Goal: Task Accomplishment & Management: Manage account settings

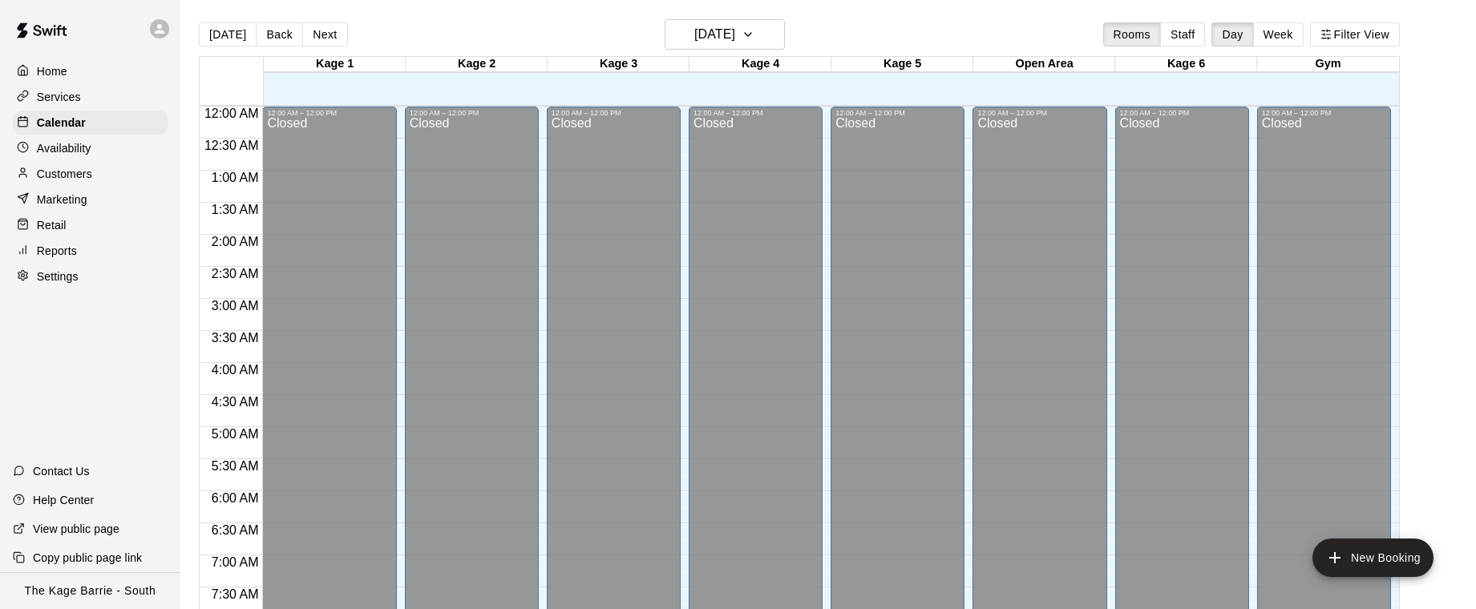
scroll to position [693, 0]
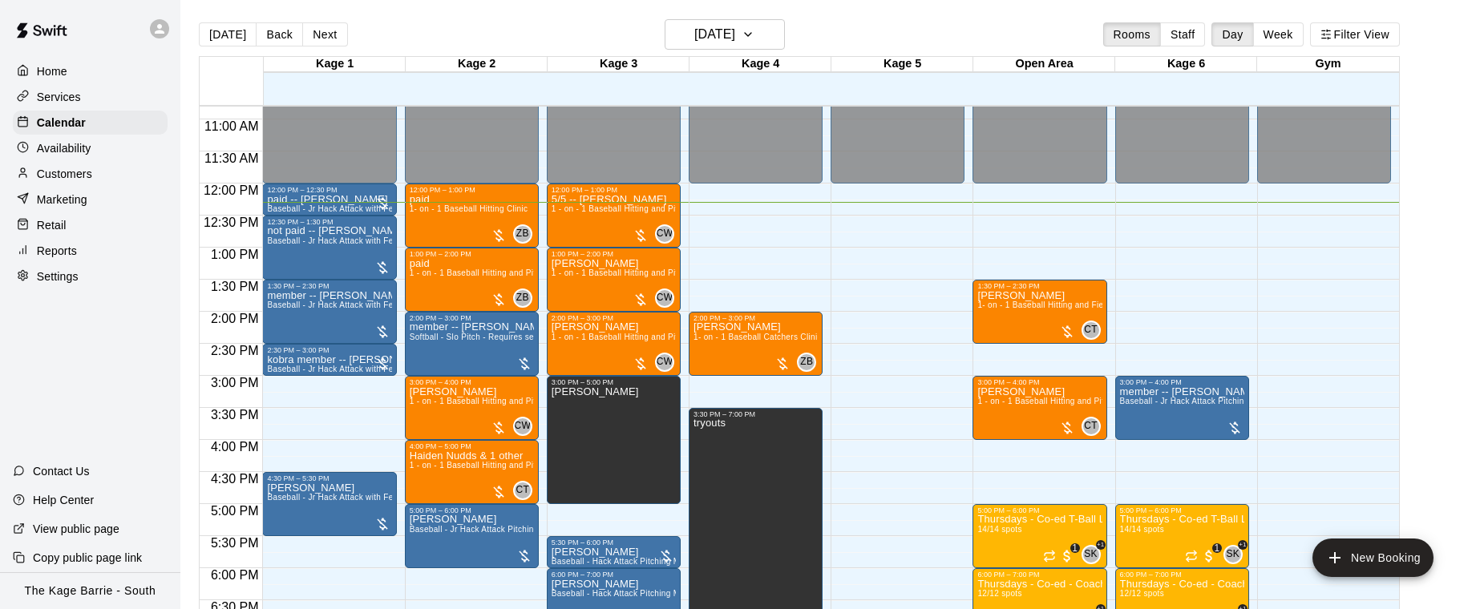
click at [84, 276] on div "Settings" at bounding box center [90, 277] width 155 height 24
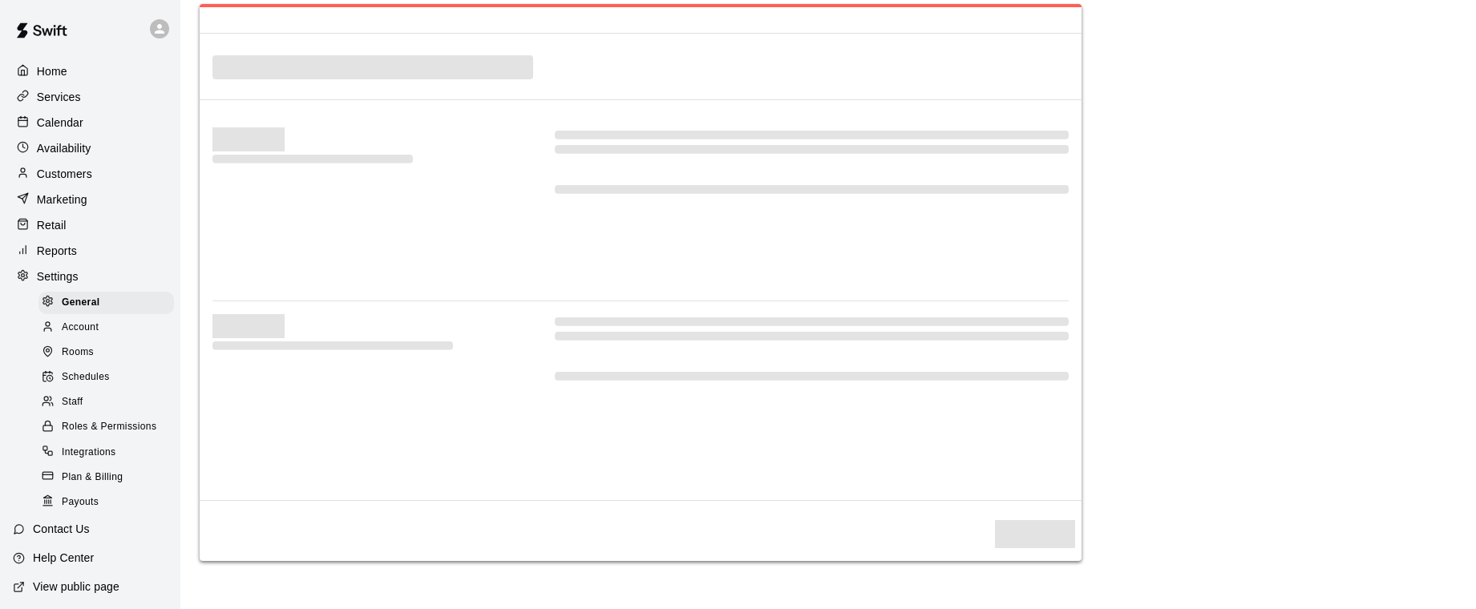
select select "**"
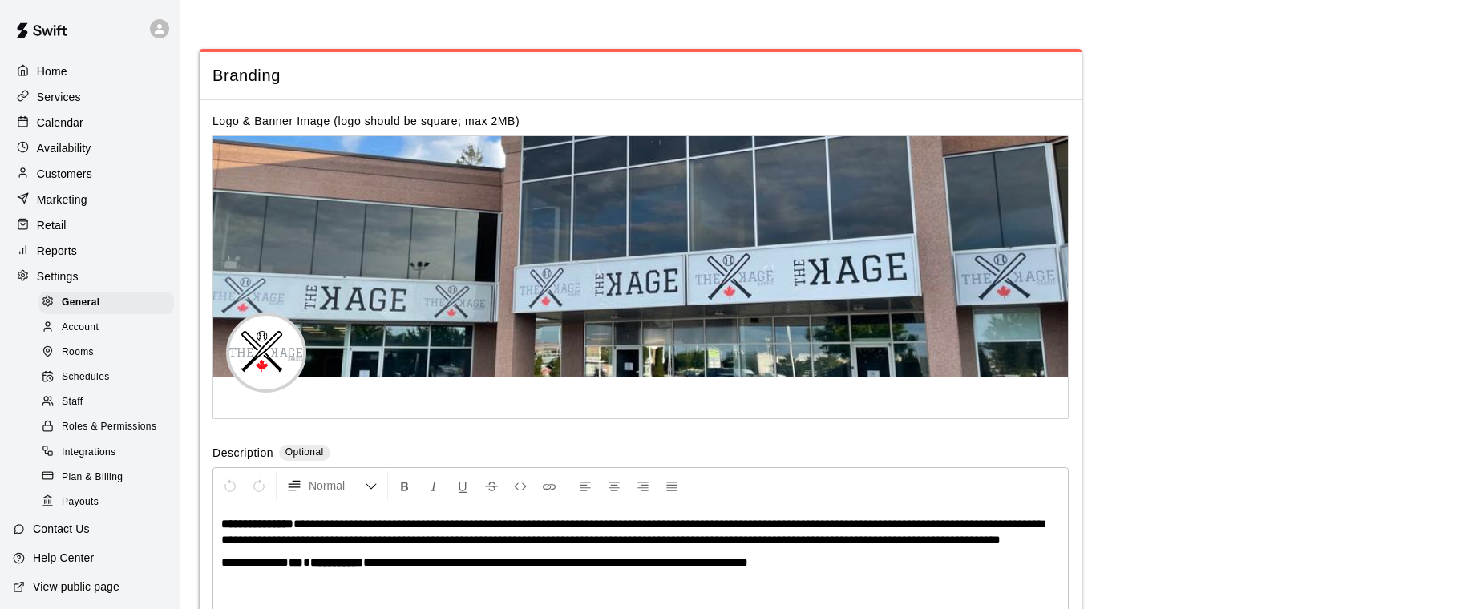
scroll to position [3023, 0]
click at [80, 173] on p "Customers" at bounding box center [64, 174] width 55 height 16
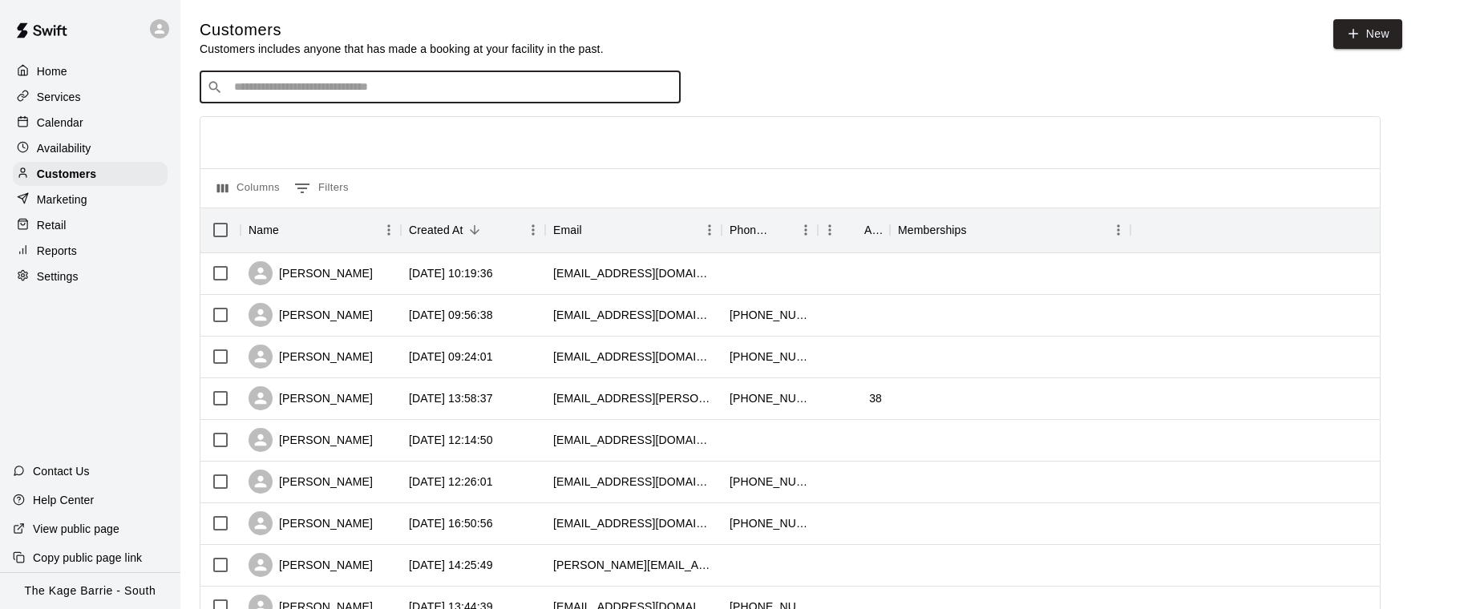
click at [342, 87] on input "Search customers by name or email" at bounding box center [451, 87] width 444 height 16
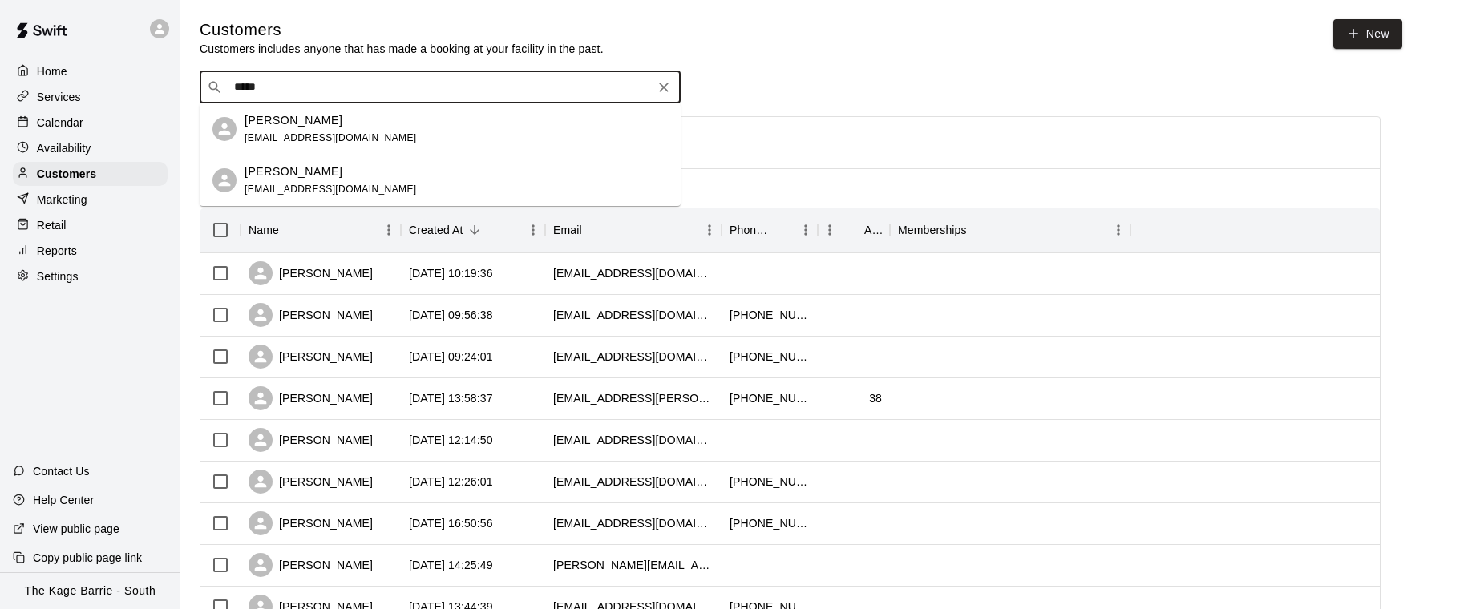
type input "******"
click at [377, 168] on div "[PERSON_NAME] [EMAIL_ADDRESS][DOMAIN_NAME]" at bounding box center [456, 181] width 423 height 34
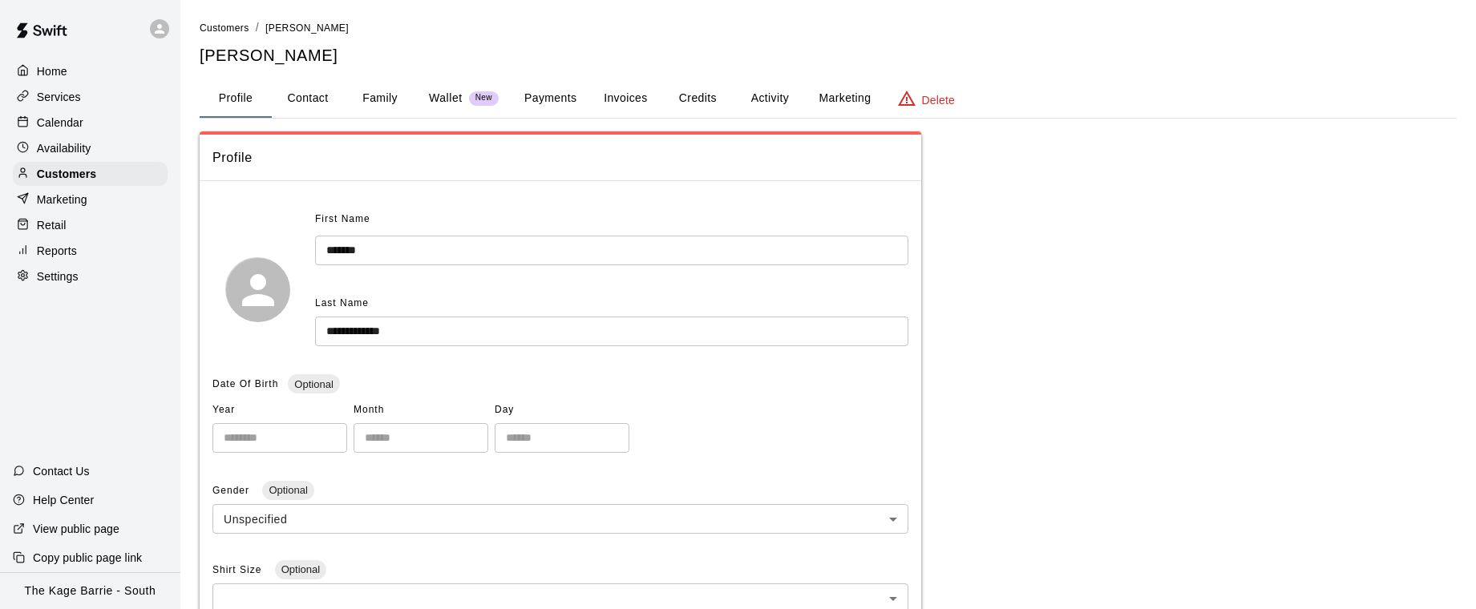
click at [310, 99] on button "Contact" at bounding box center [308, 98] width 72 height 38
select select "**"
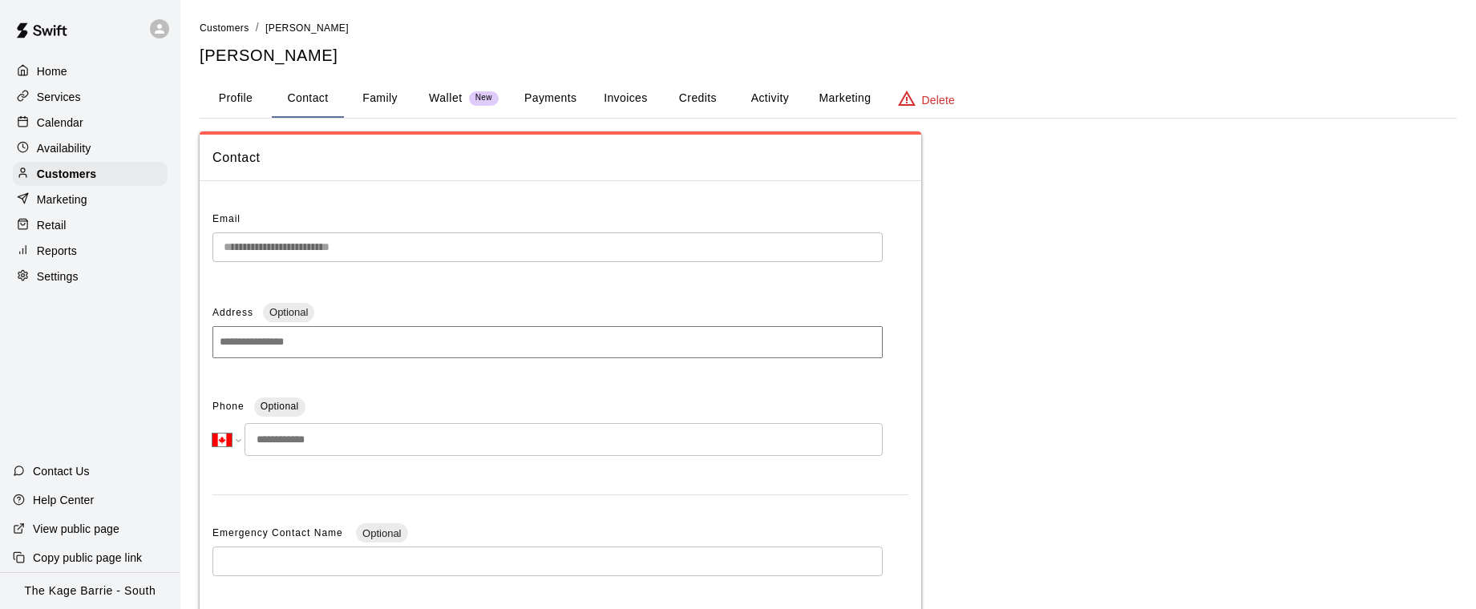
click at [393, 95] on button "Family" at bounding box center [380, 98] width 72 height 38
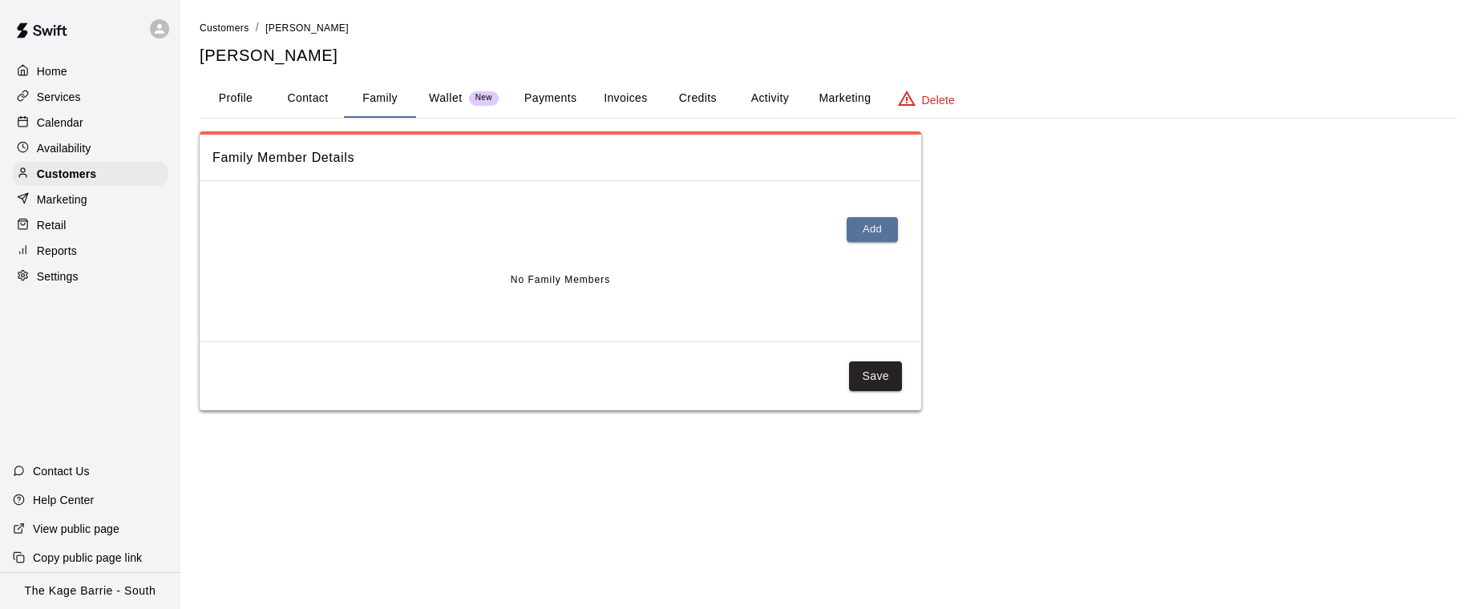
click at [238, 99] on button "Profile" at bounding box center [236, 98] width 72 height 38
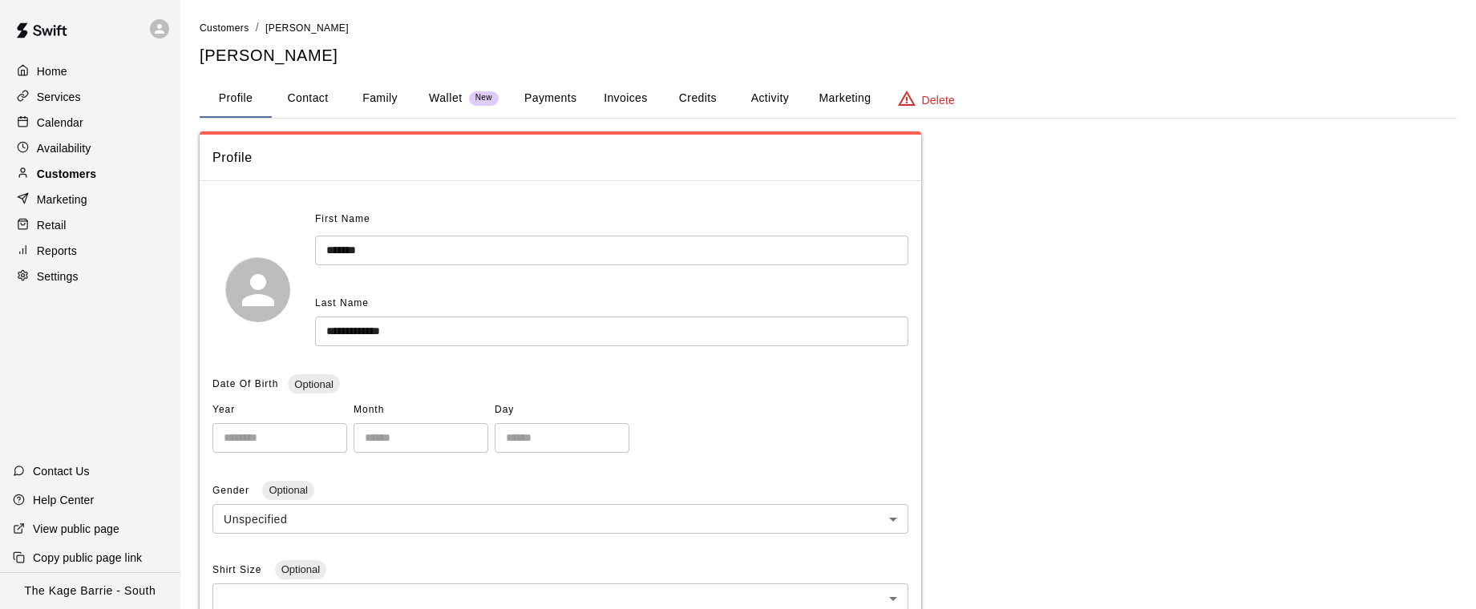
click at [116, 175] on div "Customers" at bounding box center [90, 174] width 155 height 24
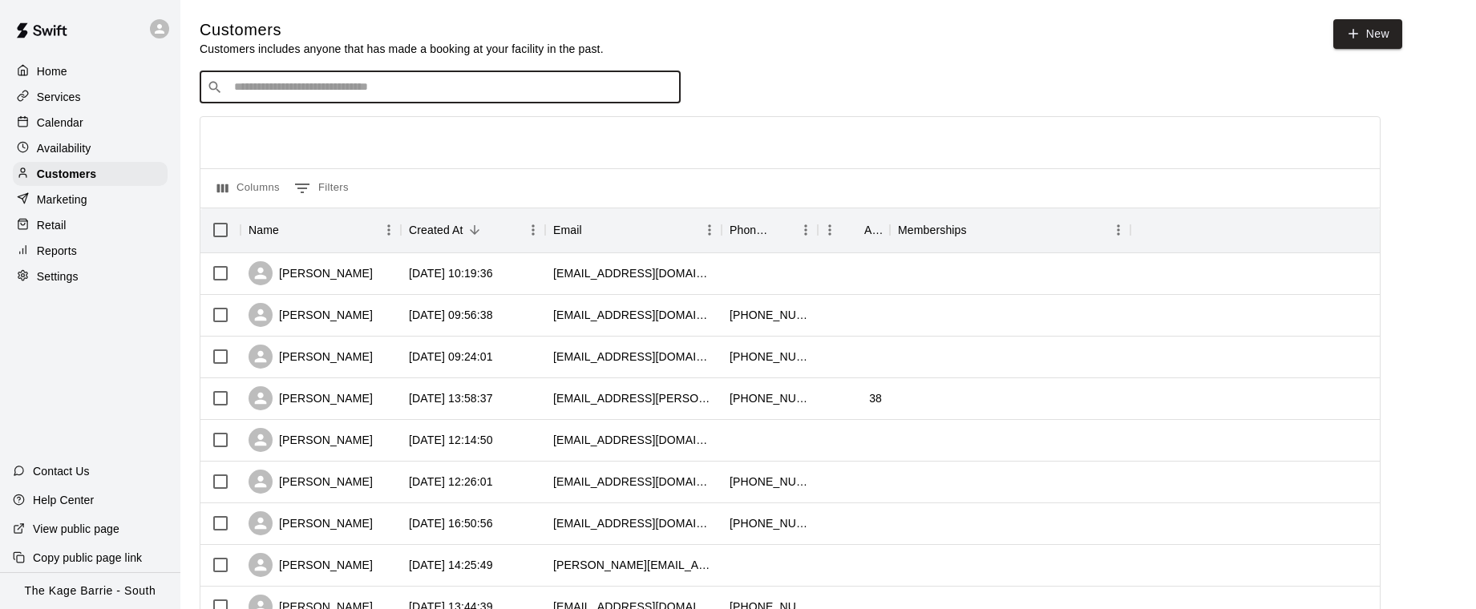
click at [347, 90] on input "Search customers by name or email" at bounding box center [451, 87] width 444 height 16
type input "*******"
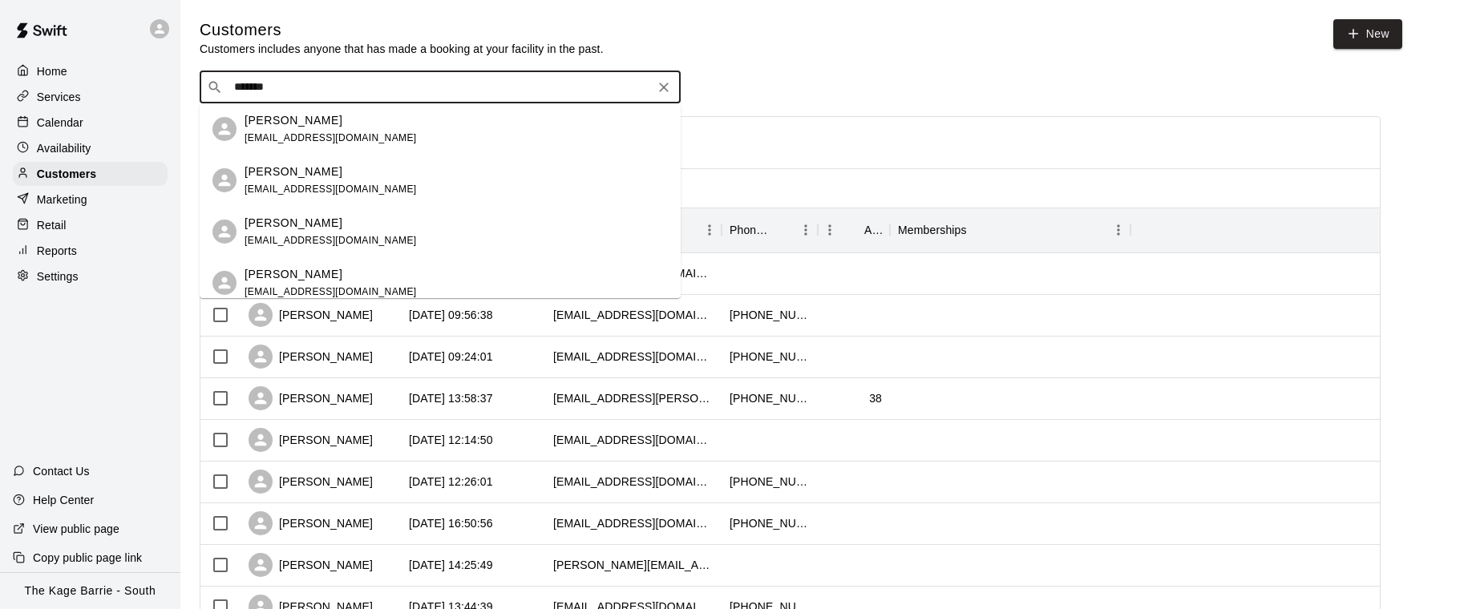
click at [371, 218] on div "[PERSON_NAME] [EMAIL_ADDRESS][DOMAIN_NAME]" at bounding box center [456, 232] width 423 height 34
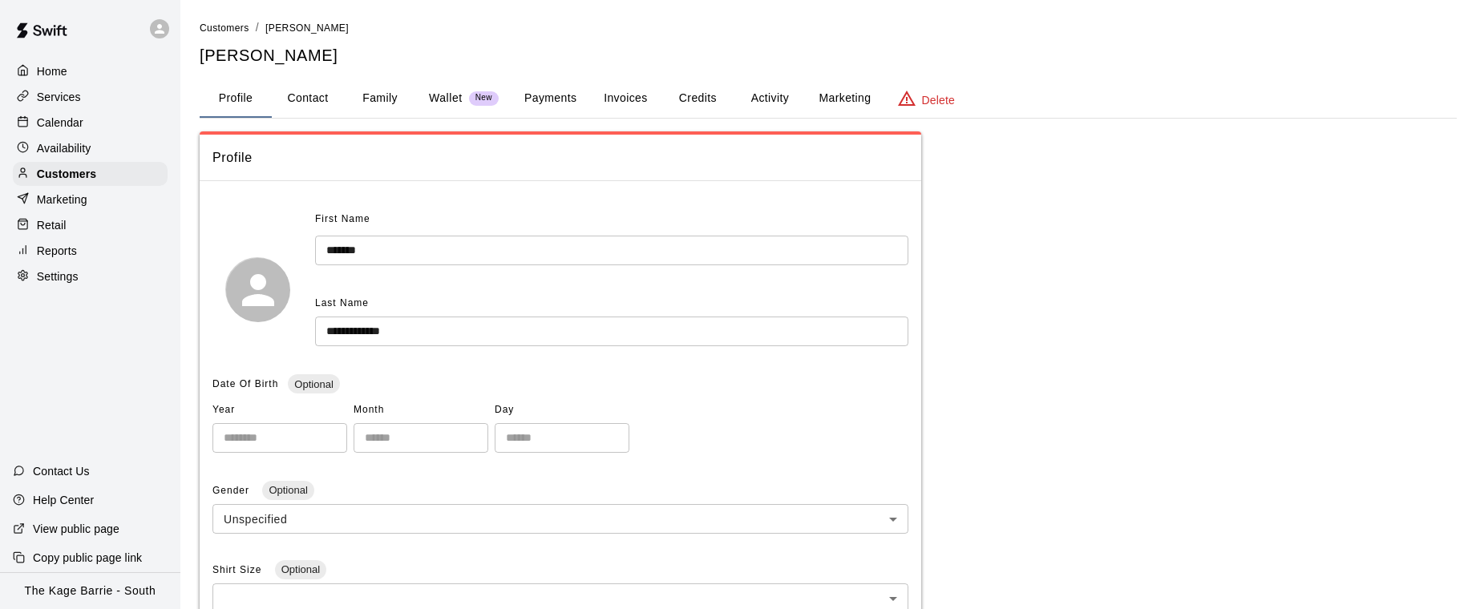
click at [385, 99] on button "Family" at bounding box center [380, 98] width 72 height 38
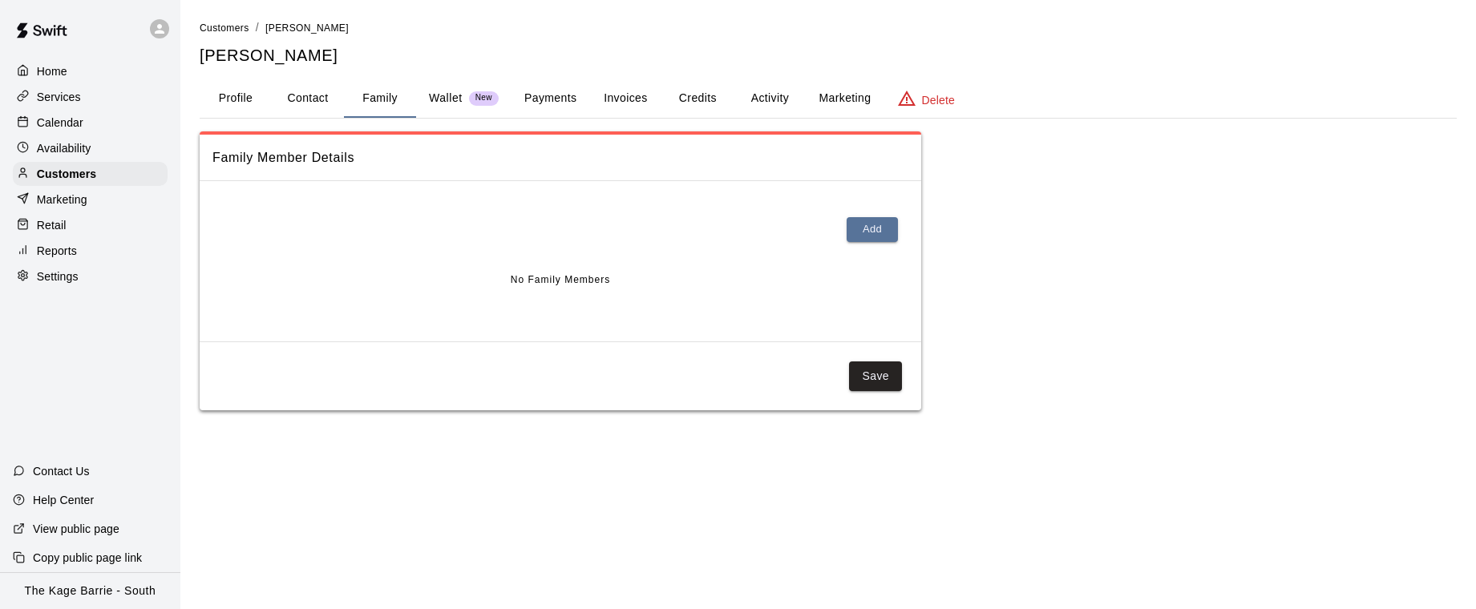
click at [243, 100] on button "Profile" at bounding box center [236, 98] width 72 height 38
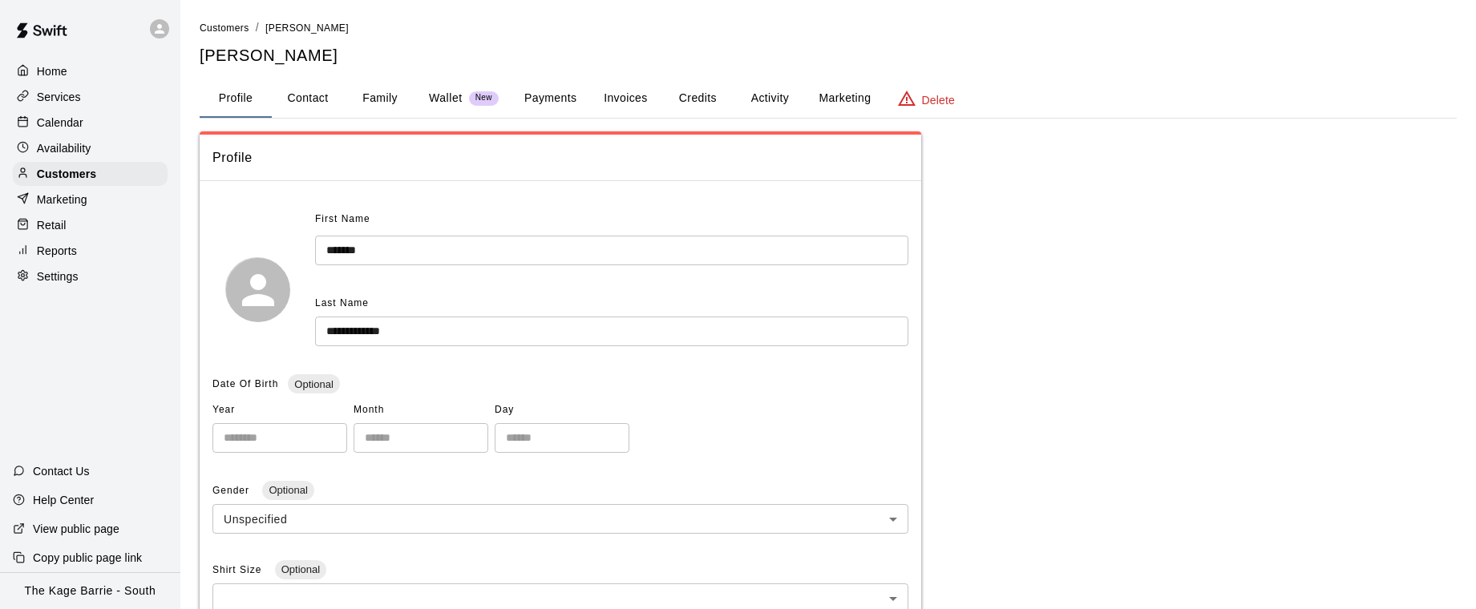
click at [94, 123] on div "Calendar" at bounding box center [90, 123] width 155 height 24
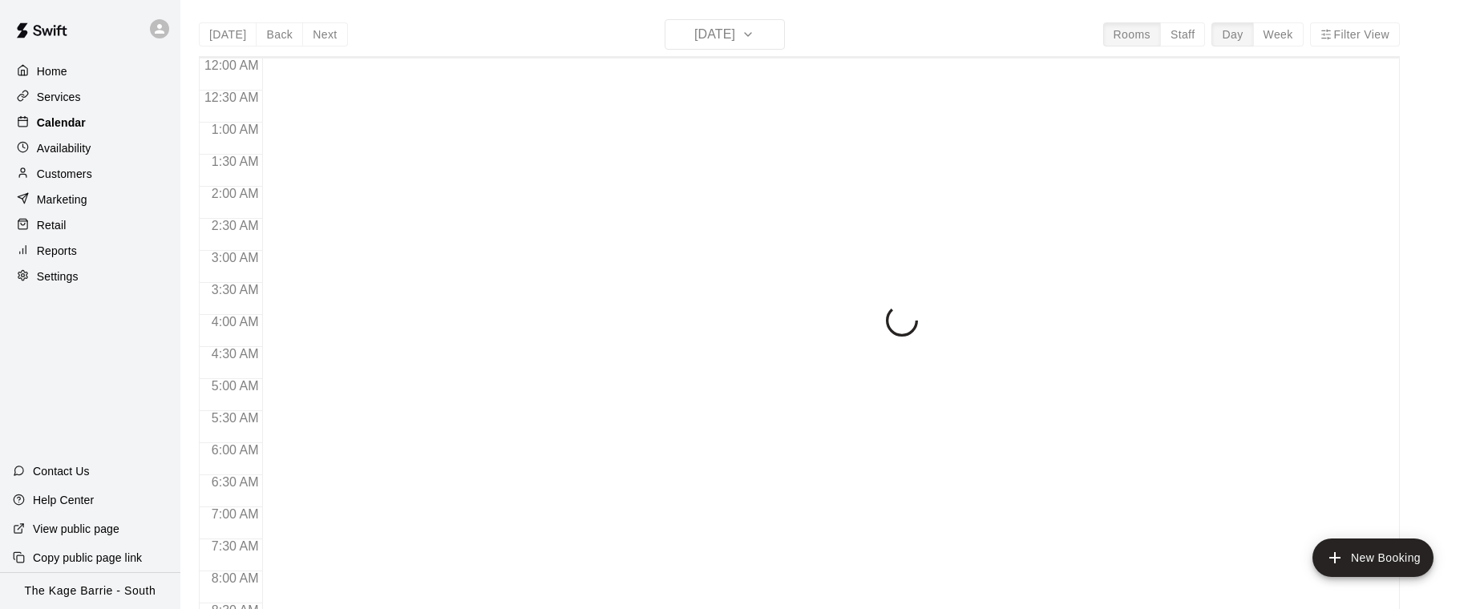
scroll to position [800, 0]
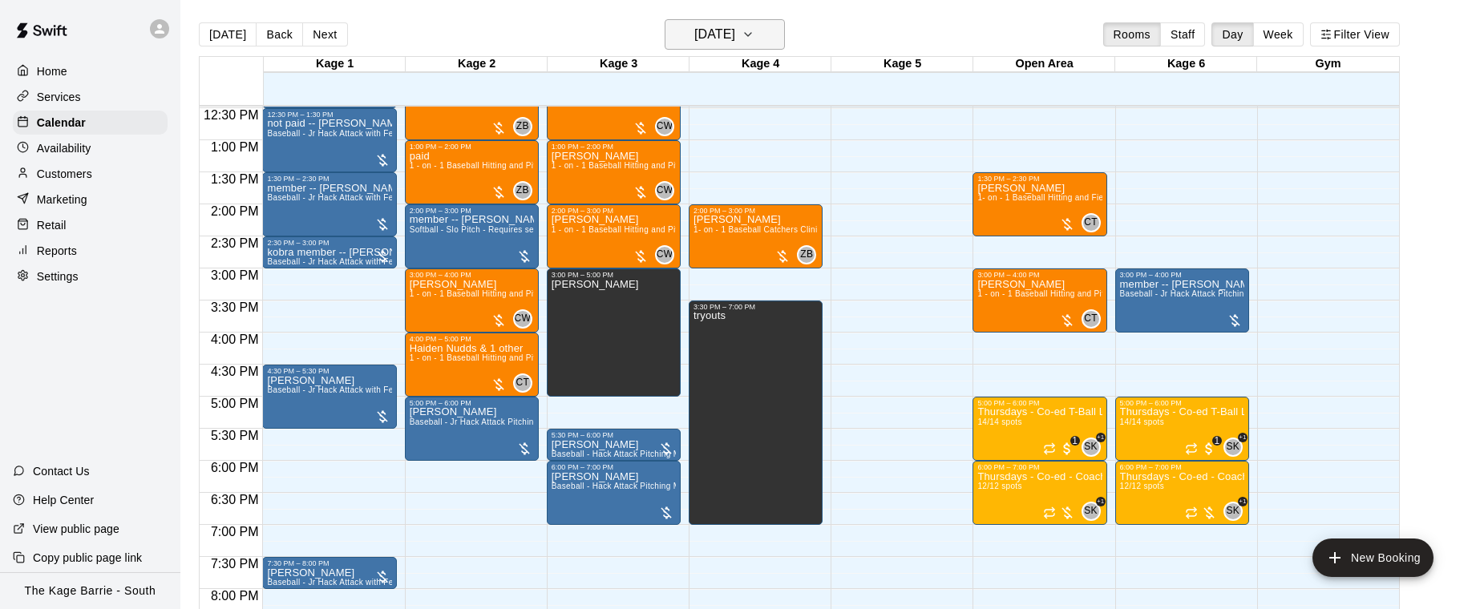
click at [755, 36] on icon "button" at bounding box center [748, 34] width 13 height 19
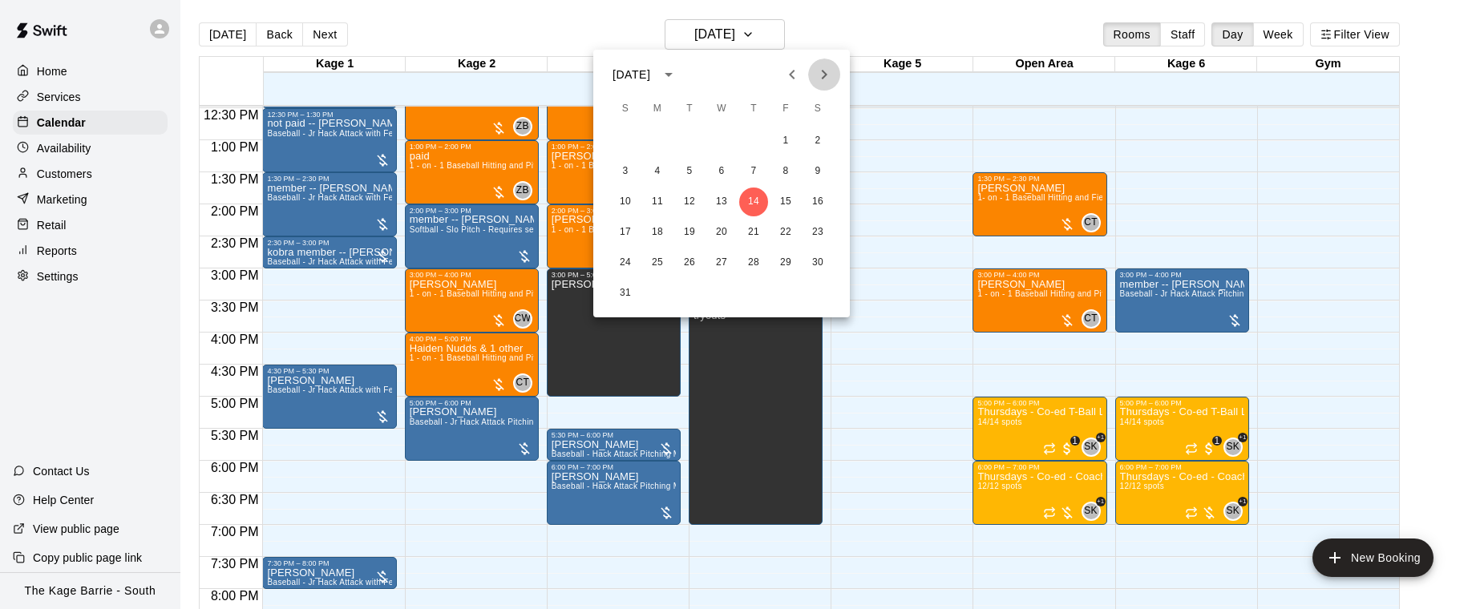
click at [827, 76] on icon "Next month" at bounding box center [824, 74] width 19 height 19
click at [799, 90] on div at bounding box center [808, 75] width 19 height 32
click at [798, 76] on icon "Previous month" at bounding box center [792, 74] width 19 height 19
click at [795, 75] on icon "Previous month" at bounding box center [792, 74] width 19 height 19
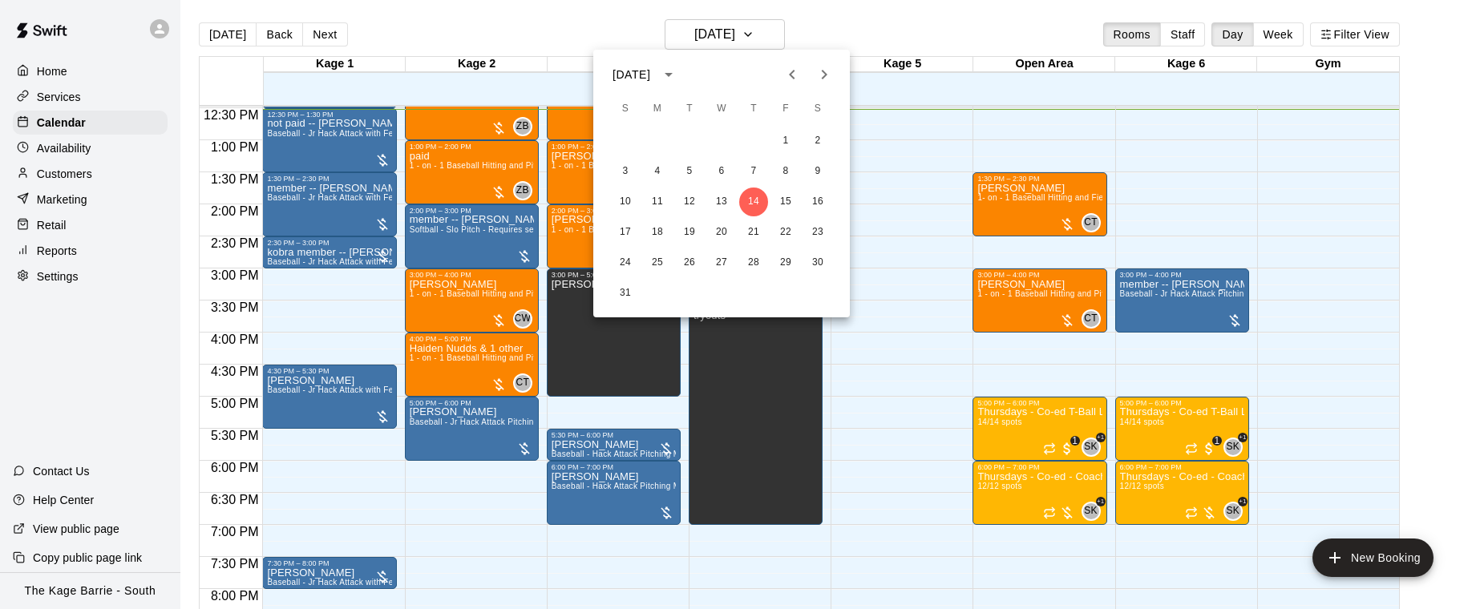
click at [868, 27] on div at bounding box center [738, 304] width 1476 height 609
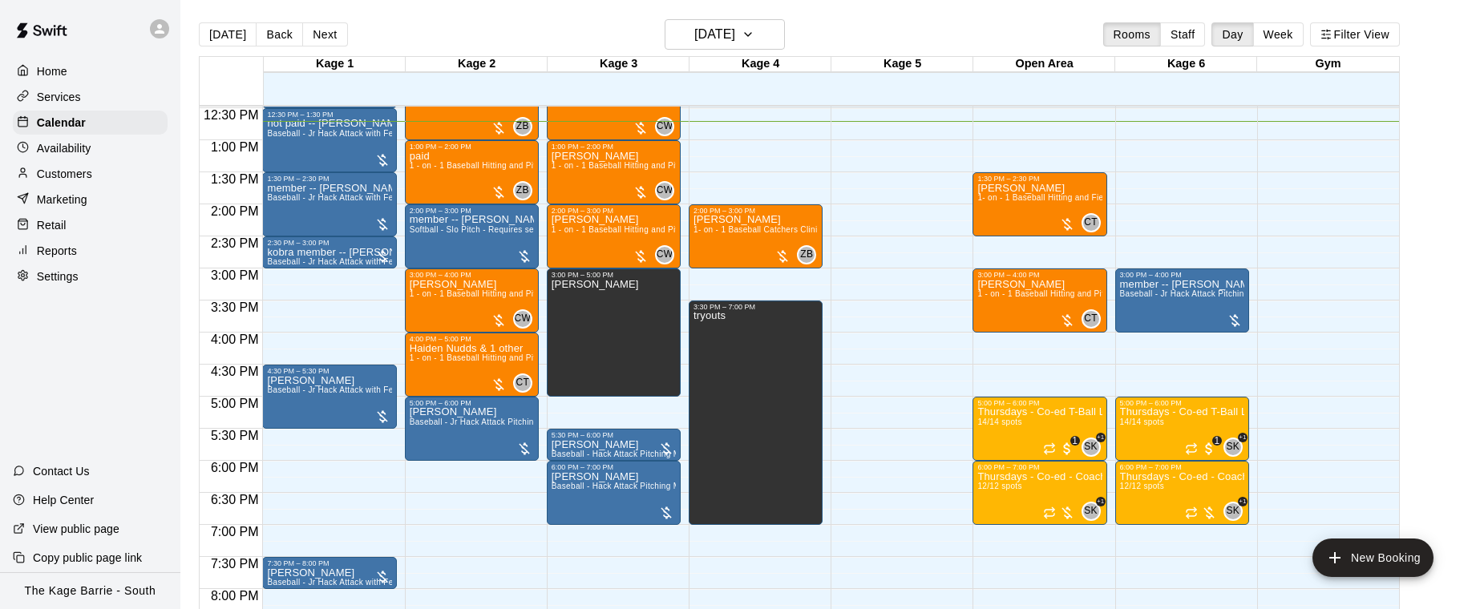
click at [163, 33] on icon at bounding box center [159, 29] width 14 height 14
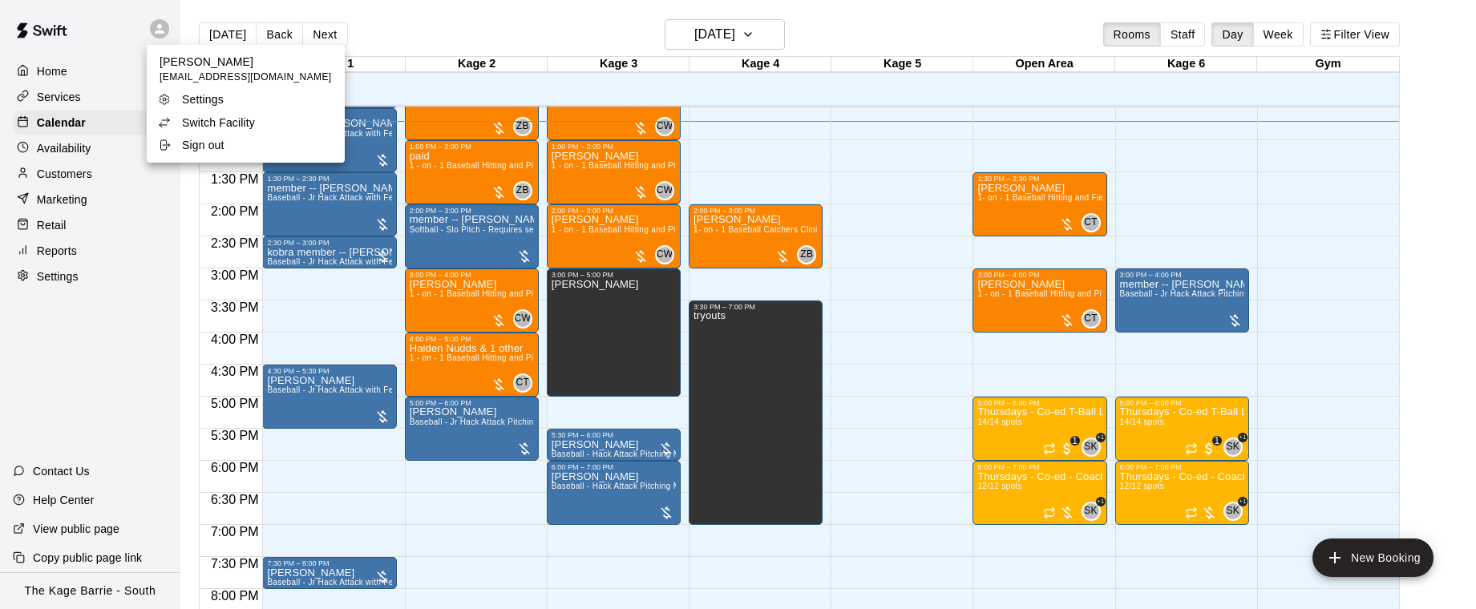
click at [254, 119] on div "Switch Facility" at bounding box center [210, 123] width 104 height 16
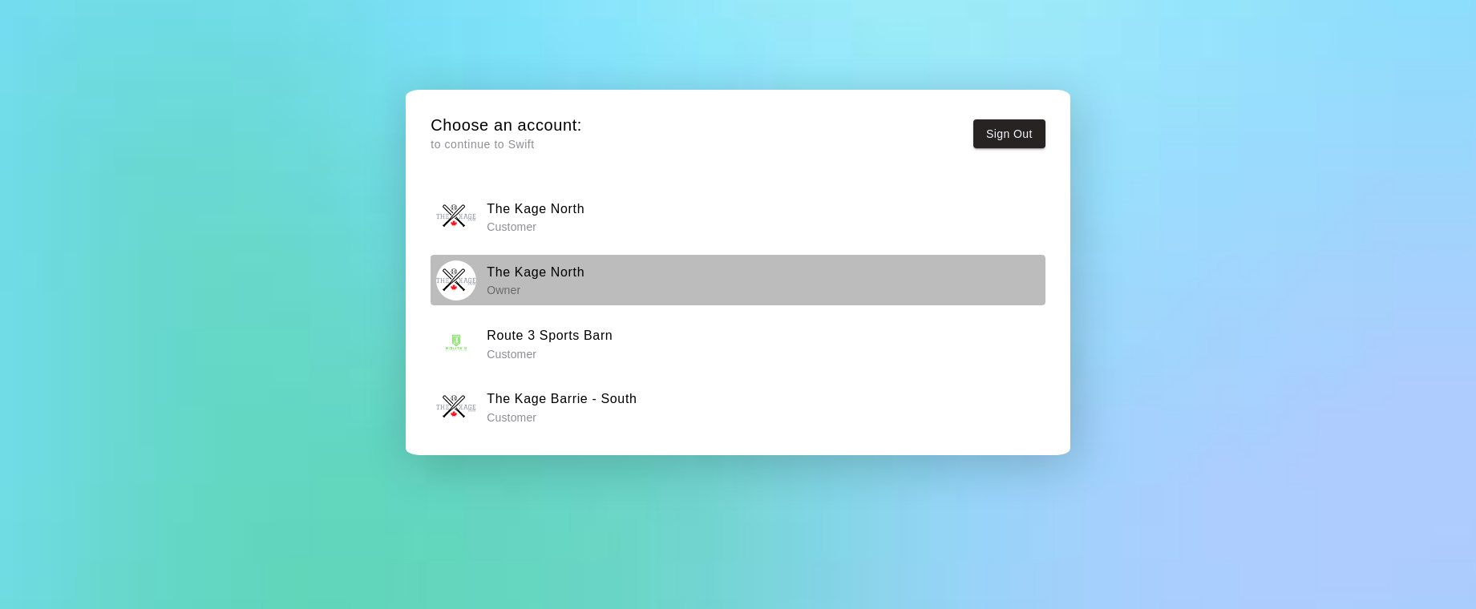
click at [578, 289] on p "Owner" at bounding box center [536, 290] width 98 height 16
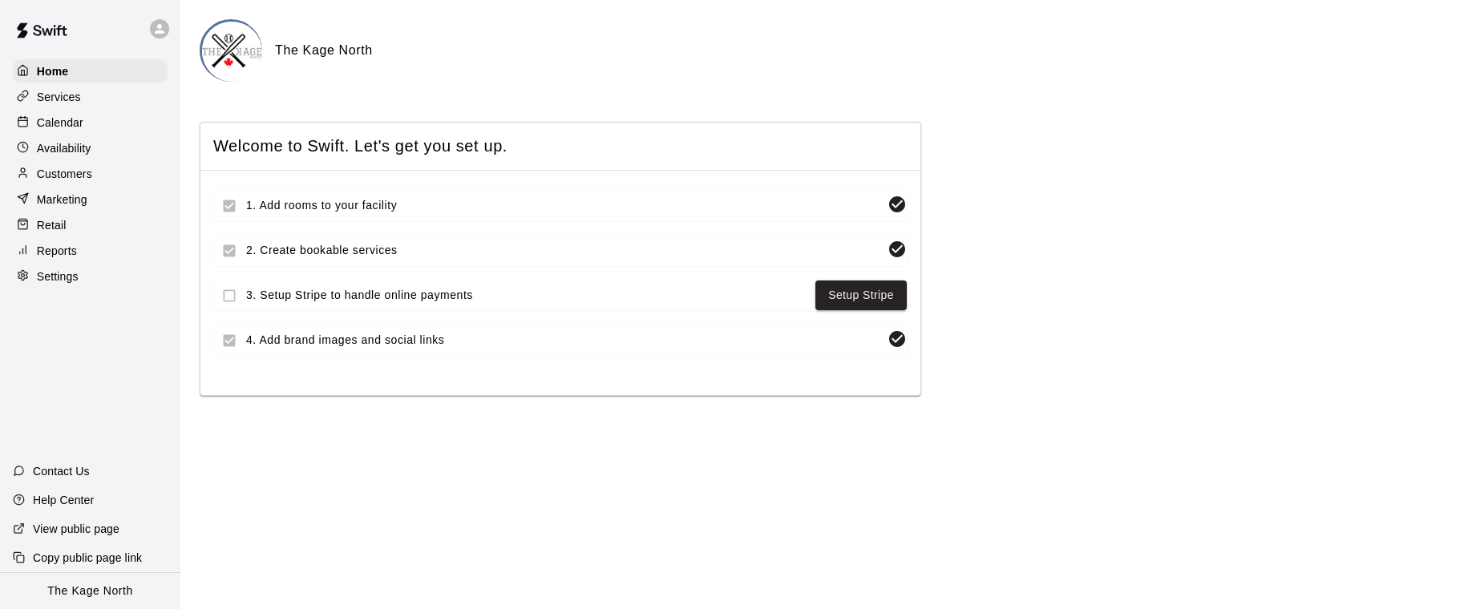
click at [93, 149] on div "Availability" at bounding box center [90, 148] width 155 height 24
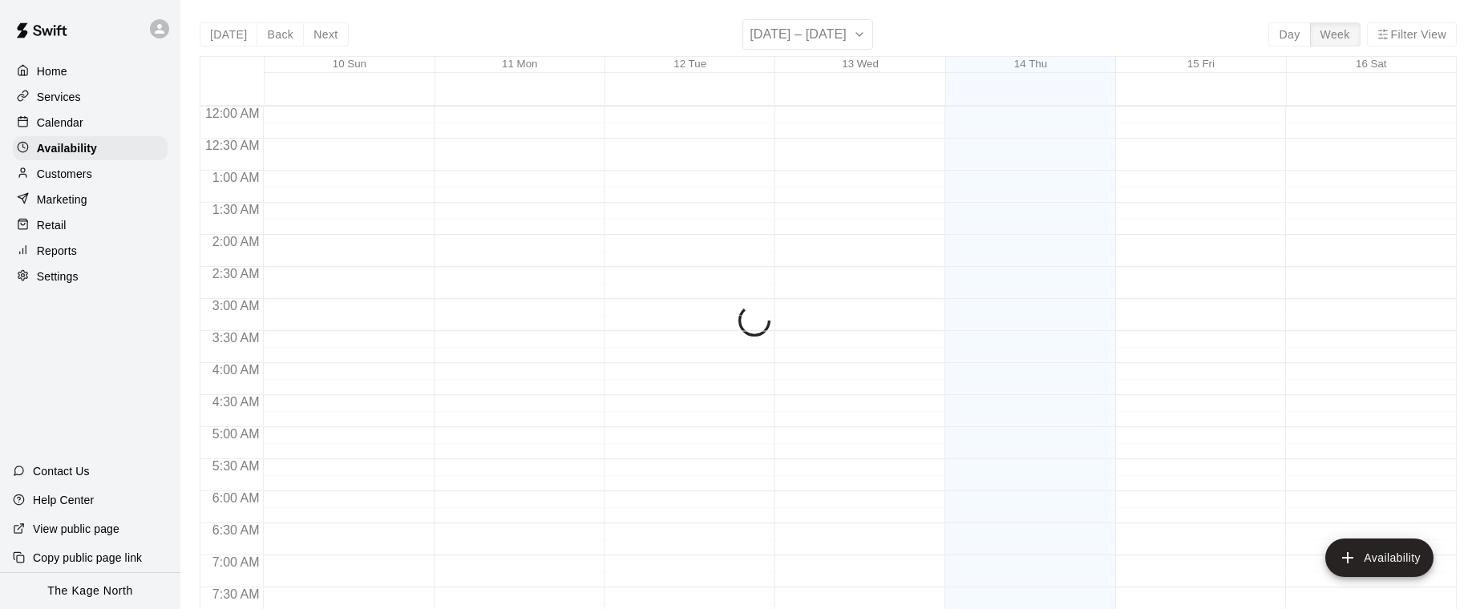
scroll to position [816, 0]
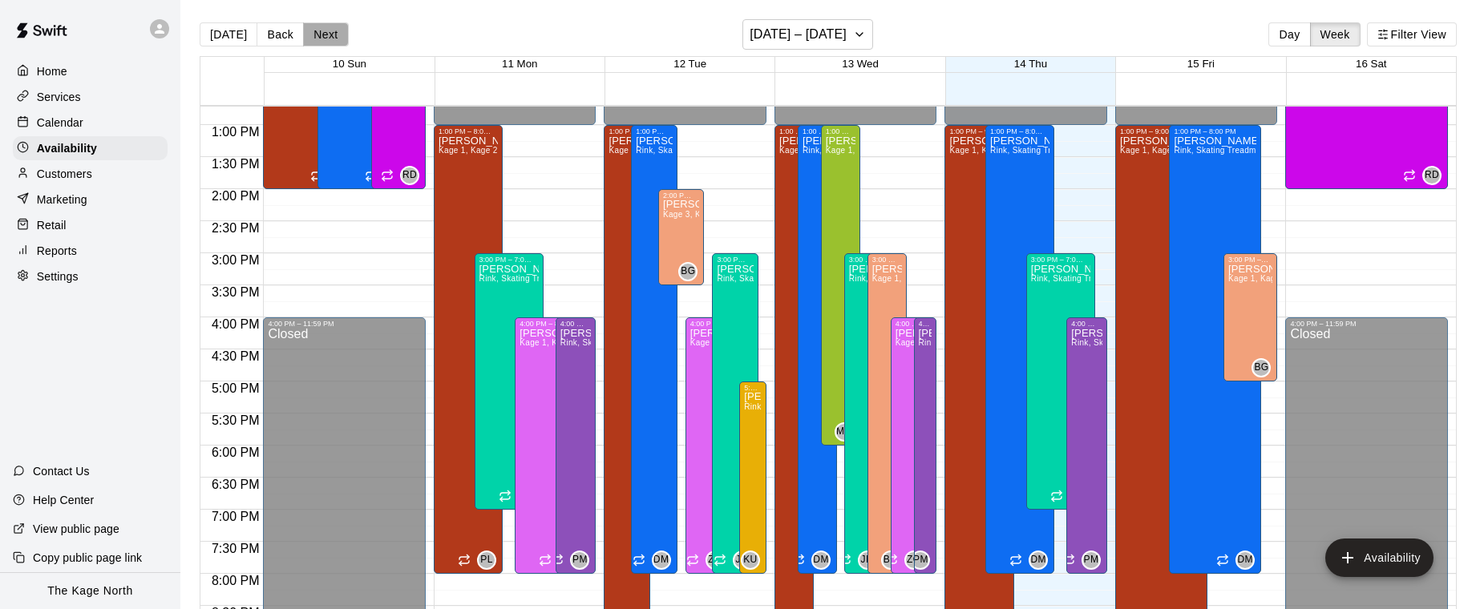
click at [325, 41] on button "Next" at bounding box center [325, 34] width 45 height 24
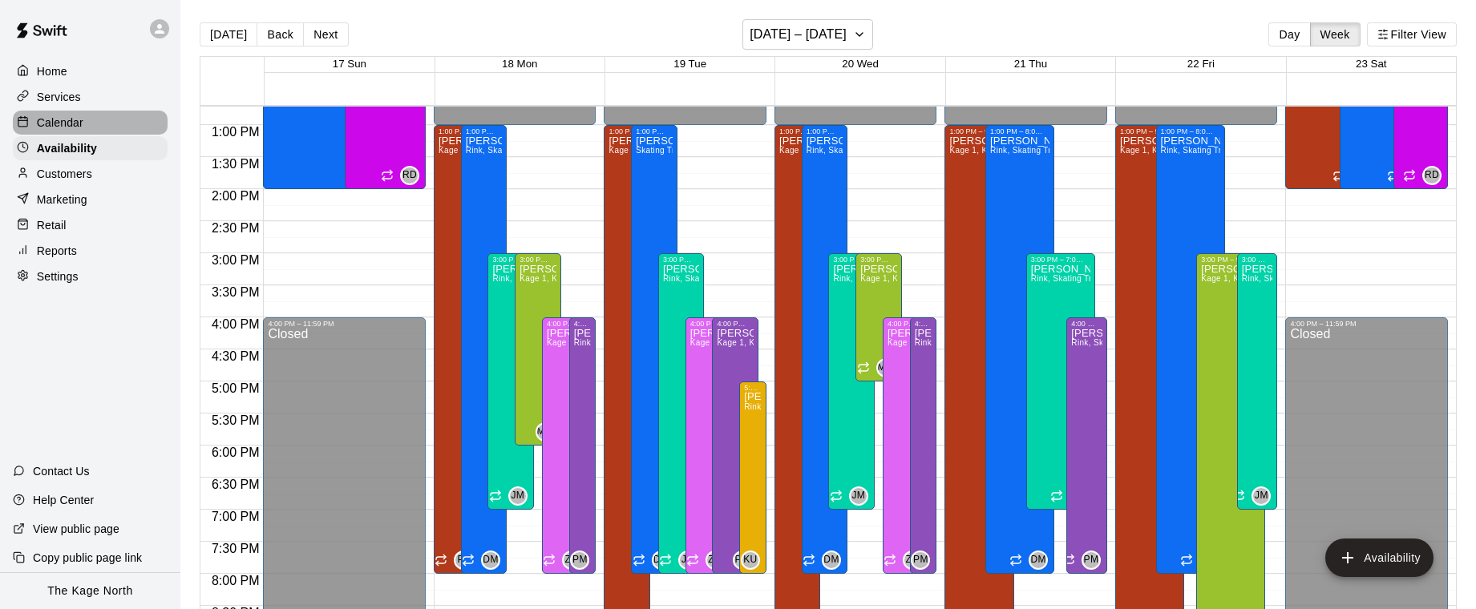
click at [112, 123] on div "Calendar" at bounding box center [90, 123] width 155 height 24
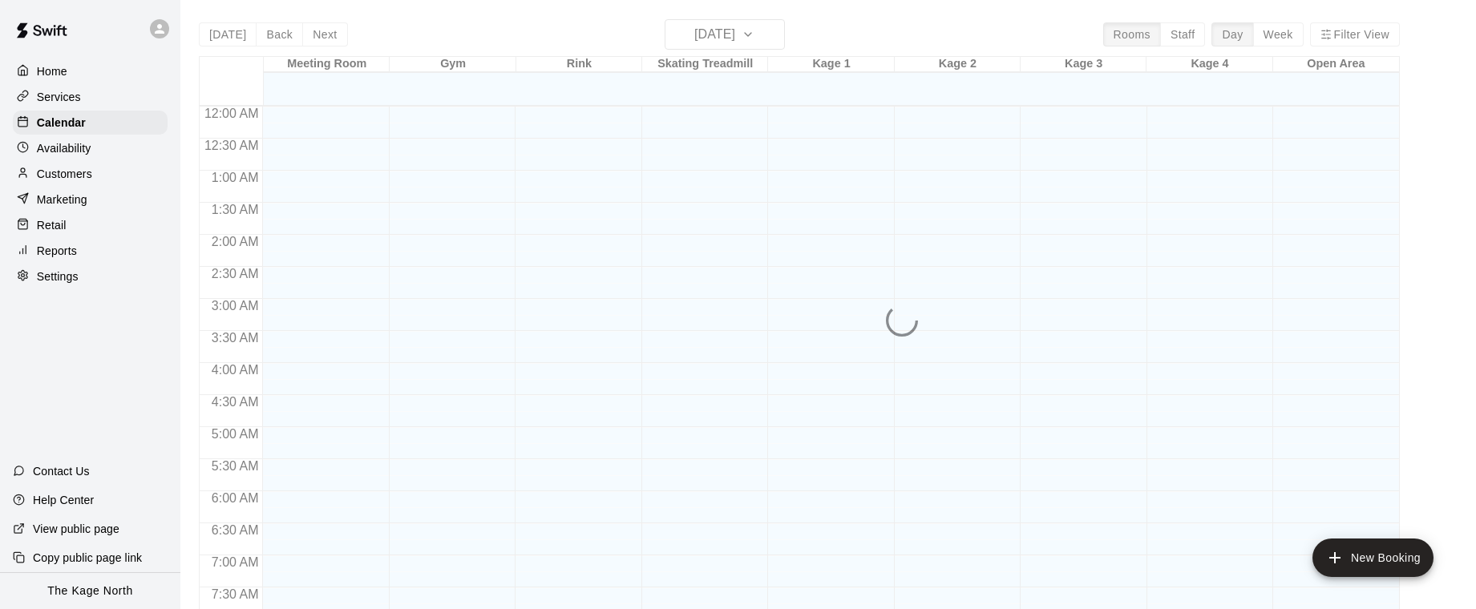
scroll to position [816, 0]
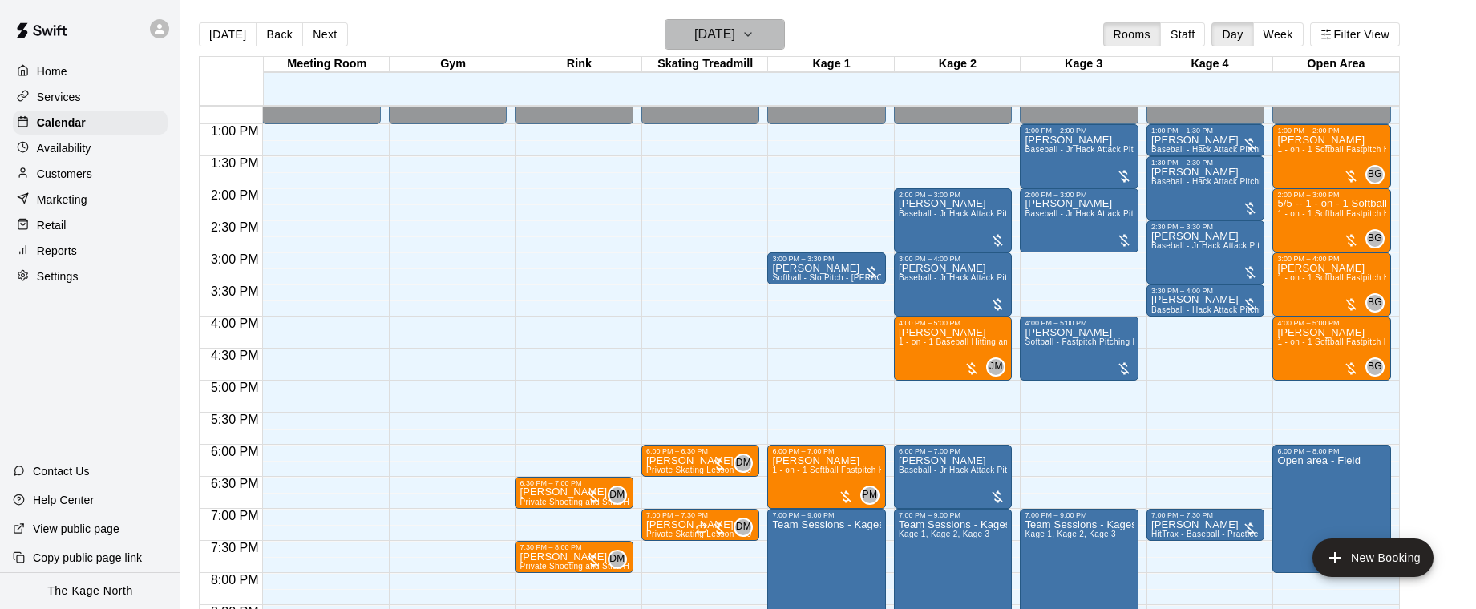
click at [763, 34] on button "[DATE]" at bounding box center [725, 34] width 120 height 30
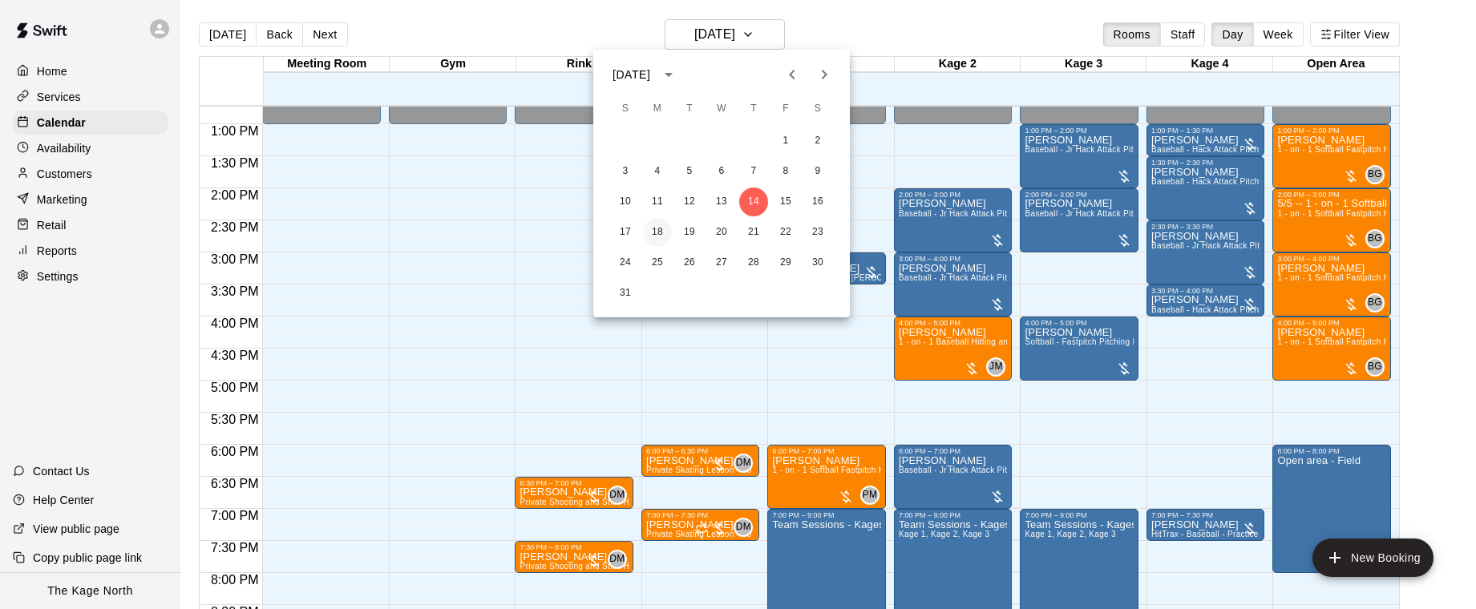
click at [654, 235] on button "18" at bounding box center [657, 232] width 29 height 29
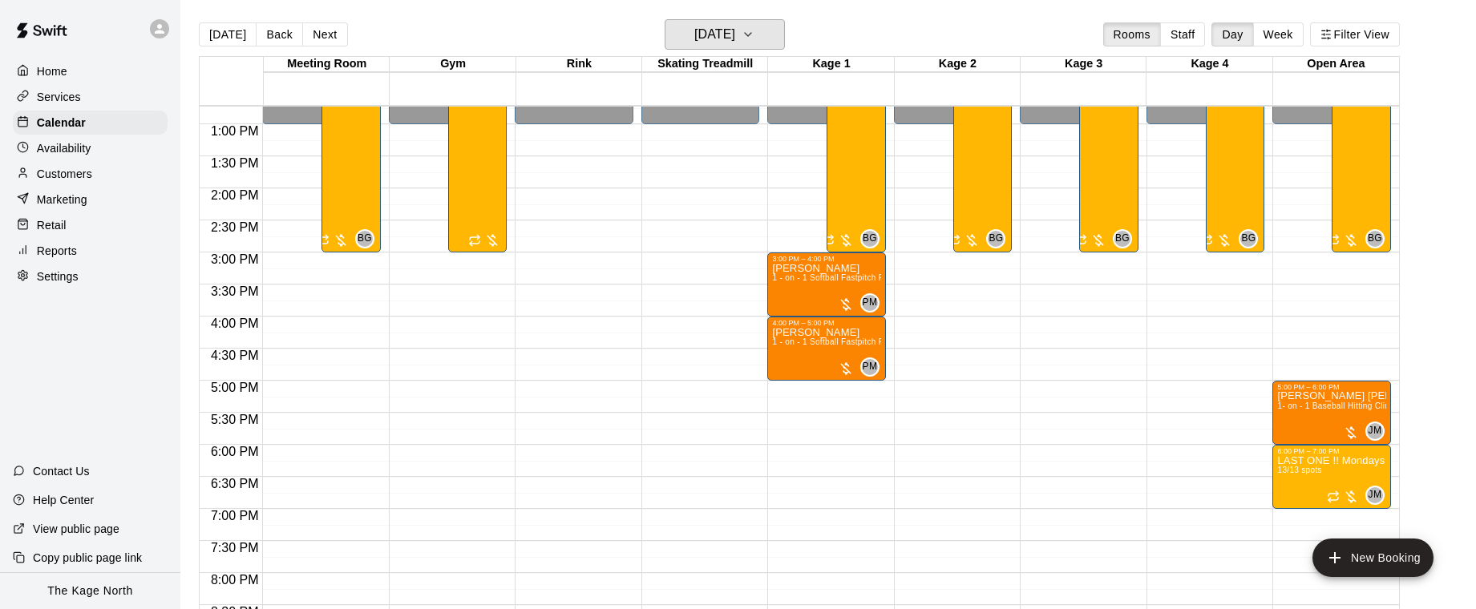
scroll to position [820, 0]
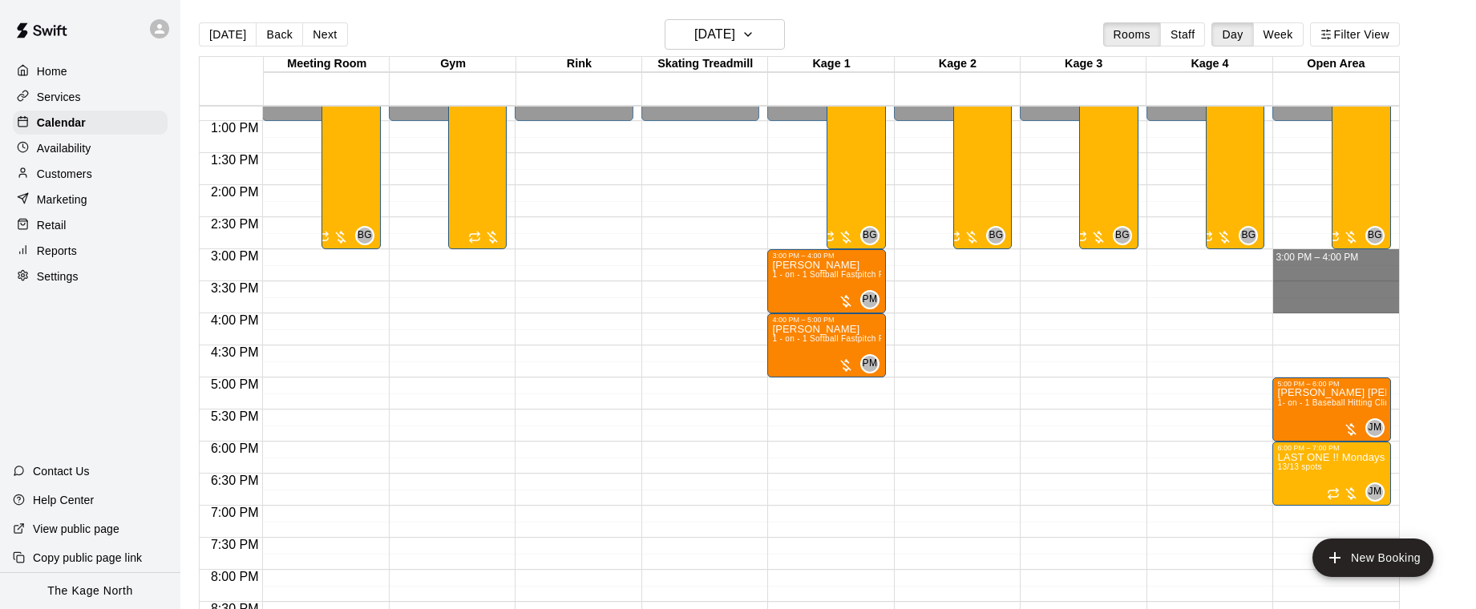
drag, startPoint x: 1306, startPoint y: 252, endPoint x: 1309, endPoint y: 307, distance: 55.4
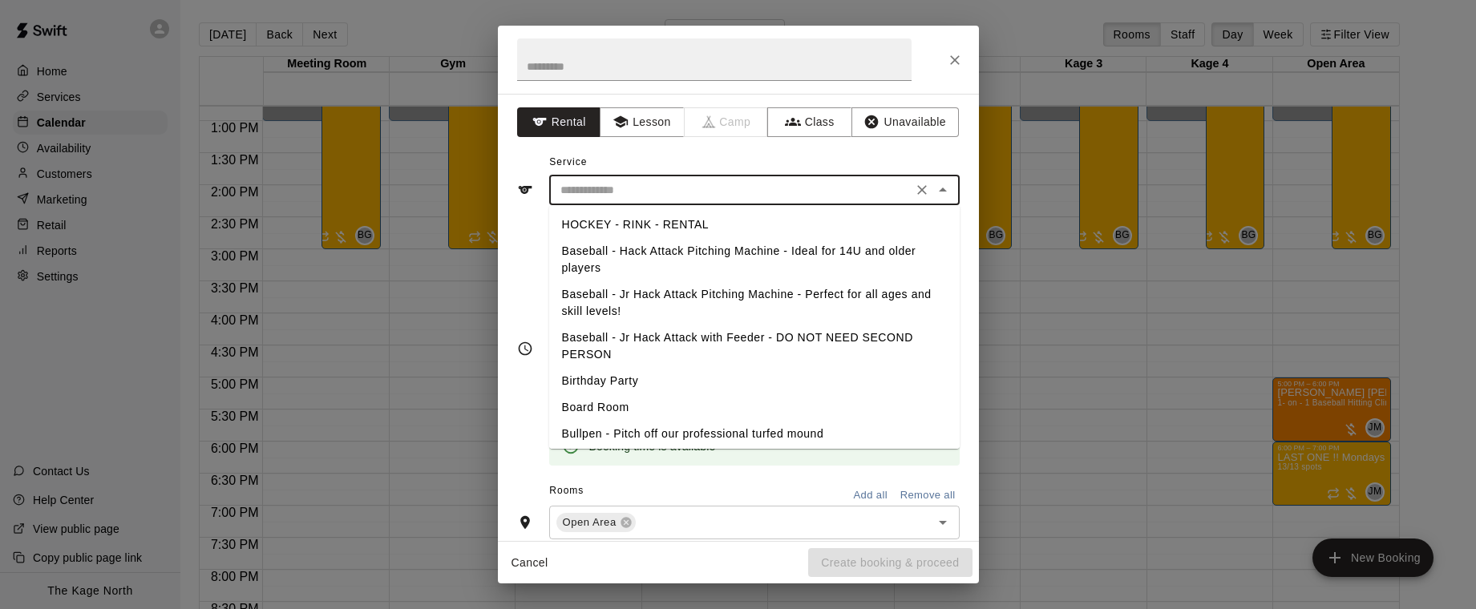
click at [796, 198] on input "text" at bounding box center [731, 190] width 354 height 20
click at [656, 133] on button "Lesson" at bounding box center [642, 122] width 84 height 30
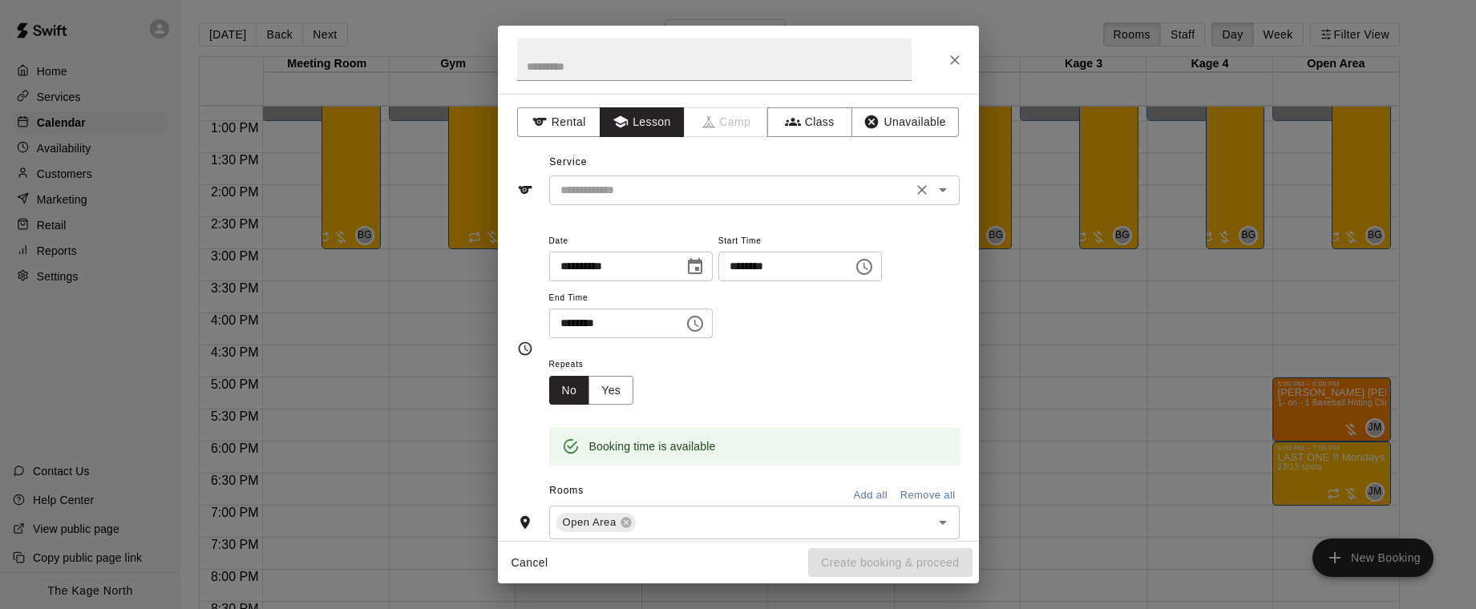
click at [755, 185] on input "text" at bounding box center [731, 190] width 354 height 20
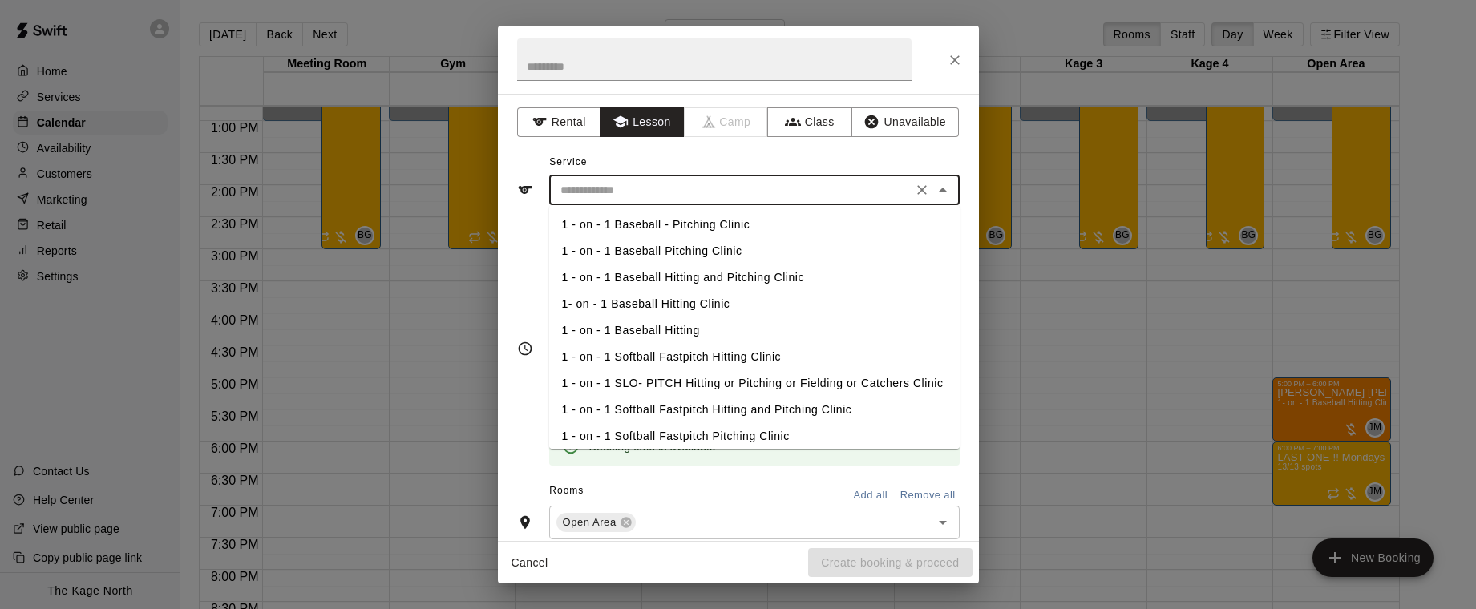
click at [767, 387] on li "1 - on - 1 SLO- PITCH Hitting or Pitching or Fielding or Catchers Clinic" at bounding box center [754, 383] width 411 height 26
type input "**********"
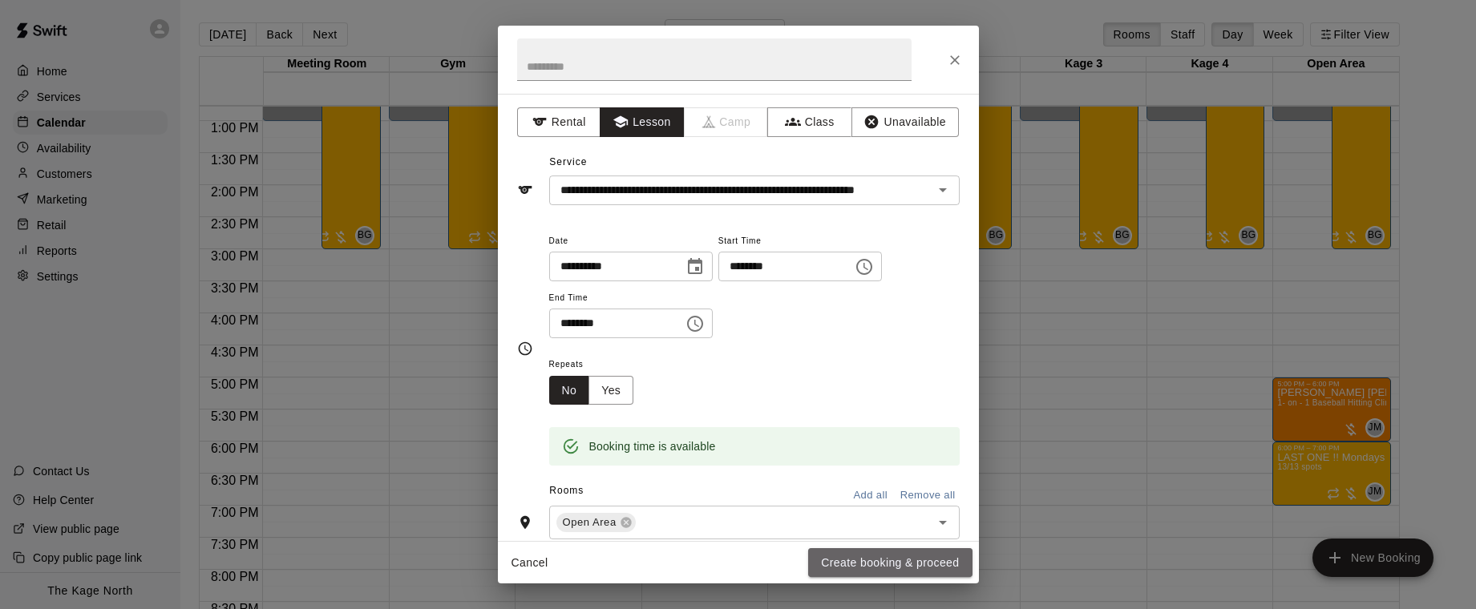
click at [928, 569] on button "Create booking & proceed" at bounding box center [890, 564] width 164 height 30
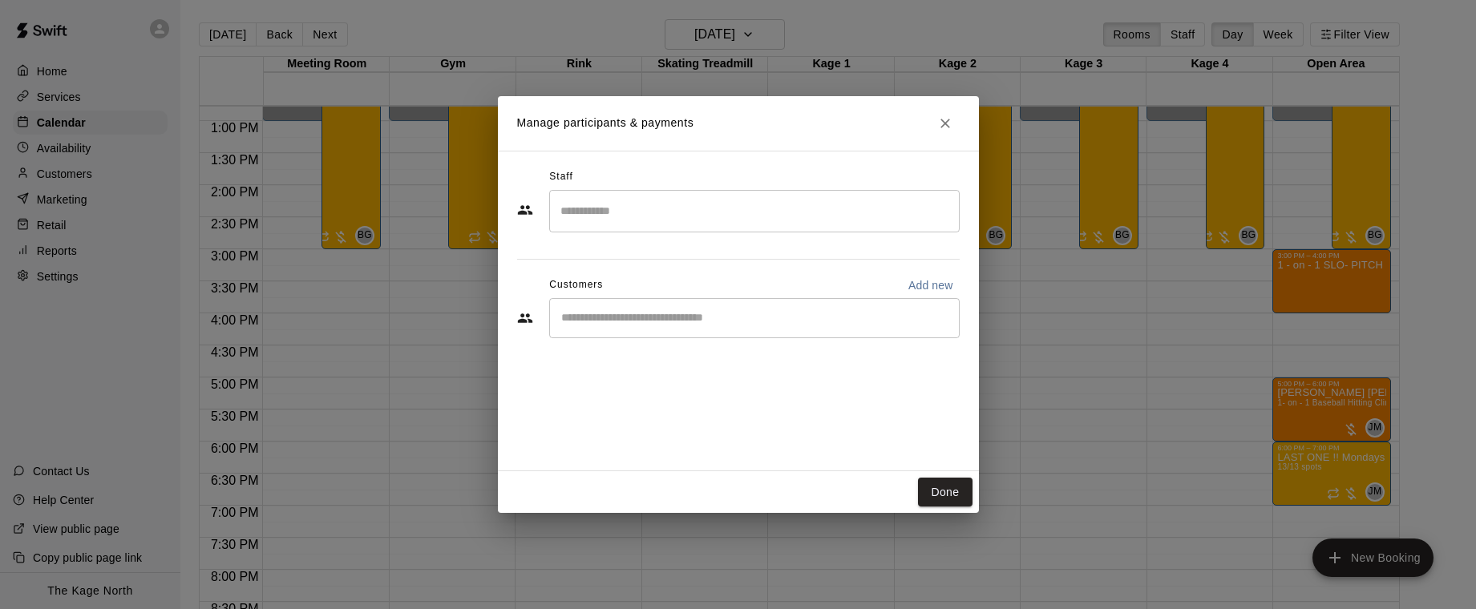
click at [691, 213] on input "Search staff" at bounding box center [755, 211] width 396 height 28
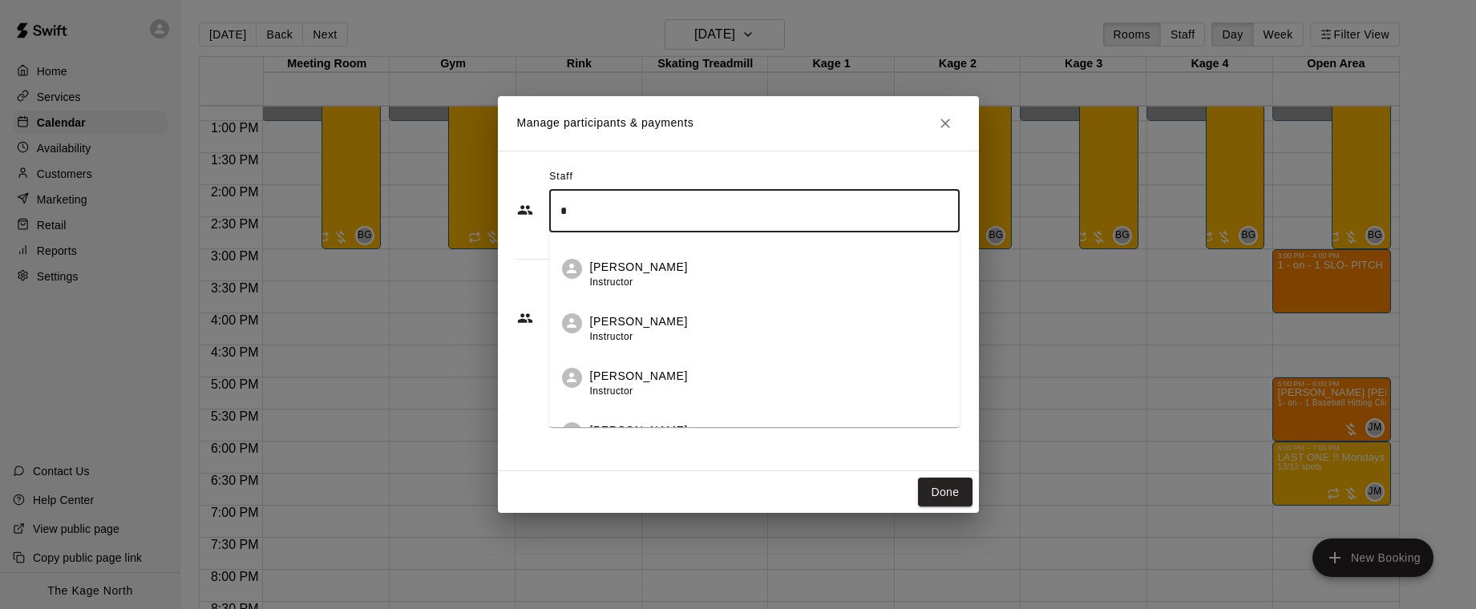
scroll to position [0, 0]
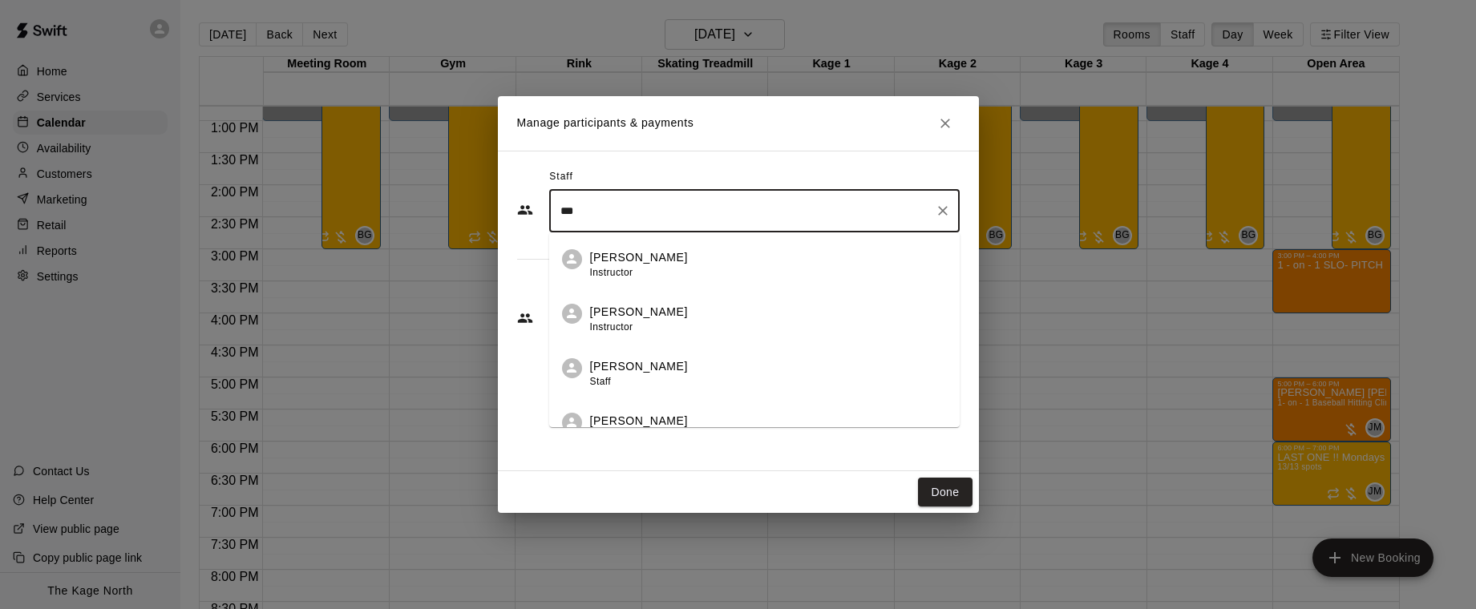
click at [682, 357] on li "[PERSON_NAME] Staff" at bounding box center [754, 369] width 411 height 55
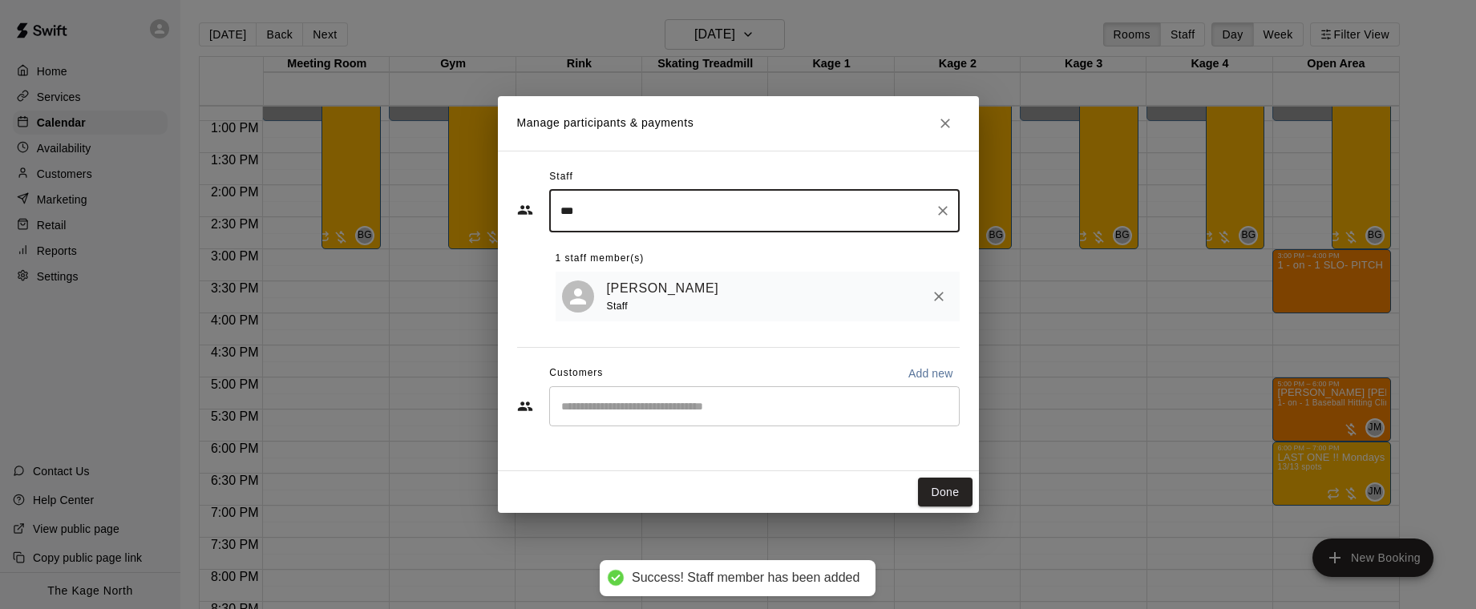
type input "***"
click at [937, 379] on p "Add new" at bounding box center [931, 374] width 45 height 16
select select "**"
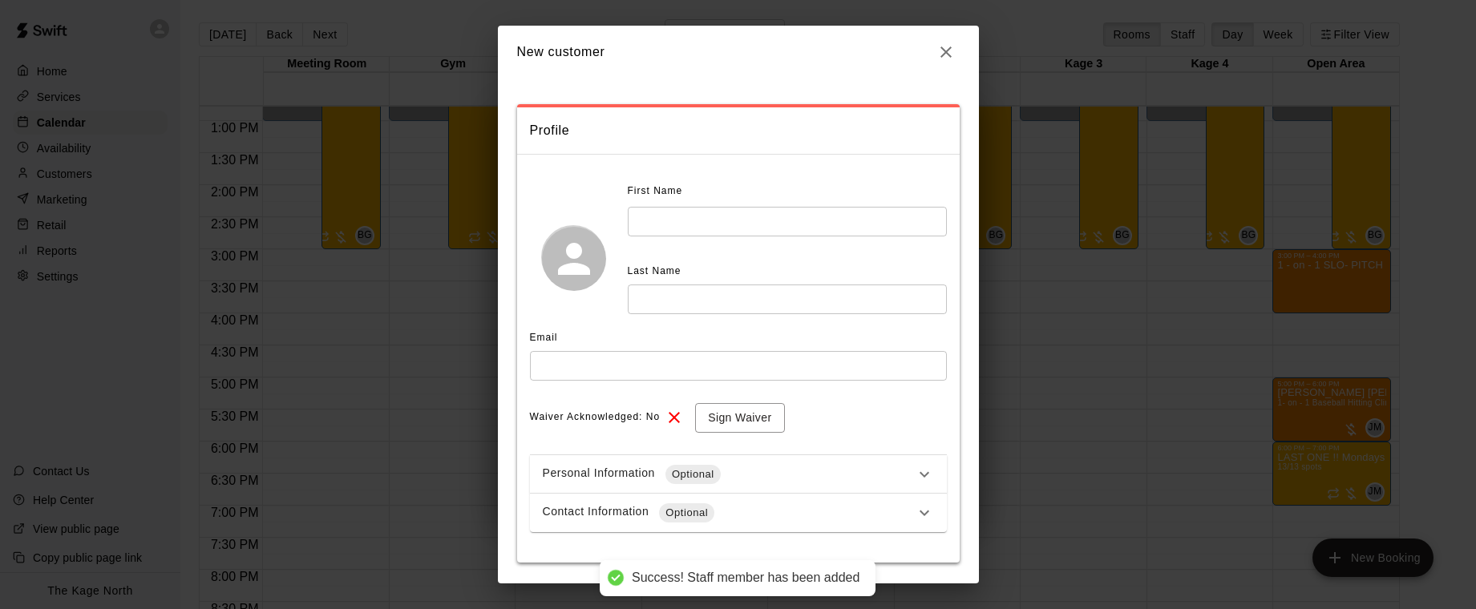
click at [715, 221] on input "text" at bounding box center [787, 222] width 319 height 30
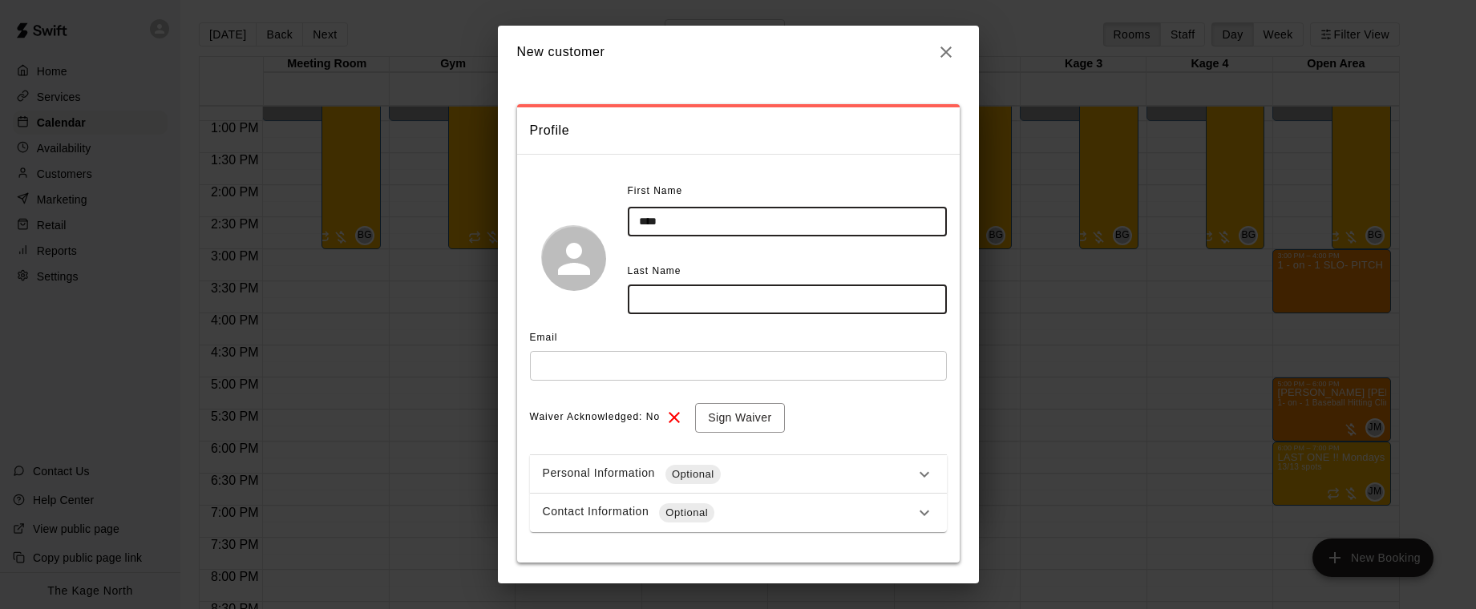
type input "****"
click at [662, 303] on input "******" at bounding box center [787, 300] width 319 height 30
drag, startPoint x: 602, startPoint y: 300, endPoint x: 585, endPoint y: 301, distance: 17.7
click at [583, 302] on div "First Name **** ​ Last Name ******* ​" at bounding box center [738, 258] width 417 height 159
type input "*******"
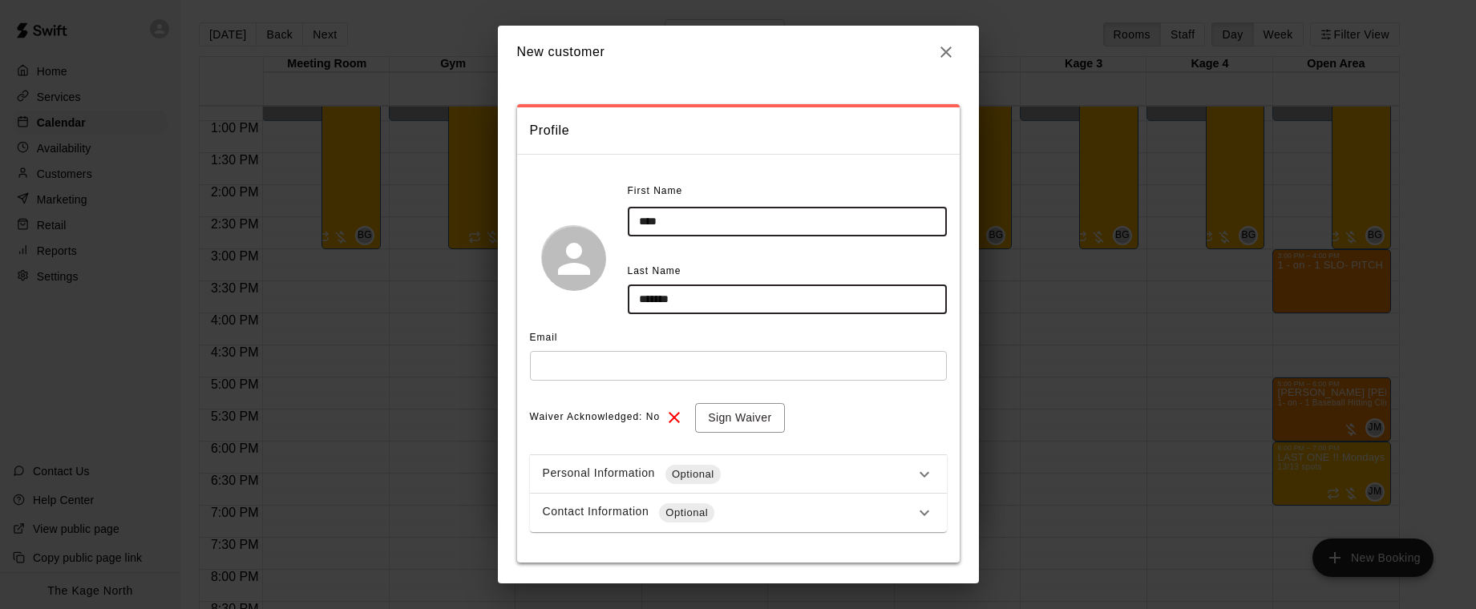
click at [607, 377] on input "text" at bounding box center [738, 366] width 417 height 30
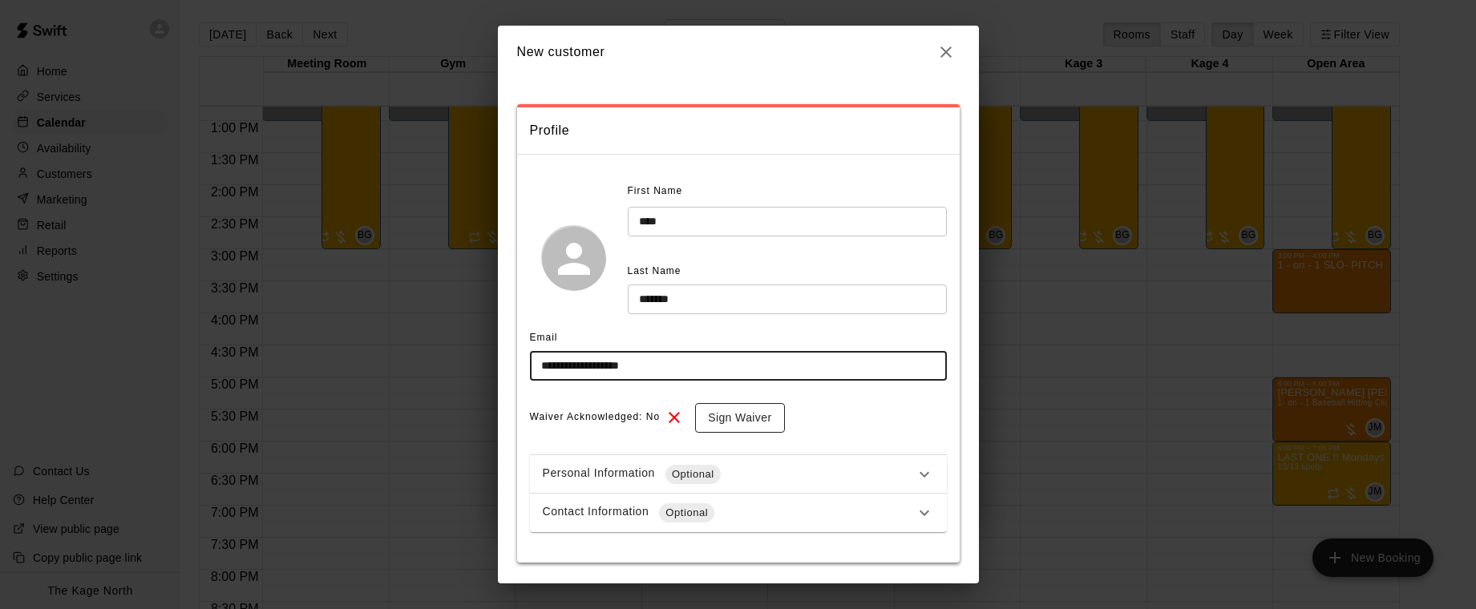
type input "**********"
click at [759, 415] on button "Sign Waiver" at bounding box center [739, 418] width 89 height 30
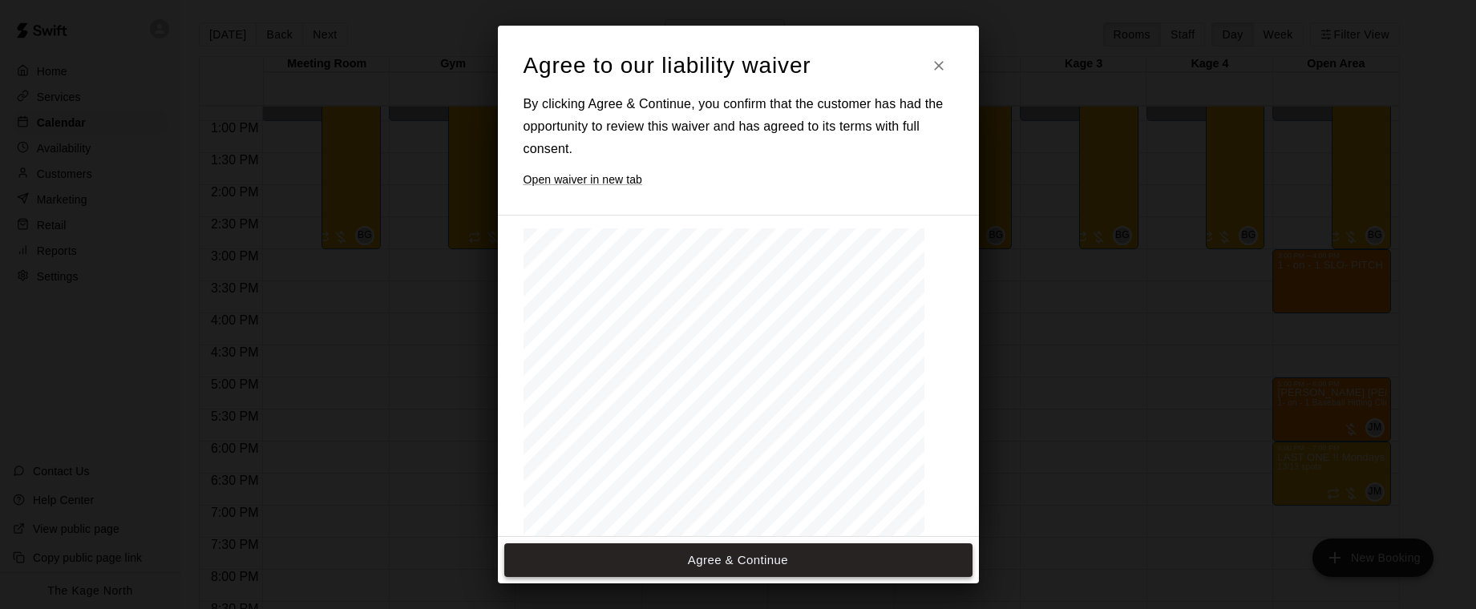
click at [785, 561] on button "Agree & Continue" at bounding box center [738, 561] width 468 height 34
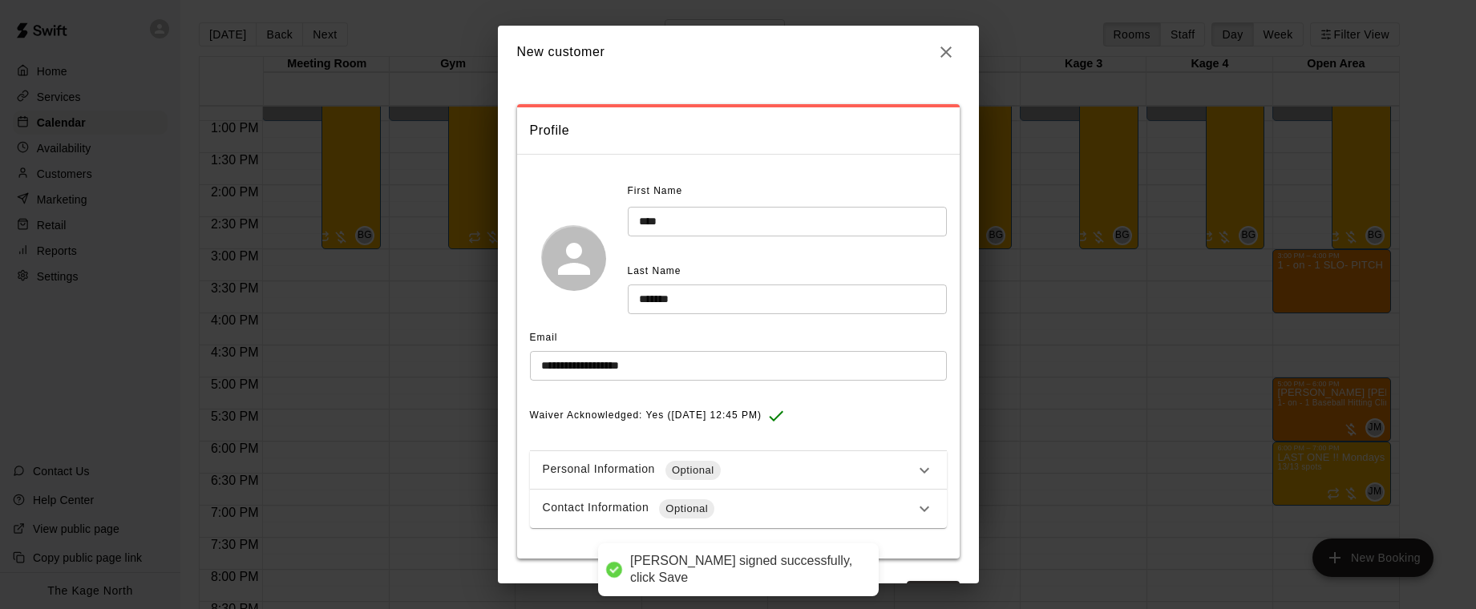
scroll to position [50, 0]
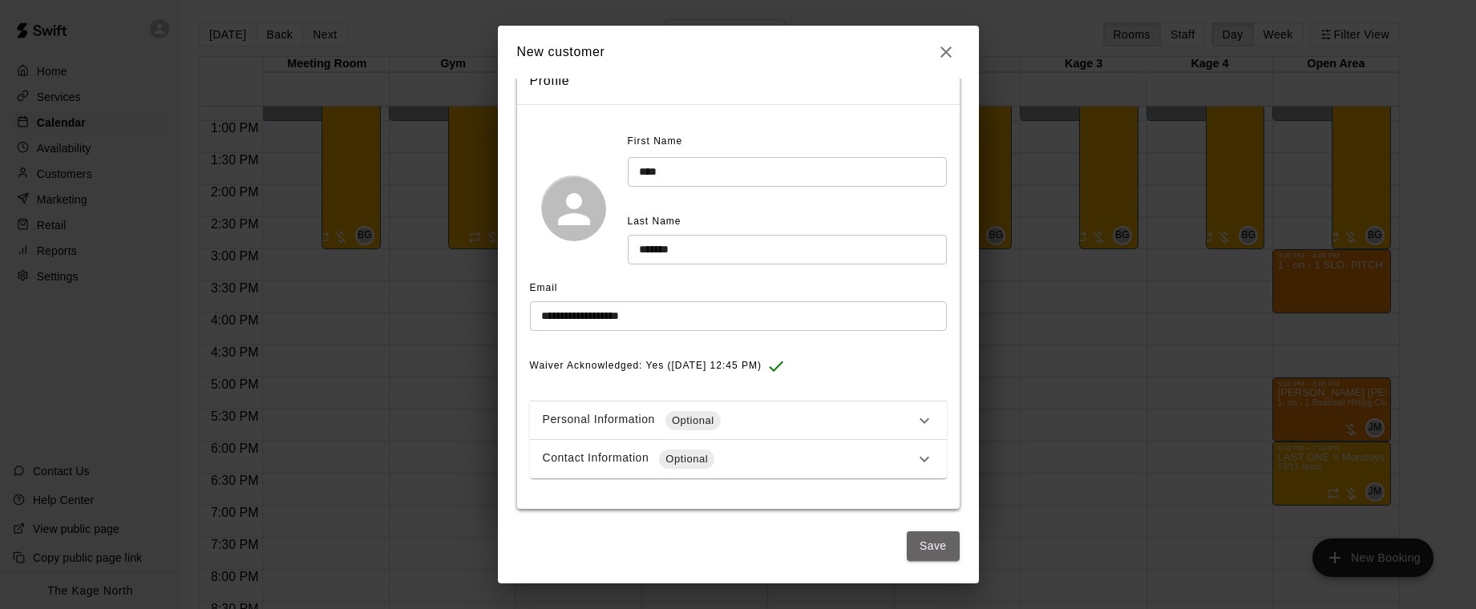
click at [938, 541] on button "Save" at bounding box center [933, 547] width 53 height 30
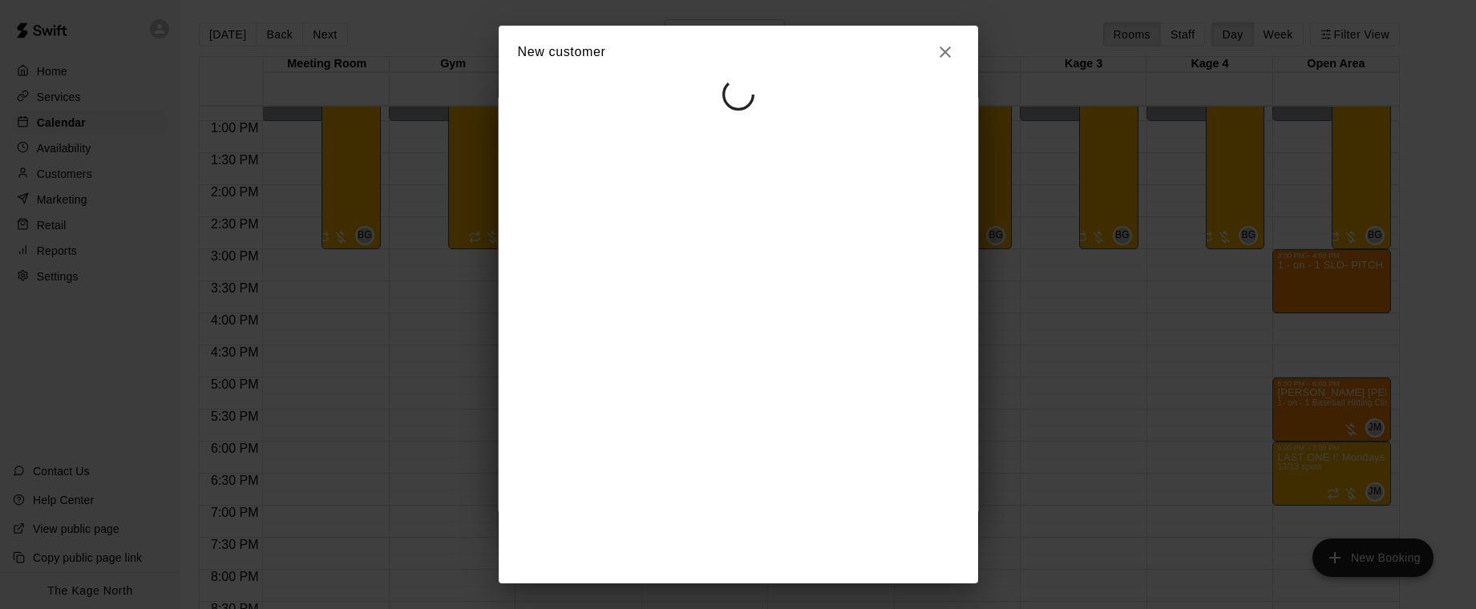
select select "**"
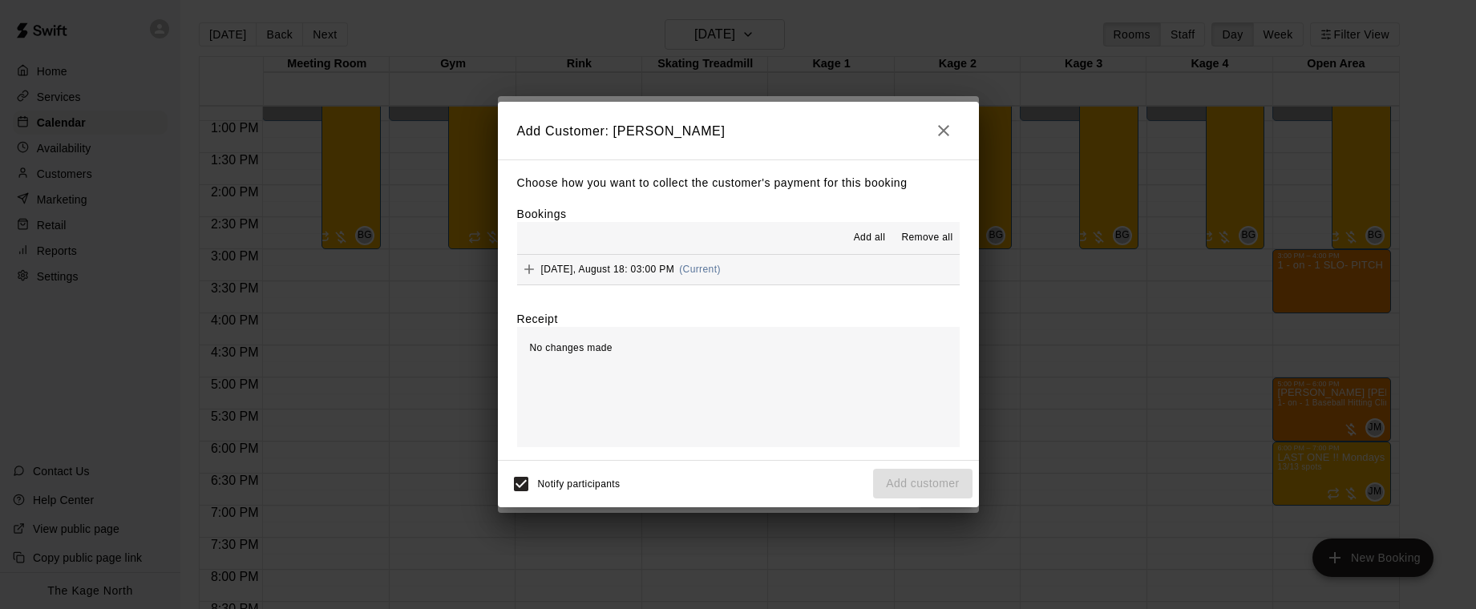
click at [868, 241] on span "Add all" at bounding box center [870, 238] width 32 height 16
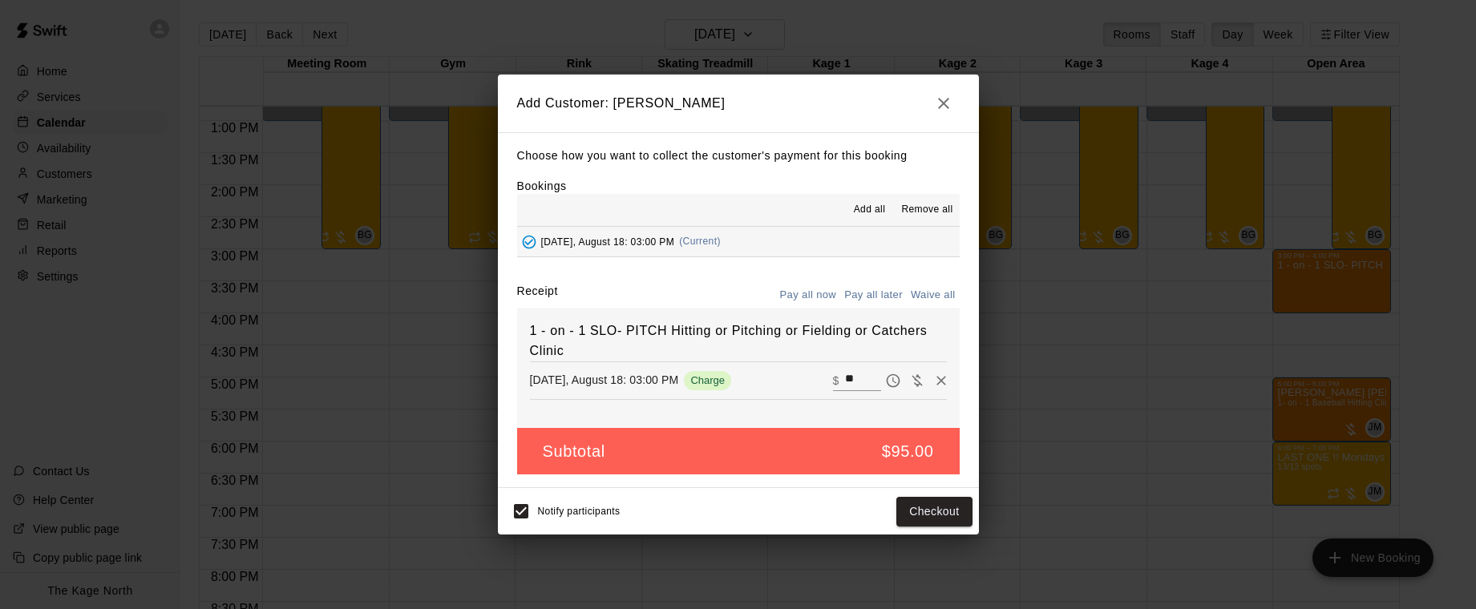
click at [890, 293] on button "Pay all later" at bounding box center [873, 295] width 67 height 25
click at [961, 514] on button "Add customer" at bounding box center [922, 512] width 99 height 30
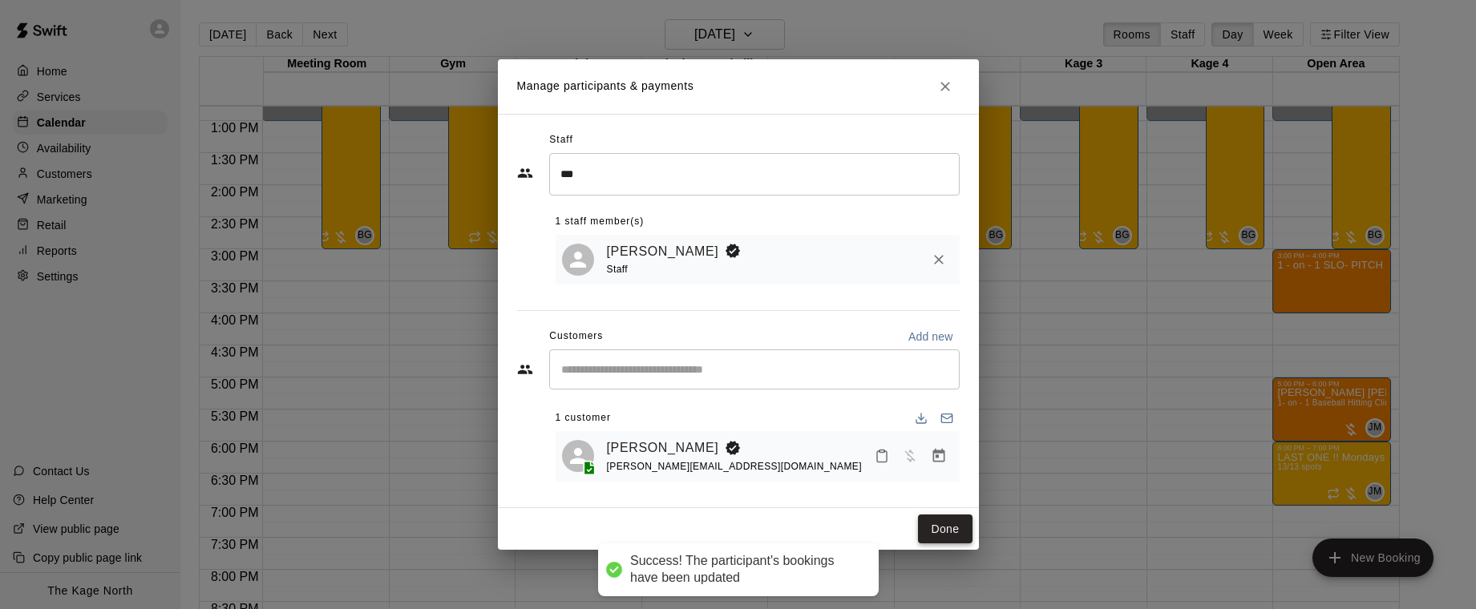
click at [948, 517] on button "Done" at bounding box center [945, 530] width 54 height 30
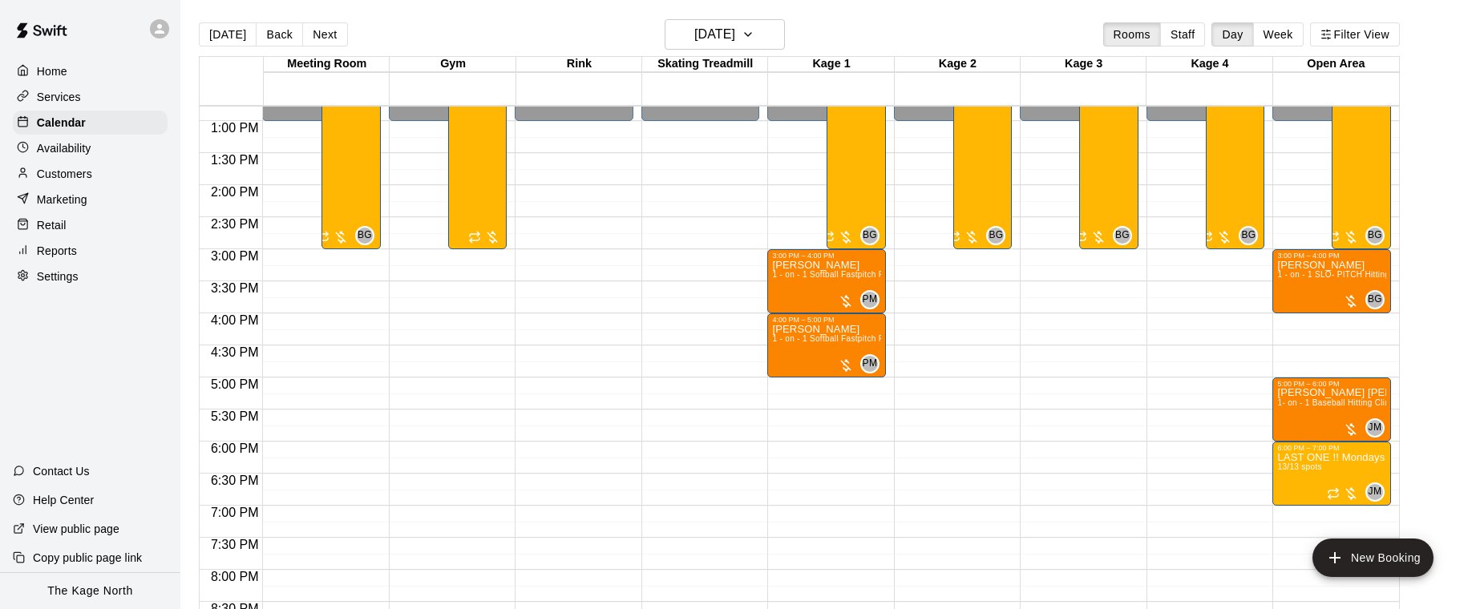
click at [122, 150] on div "Availability" at bounding box center [90, 148] width 155 height 24
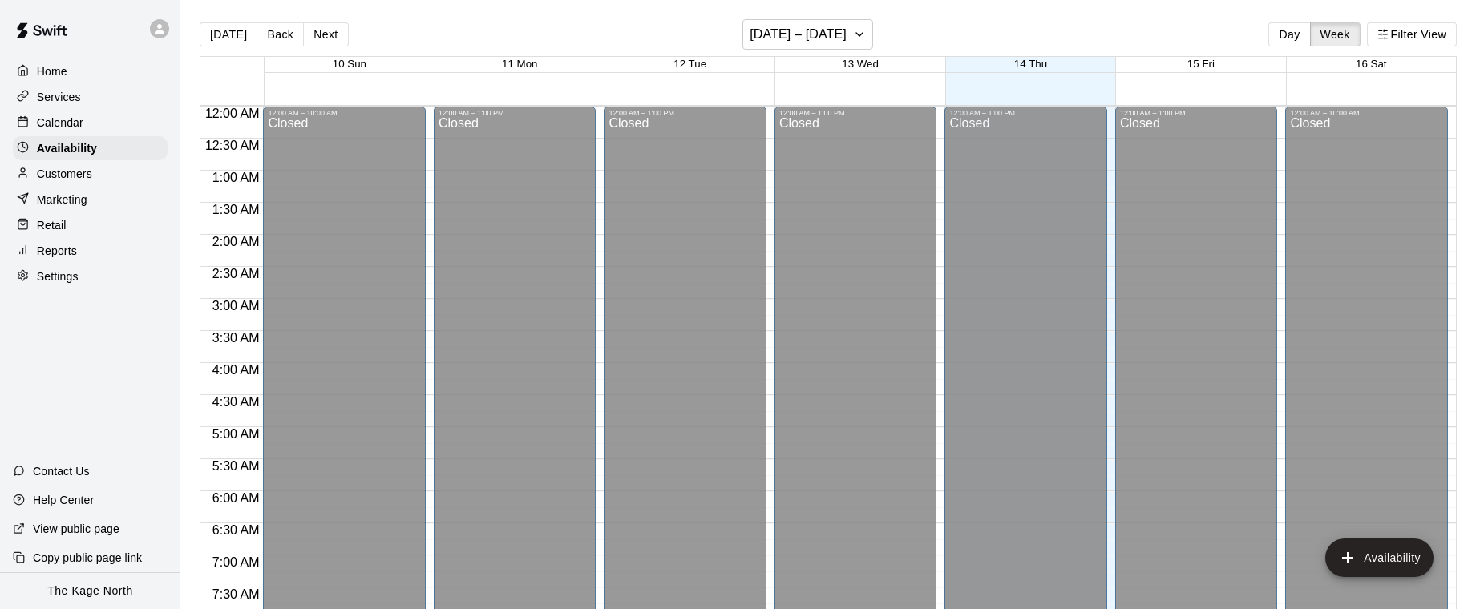
scroll to position [819, 0]
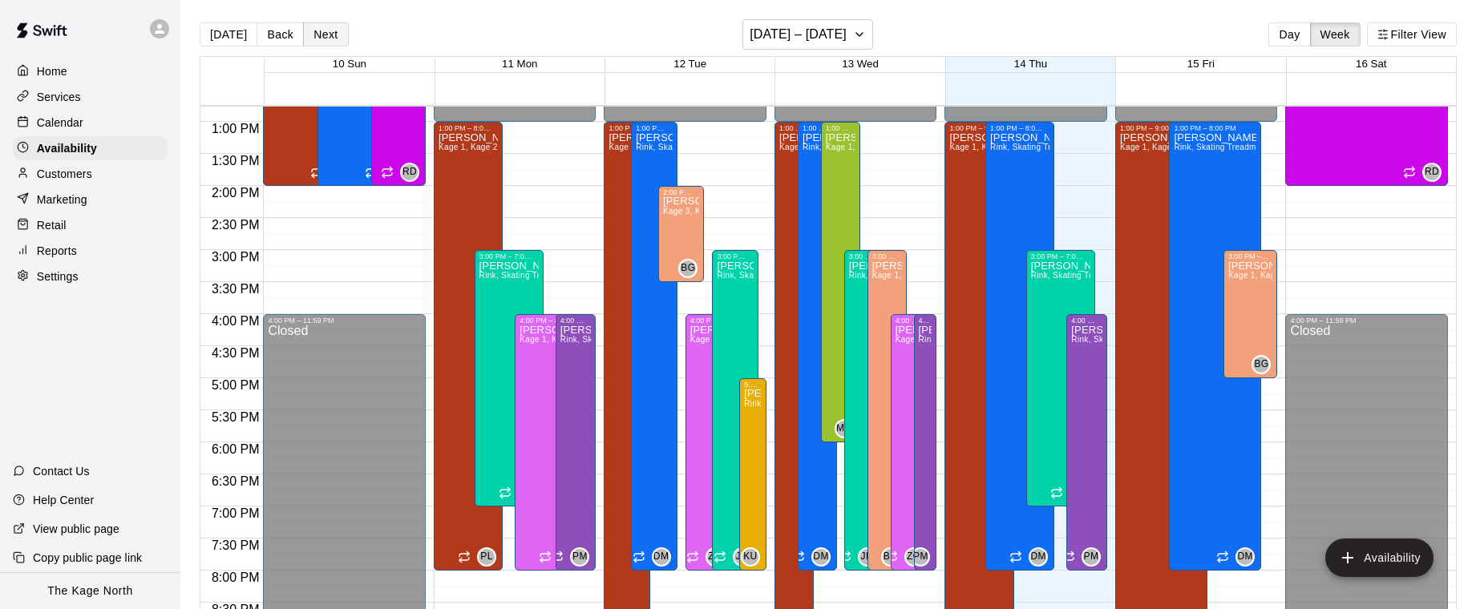
click at [332, 43] on button "Next" at bounding box center [325, 34] width 45 height 24
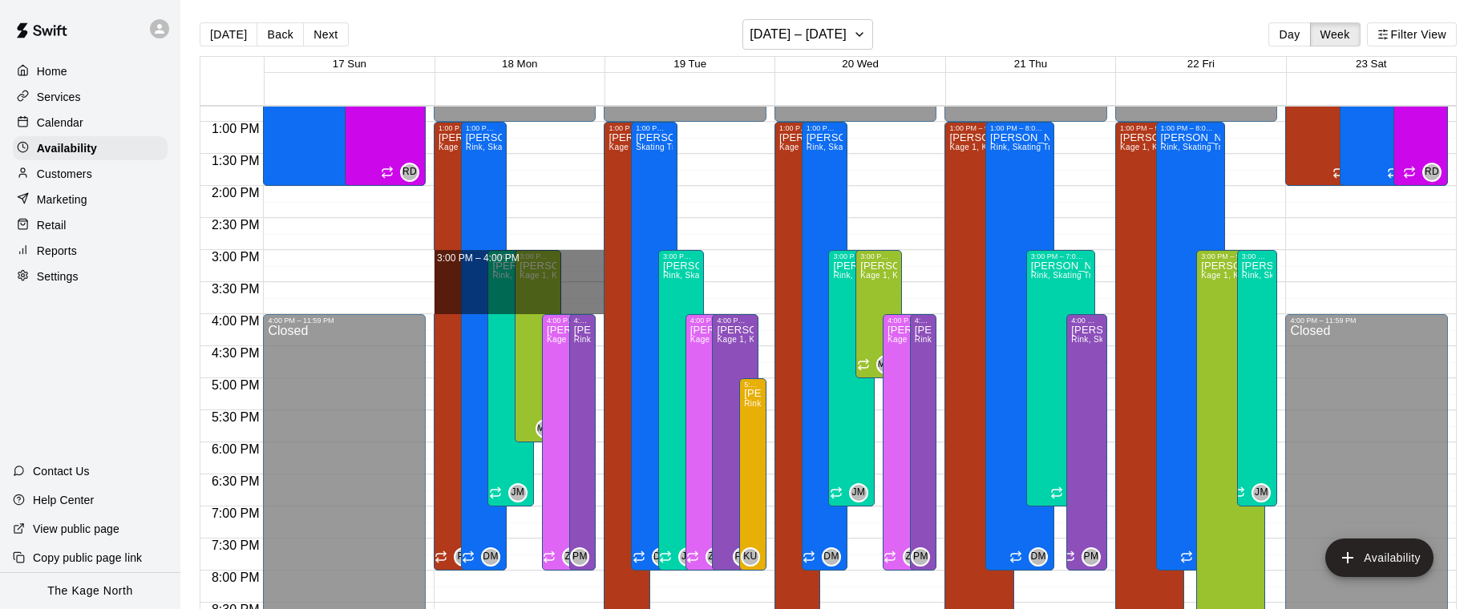
drag, startPoint x: 596, startPoint y: 251, endPoint x: 597, endPoint y: 308, distance: 57.0
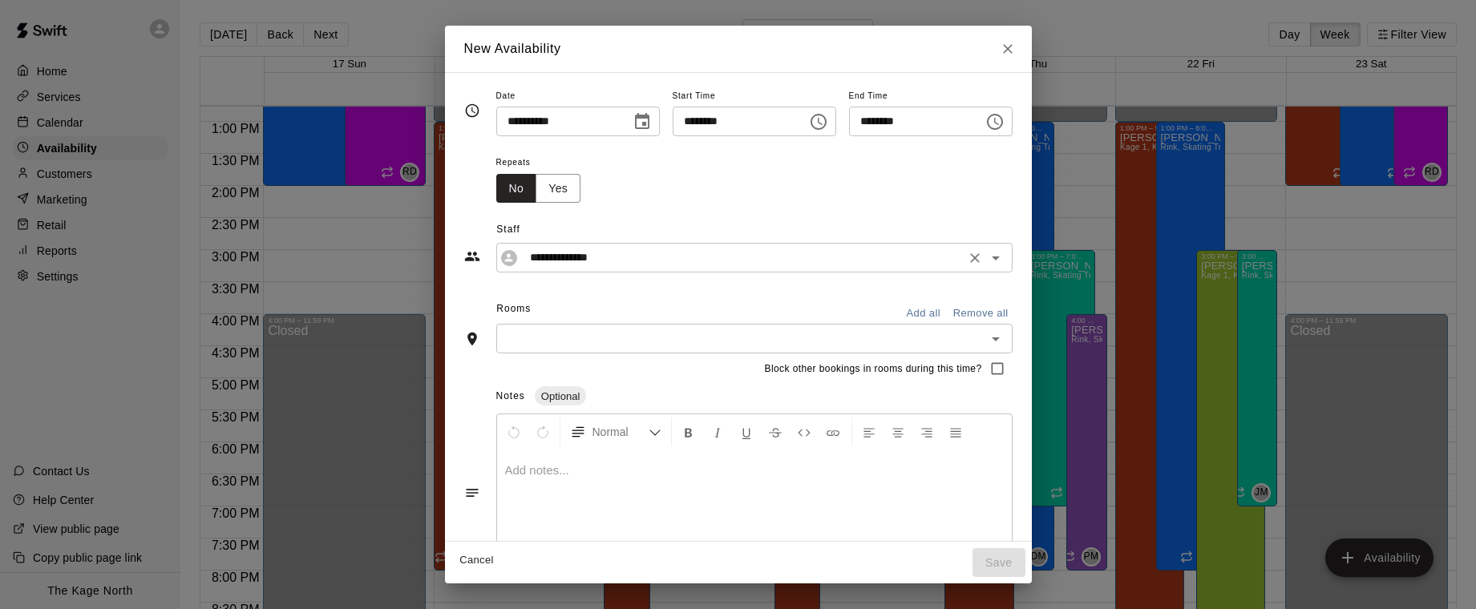
click at [645, 261] on input "**********" at bounding box center [742, 258] width 437 height 20
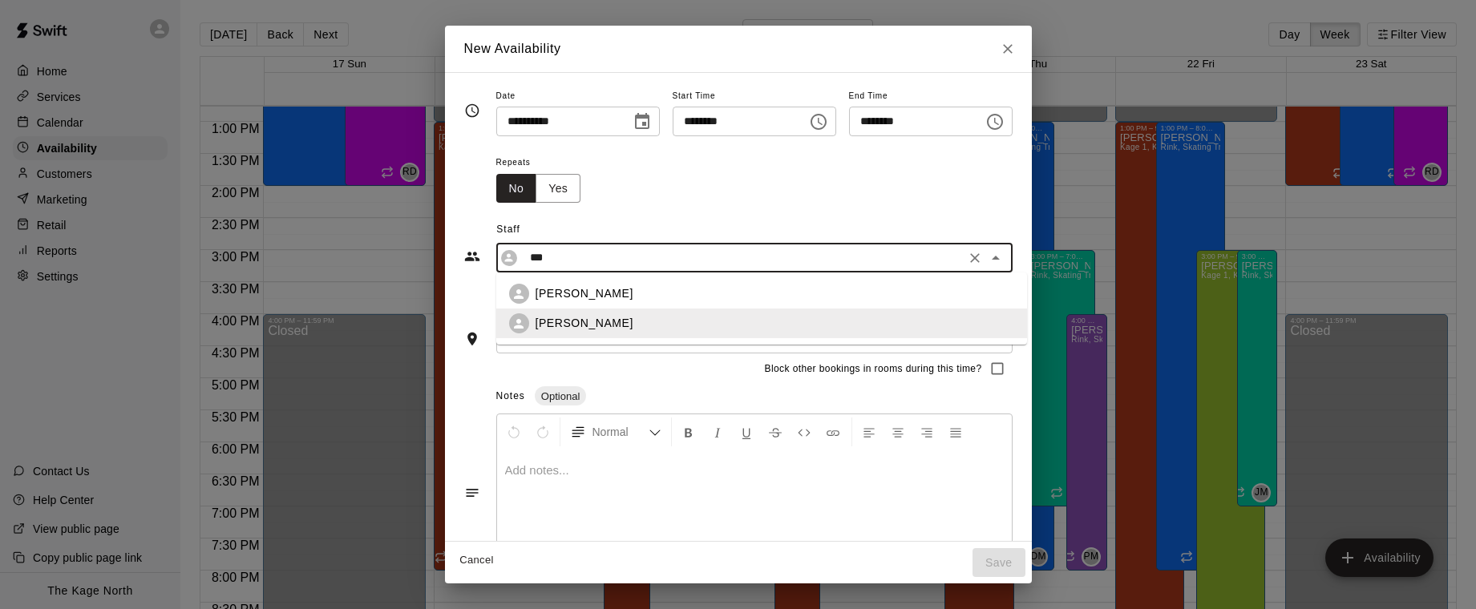
click at [597, 285] on p "[PERSON_NAME]" at bounding box center [585, 293] width 98 height 17
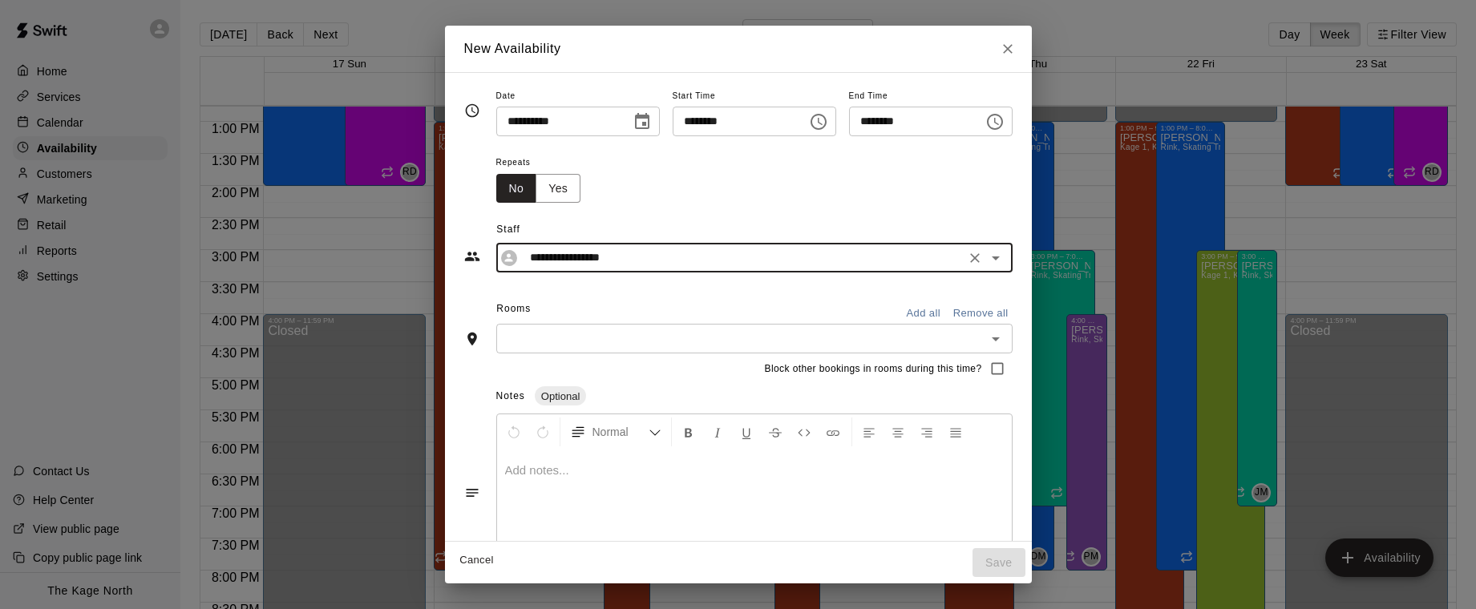
type input "**********"
click at [931, 310] on button "Add all" at bounding box center [923, 314] width 51 height 25
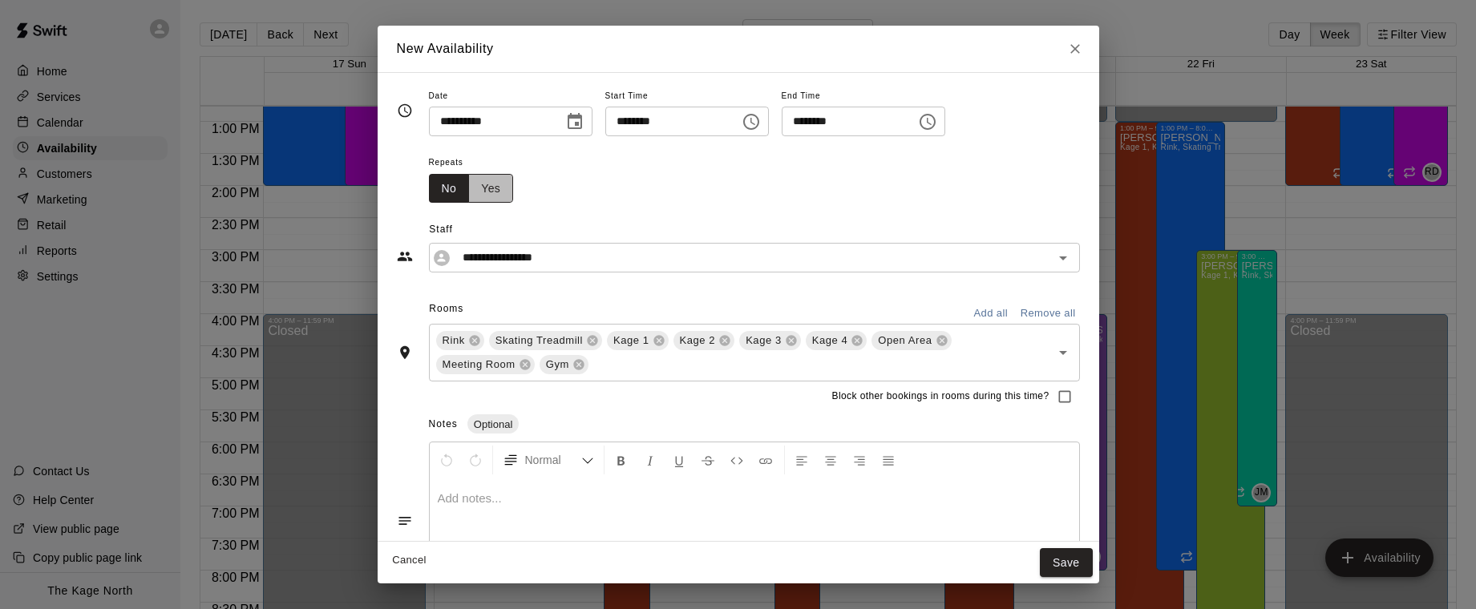
click at [502, 189] on button "Yes" at bounding box center [490, 189] width 45 height 30
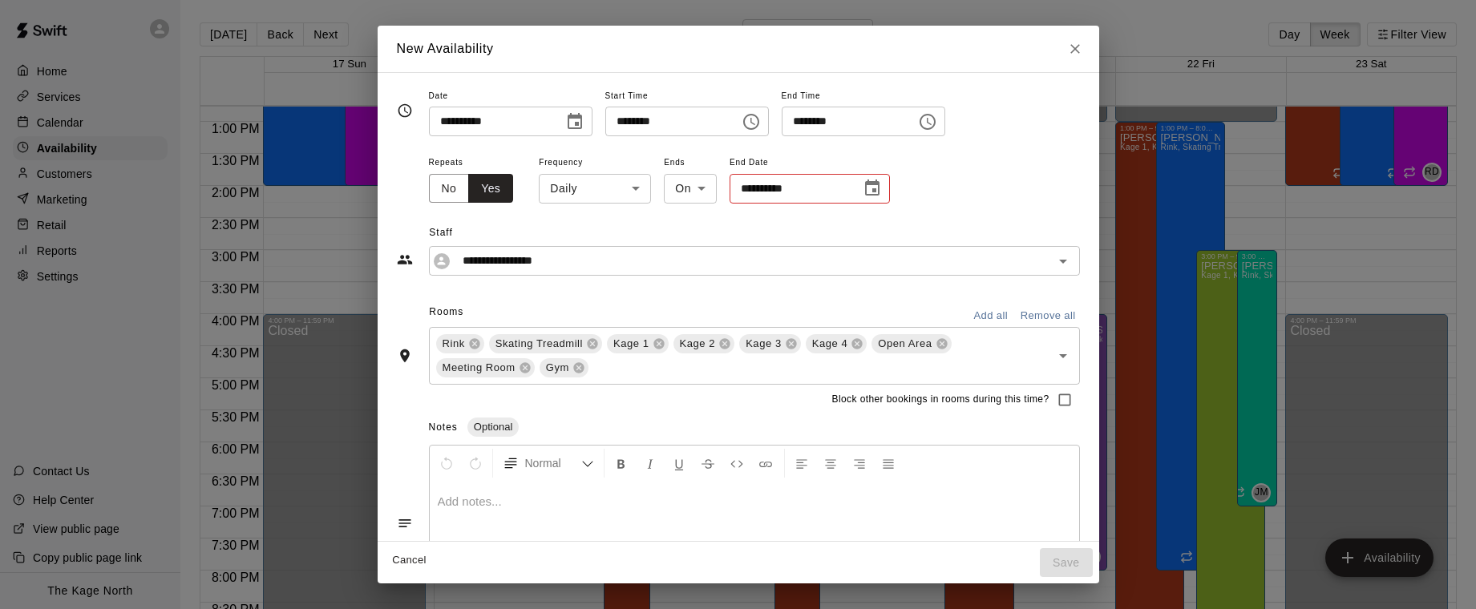
click at [876, 191] on icon "Choose date" at bounding box center [872, 188] width 14 height 16
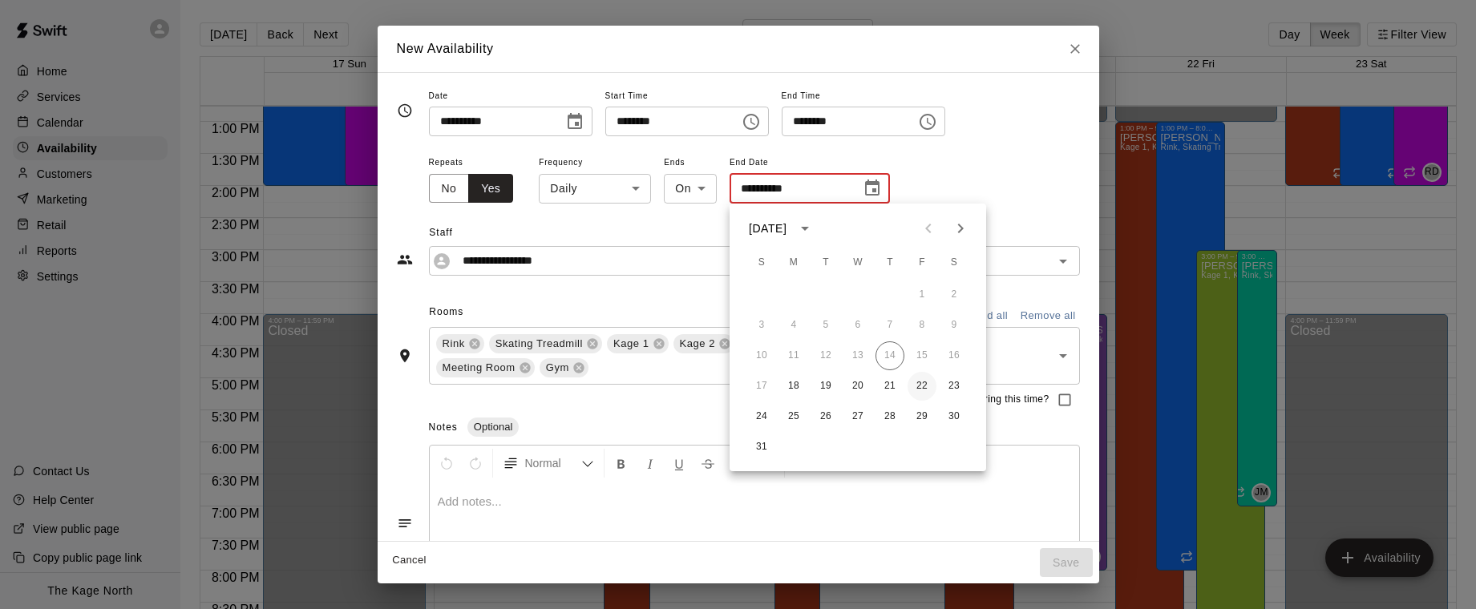
click at [925, 387] on button "22" at bounding box center [922, 386] width 29 height 29
type input "**********"
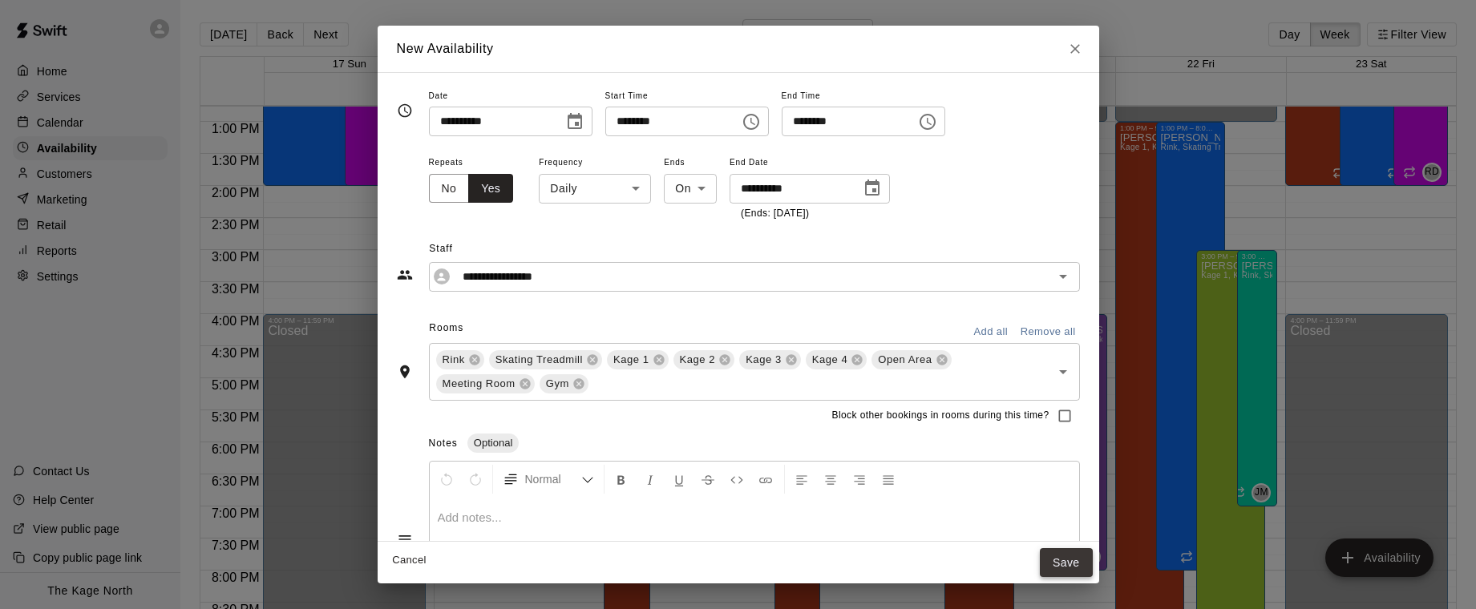
click at [1067, 564] on button "Save" at bounding box center [1066, 564] width 53 height 30
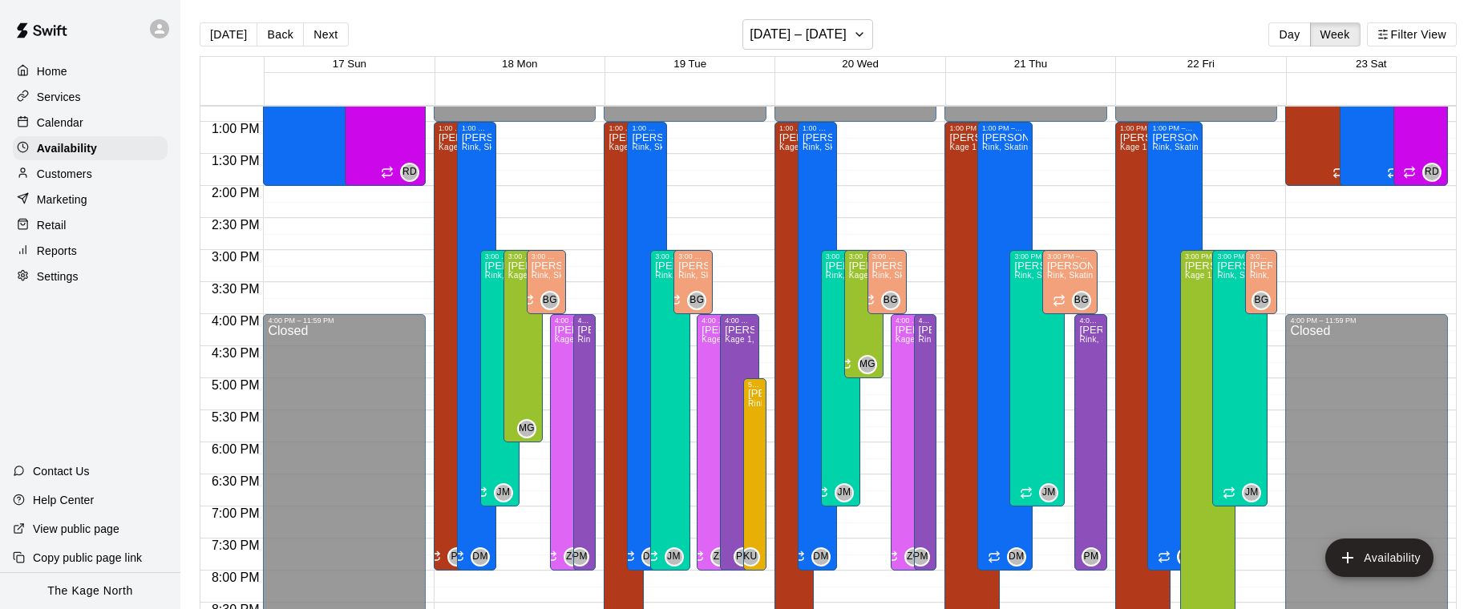
click at [84, 116] on div "Calendar" at bounding box center [90, 123] width 155 height 24
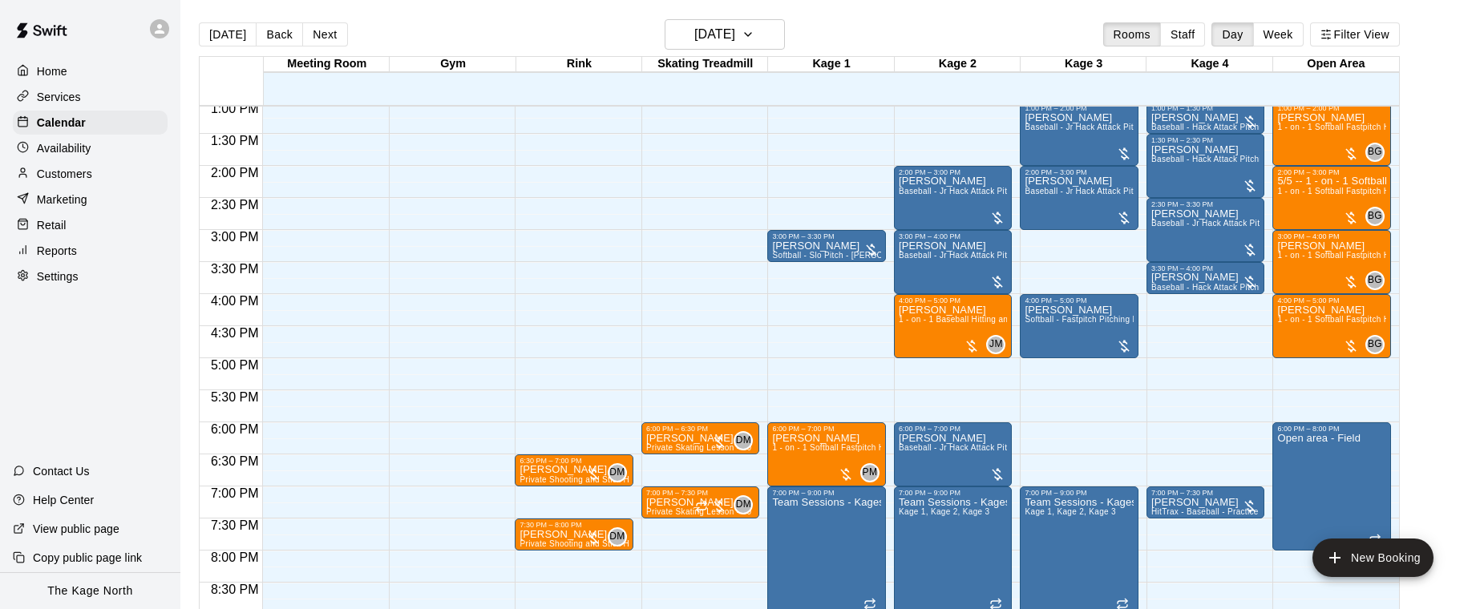
scroll to position [832, 0]
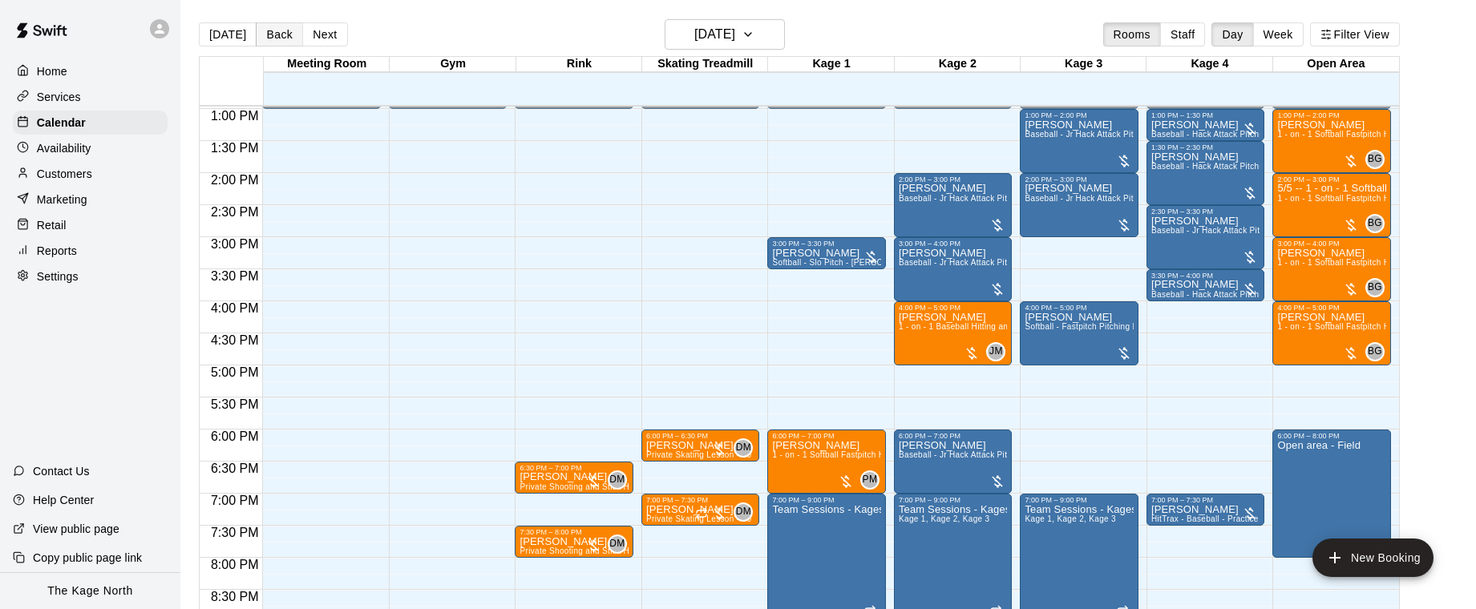
click at [282, 36] on button "Back" at bounding box center [279, 34] width 47 height 24
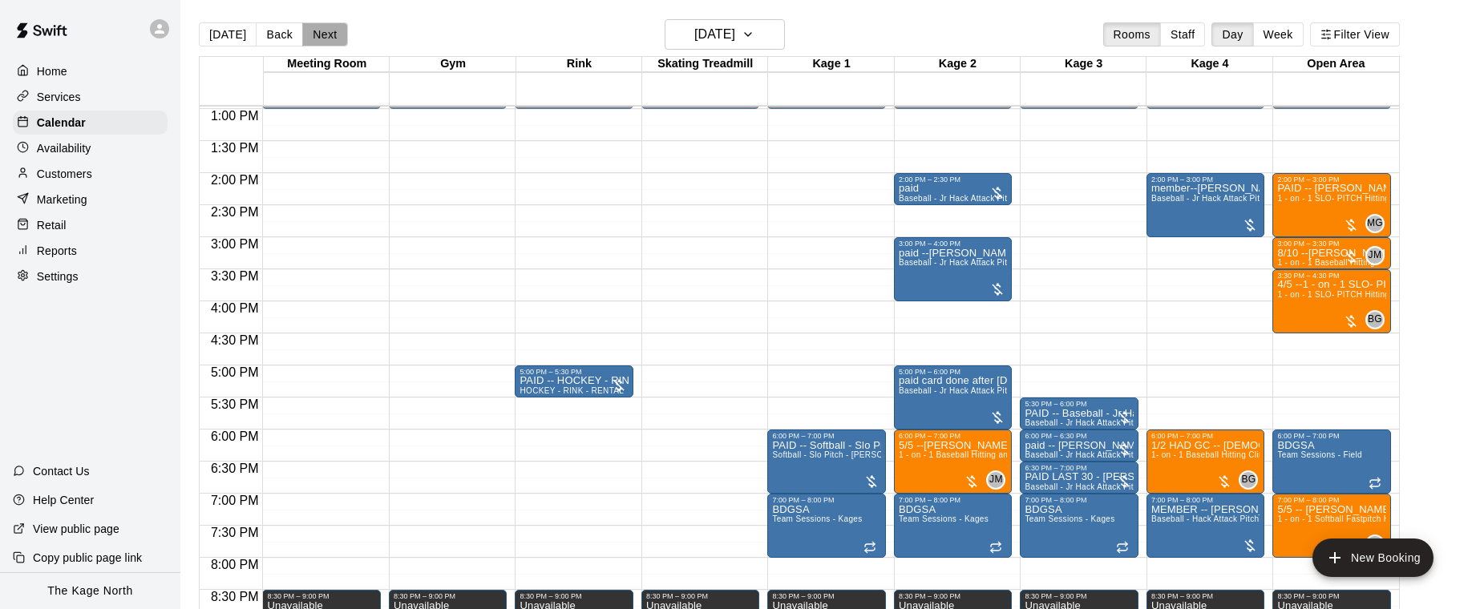
scroll to position [1, 0]
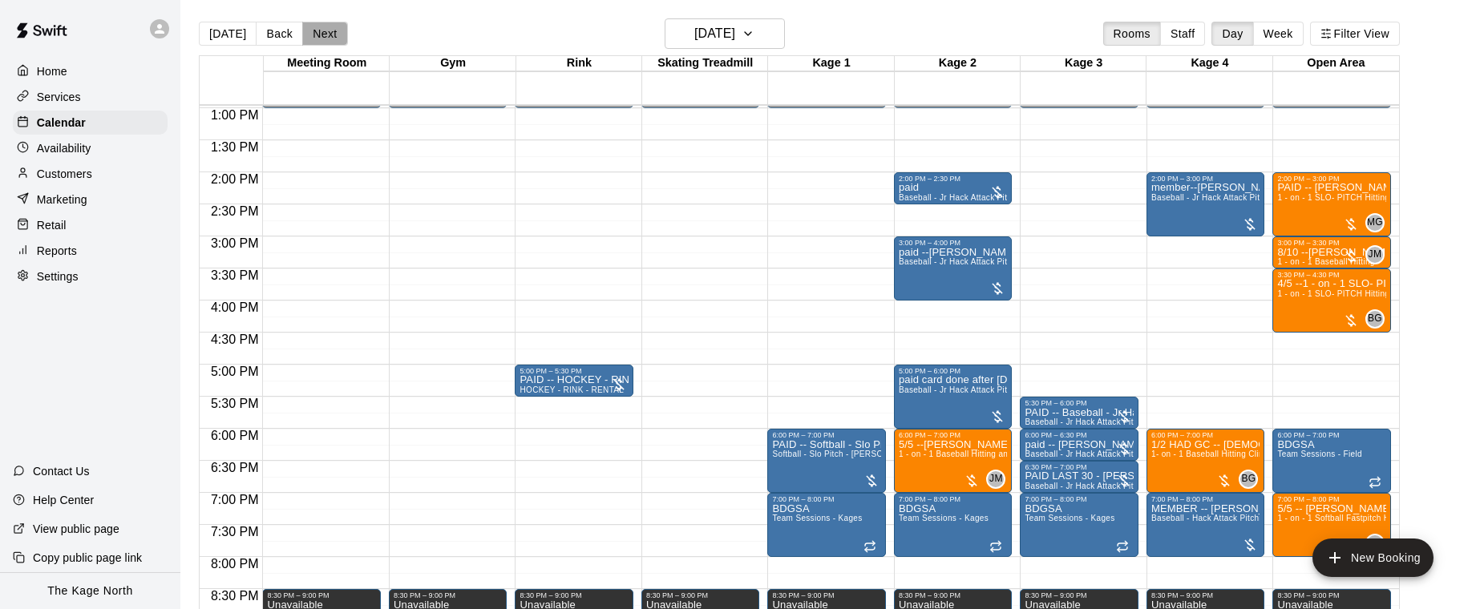
click at [328, 38] on button "Next" at bounding box center [324, 34] width 45 height 24
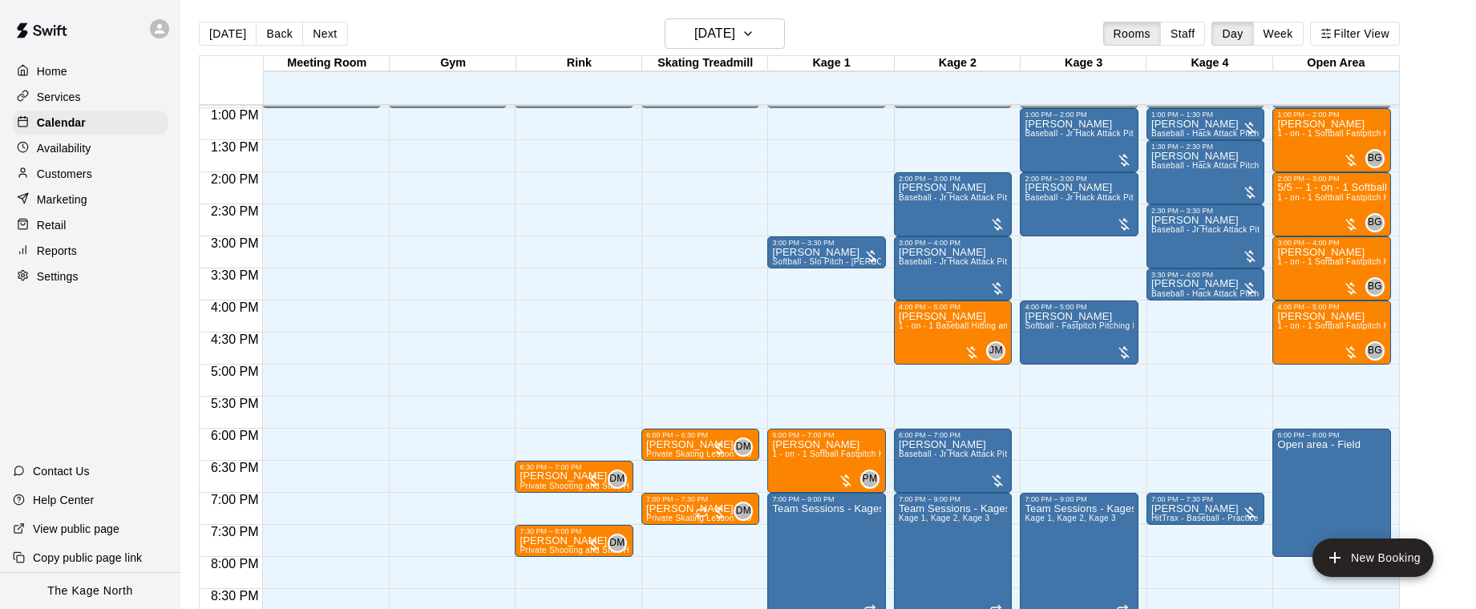
click at [115, 147] on div "Availability" at bounding box center [90, 148] width 155 height 24
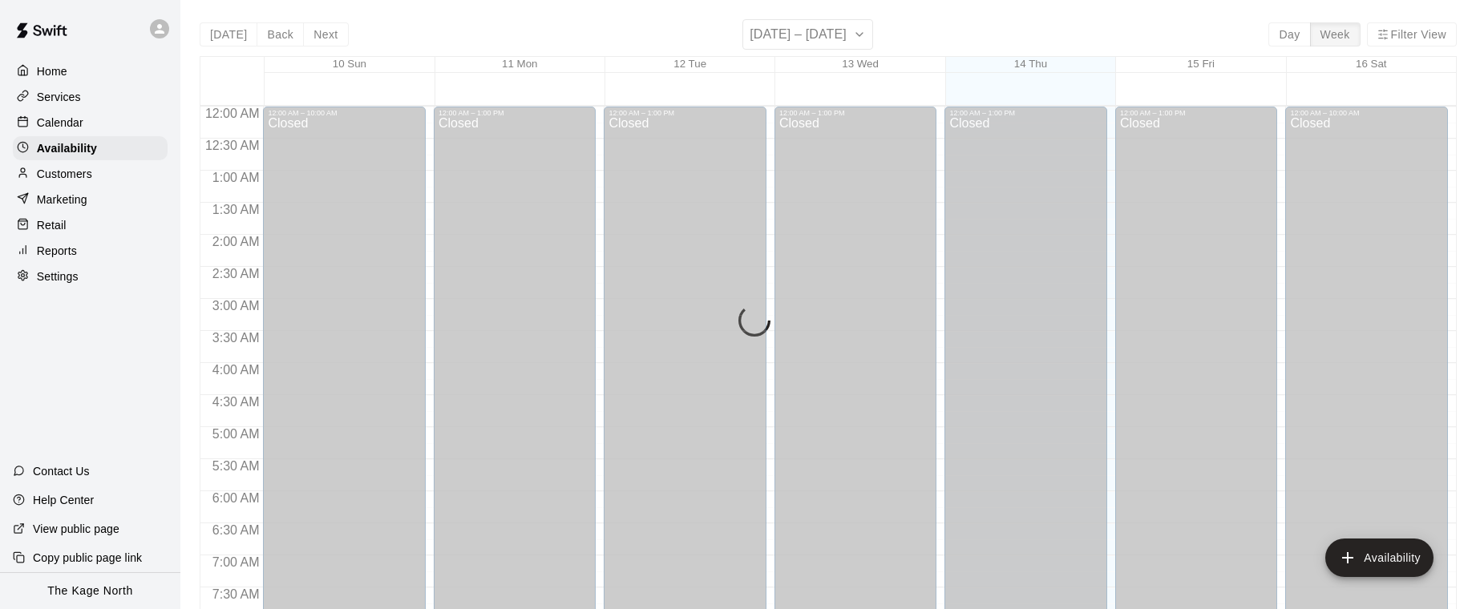
scroll to position [820, 0]
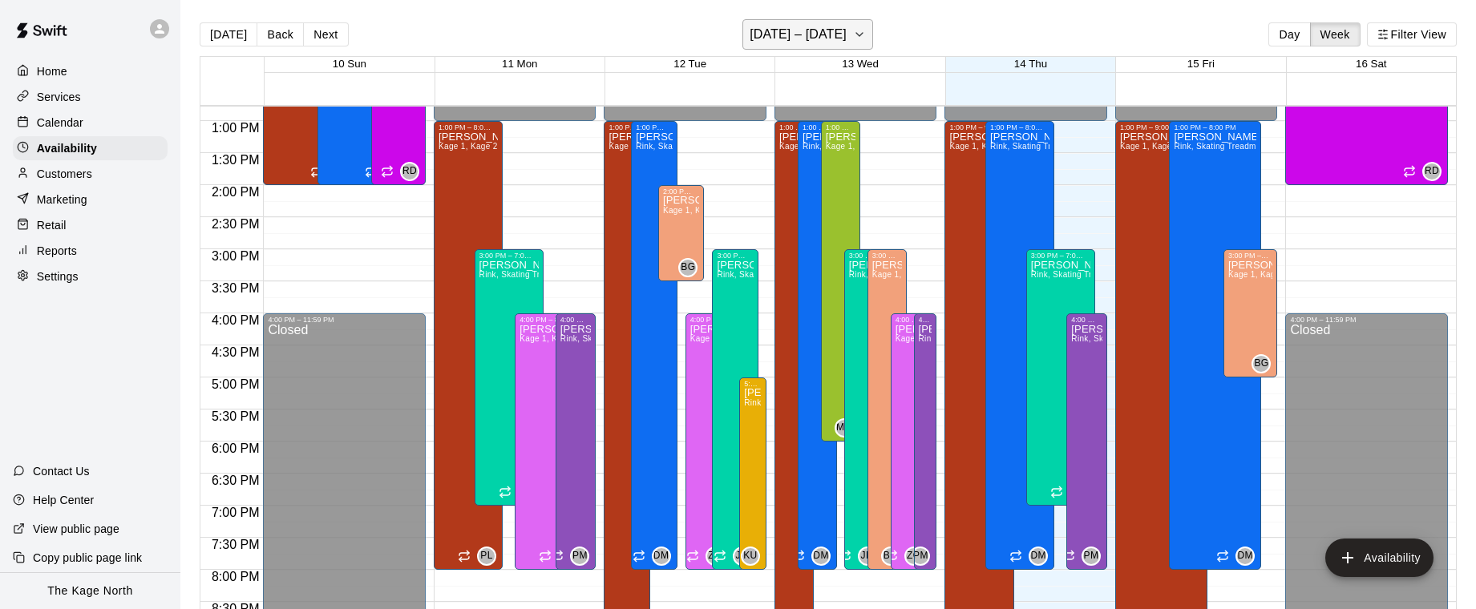
click at [853, 34] on icon "button" at bounding box center [859, 34] width 13 height 19
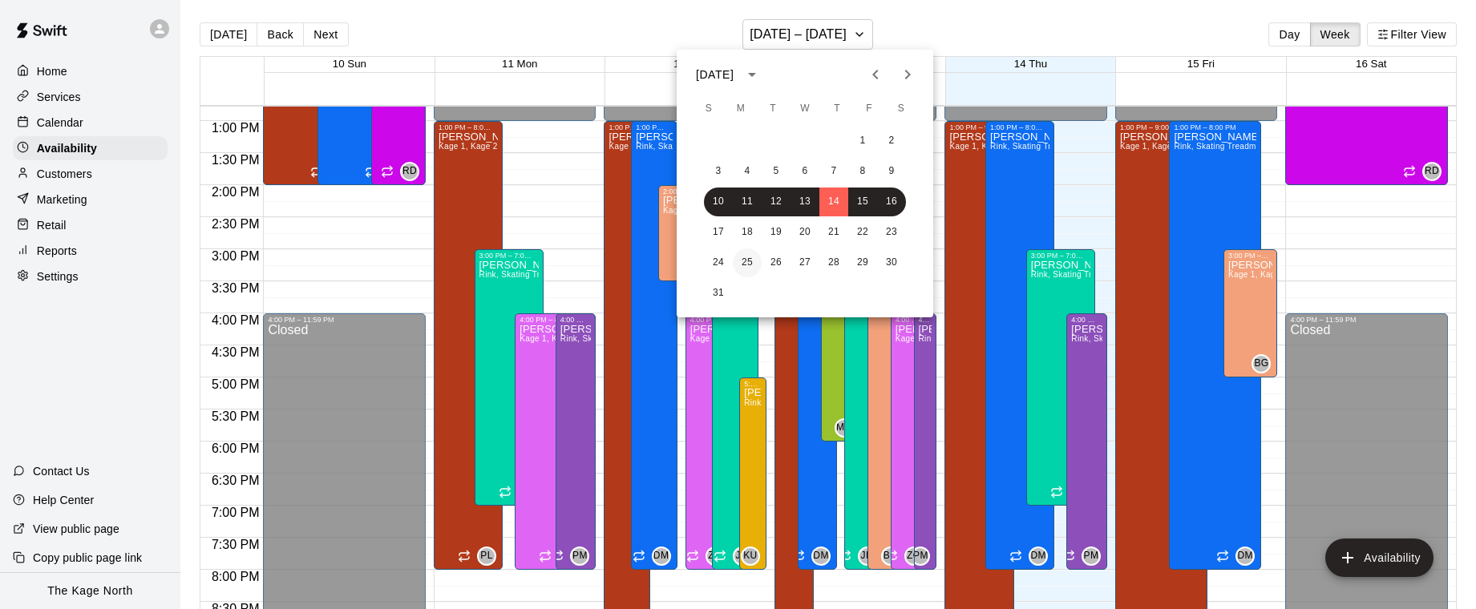
click at [749, 261] on button "25" at bounding box center [747, 263] width 29 height 29
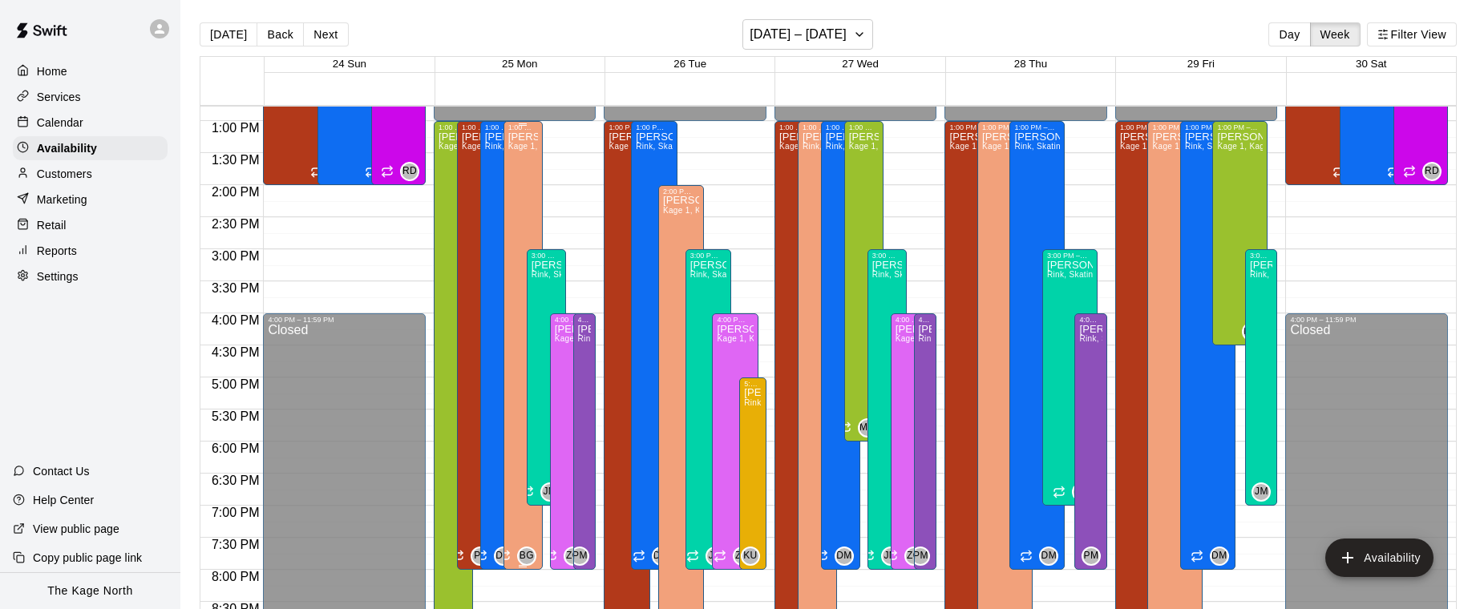
click at [526, 152] on div "[PERSON_NAME] Kage 1, Kage 2, Kage 3, Kage 4, Open Area, Gym" at bounding box center [523, 436] width 30 height 609
click at [521, 150] on icon "edit" at bounding box center [524, 148] width 14 height 14
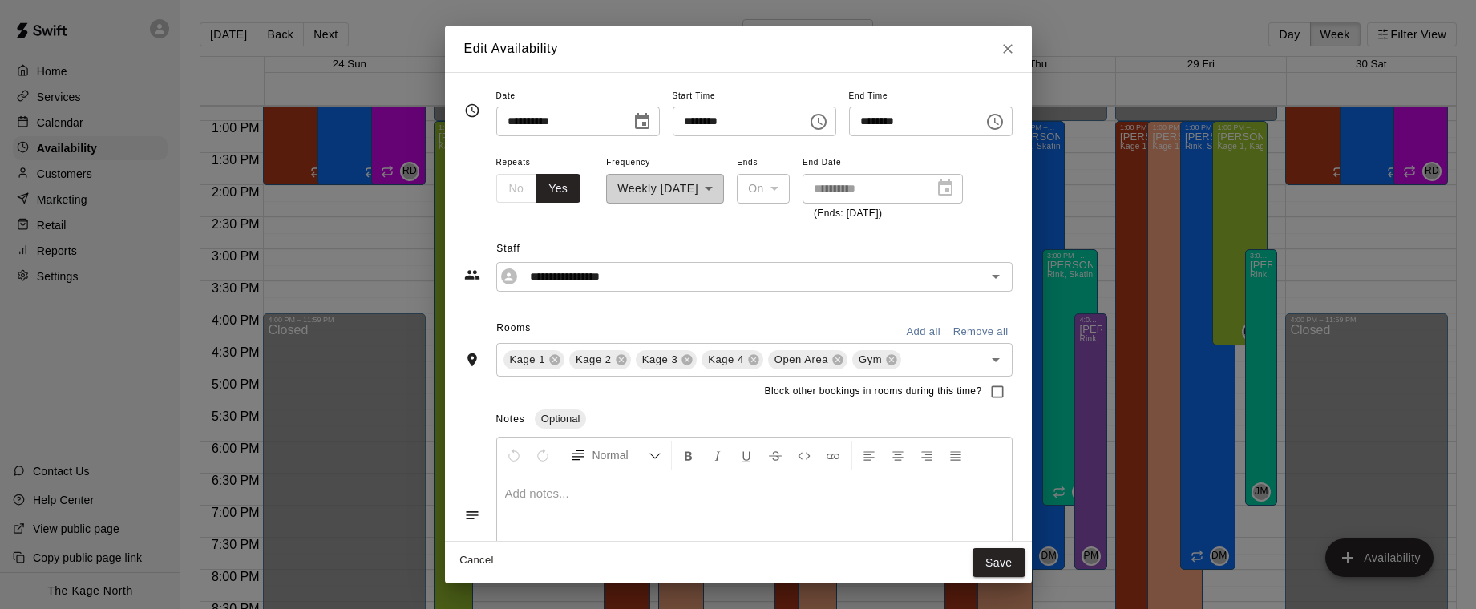
click at [691, 120] on input "********" at bounding box center [734, 122] width 123 height 30
type input "********"
click at [1013, 47] on icon "Close" at bounding box center [1008, 49] width 10 height 10
type input "**********"
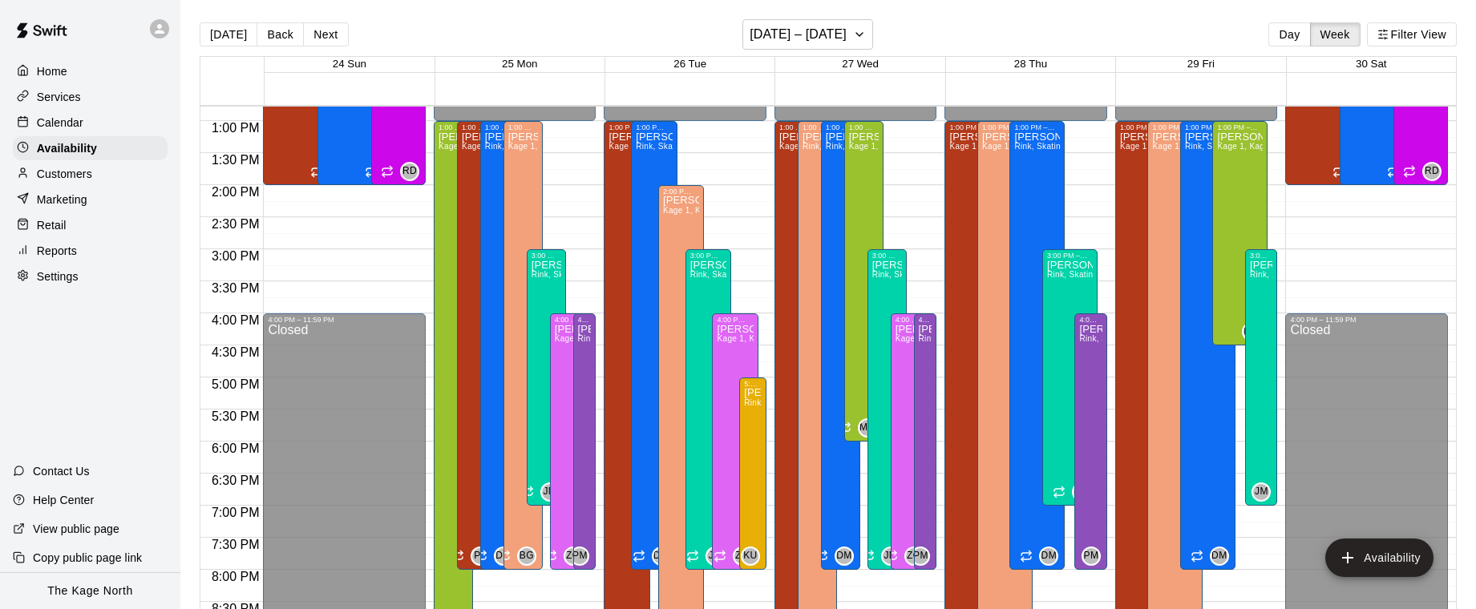
click at [93, 124] on div "Calendar" at bounding box center [90, 123] width 155 height 24
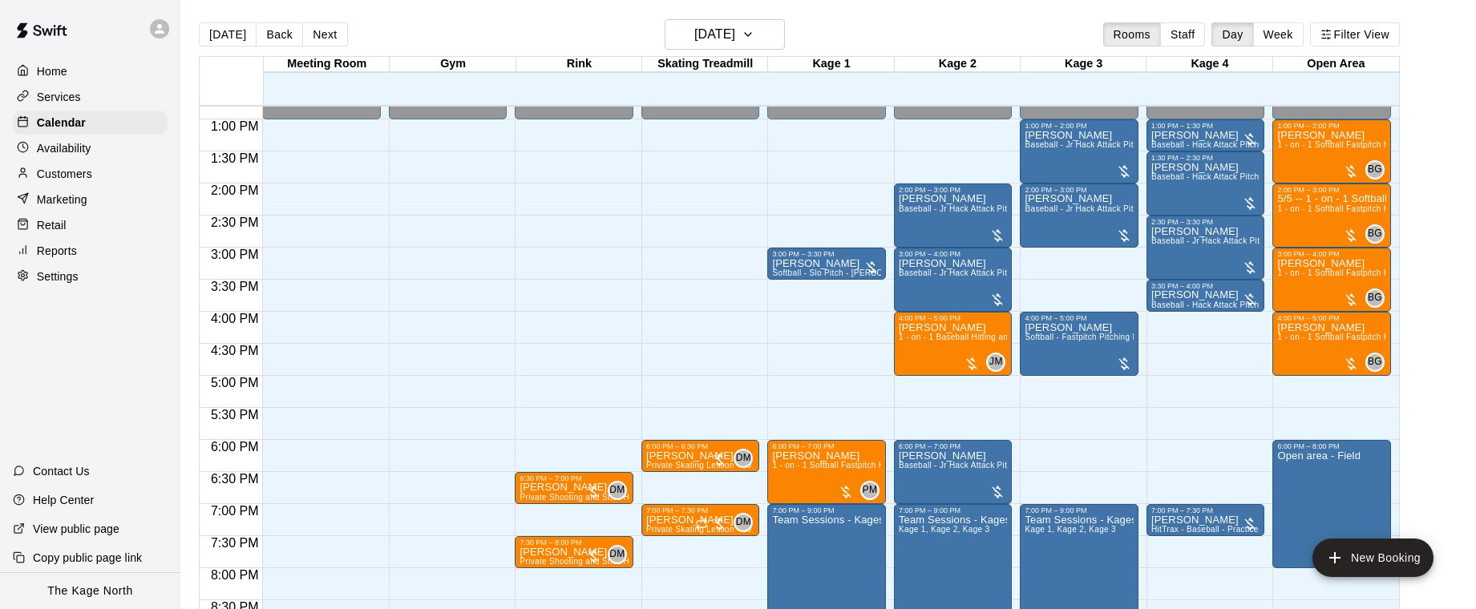
scroll to position [820, 0]
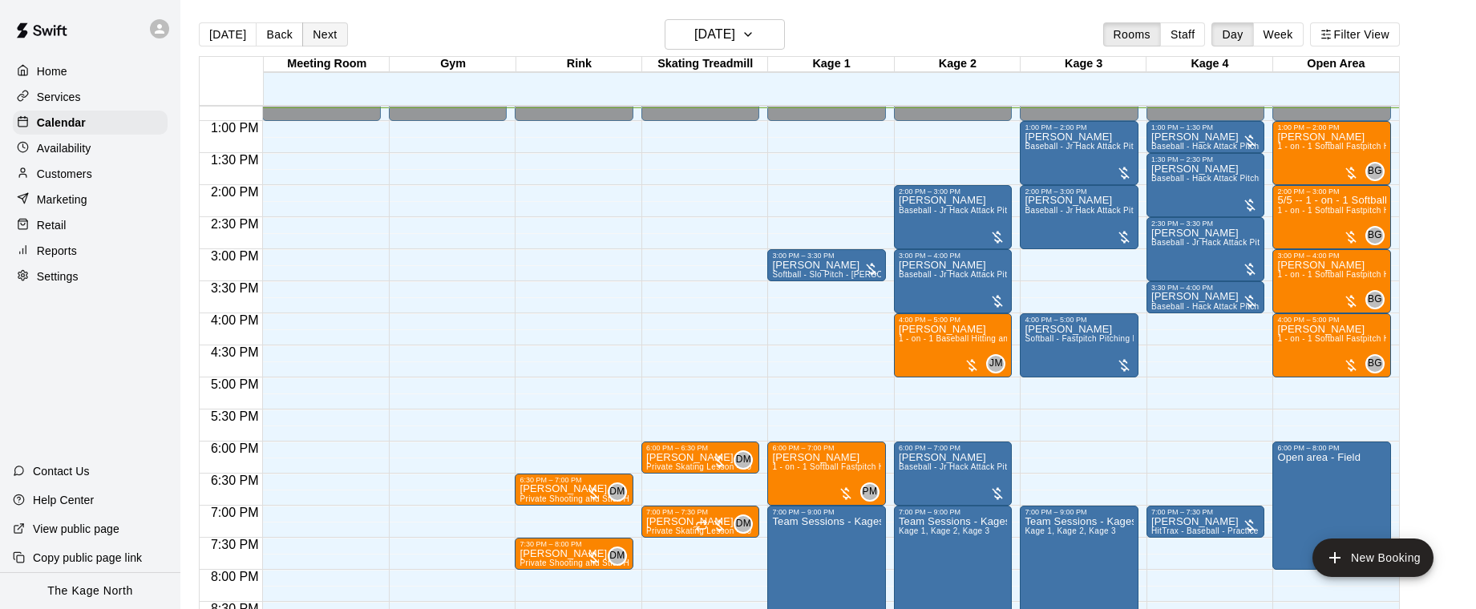
click at [325, 35] on button "Next" at bounding box center [324, 34] width 45 height 24
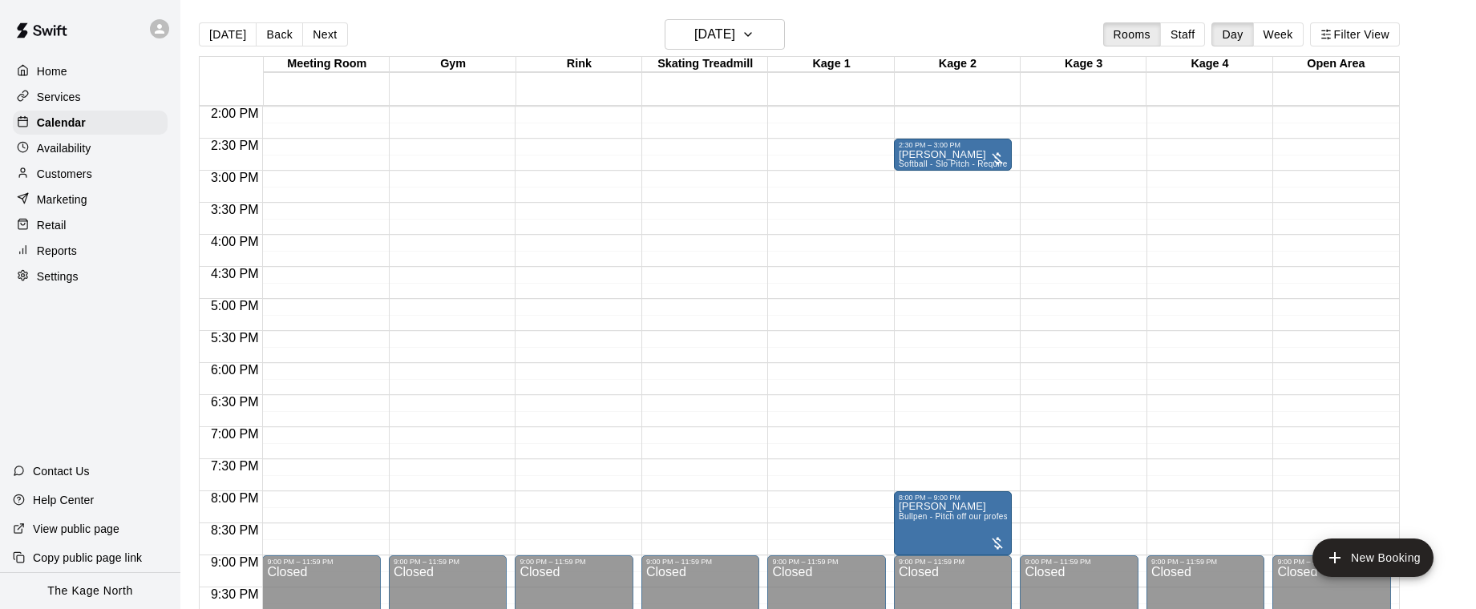
scroll to position [855, 0]
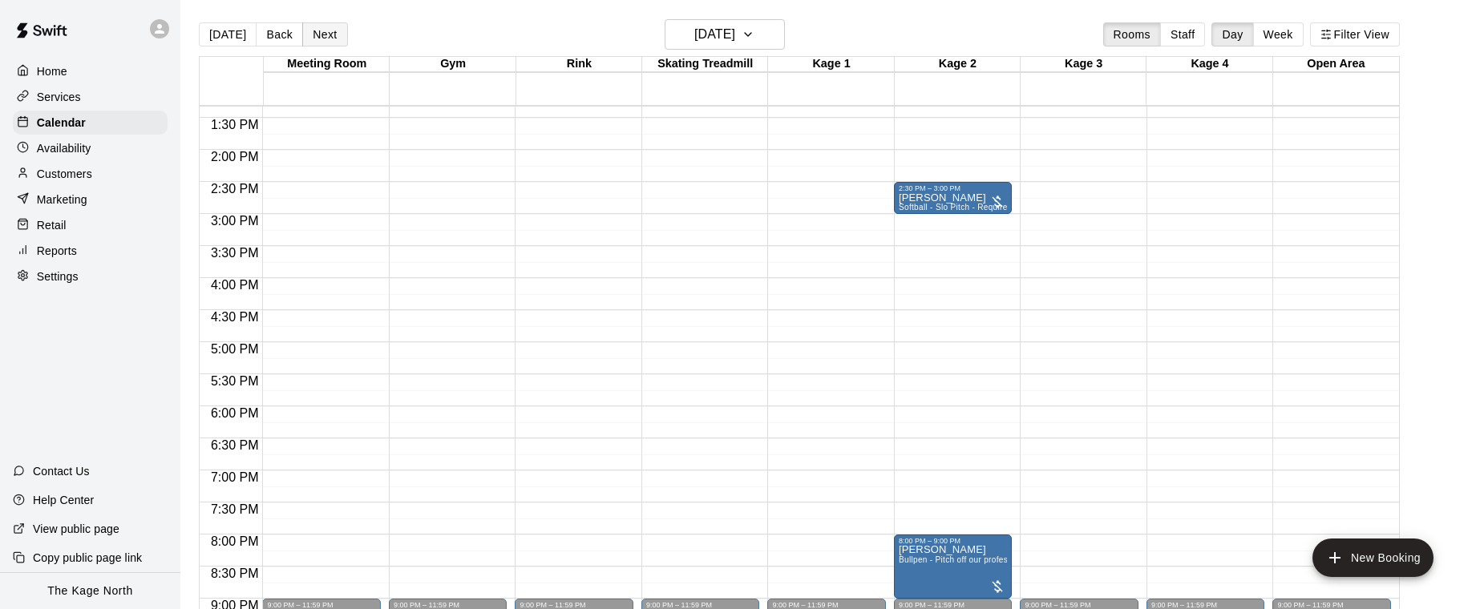
click at [324, 35] on button "Next" at bounding box center [324, 34] width 45 height 24
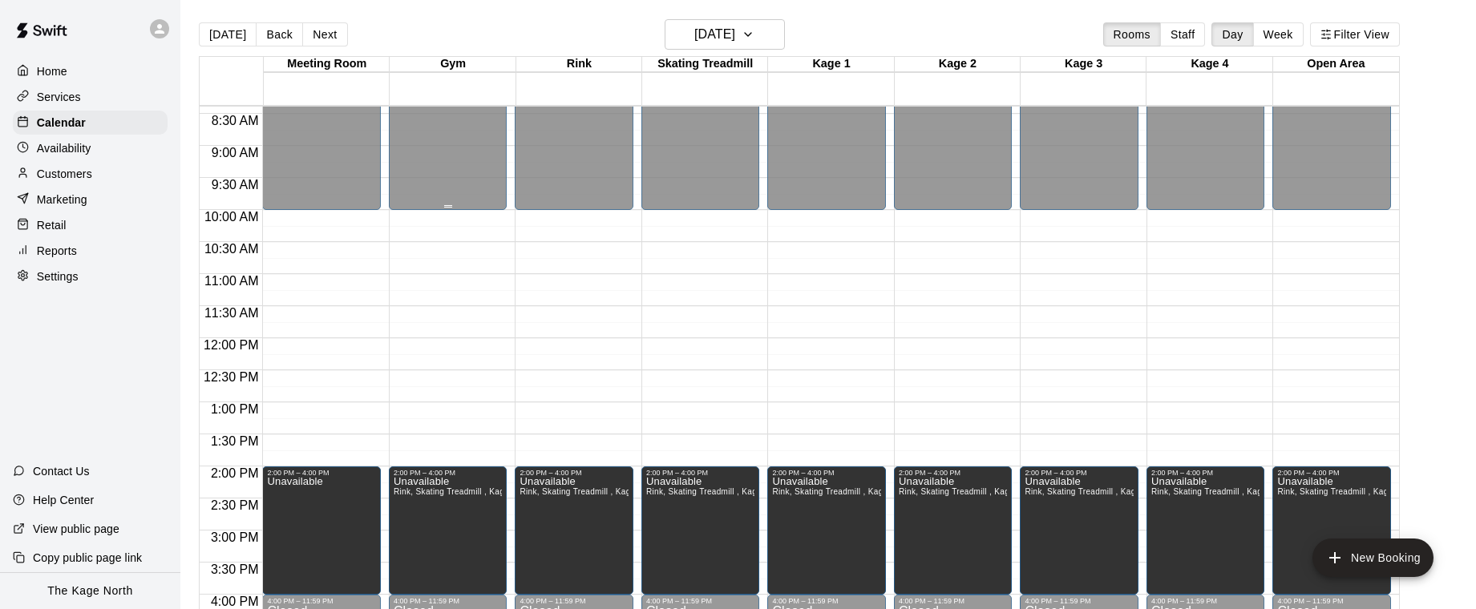
scroll to position [502, 0]
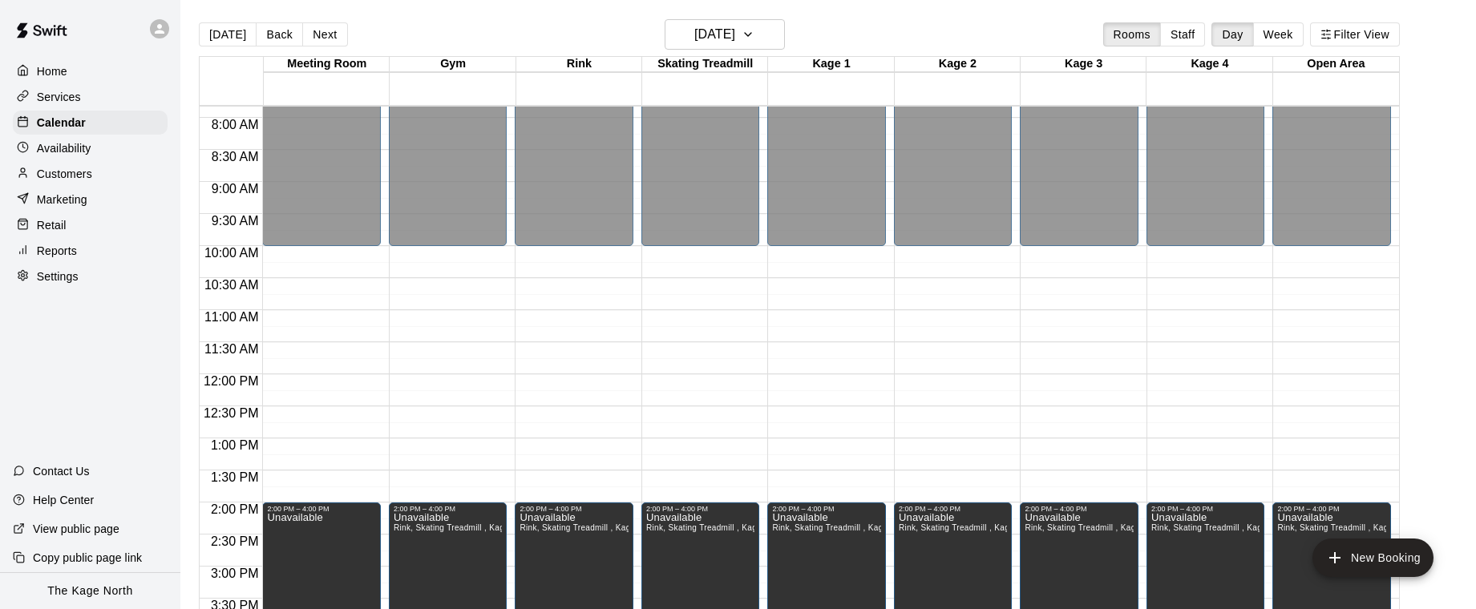
click at [331, 40] on button "Next" at bounding box center [324, 34] width 45 height 24
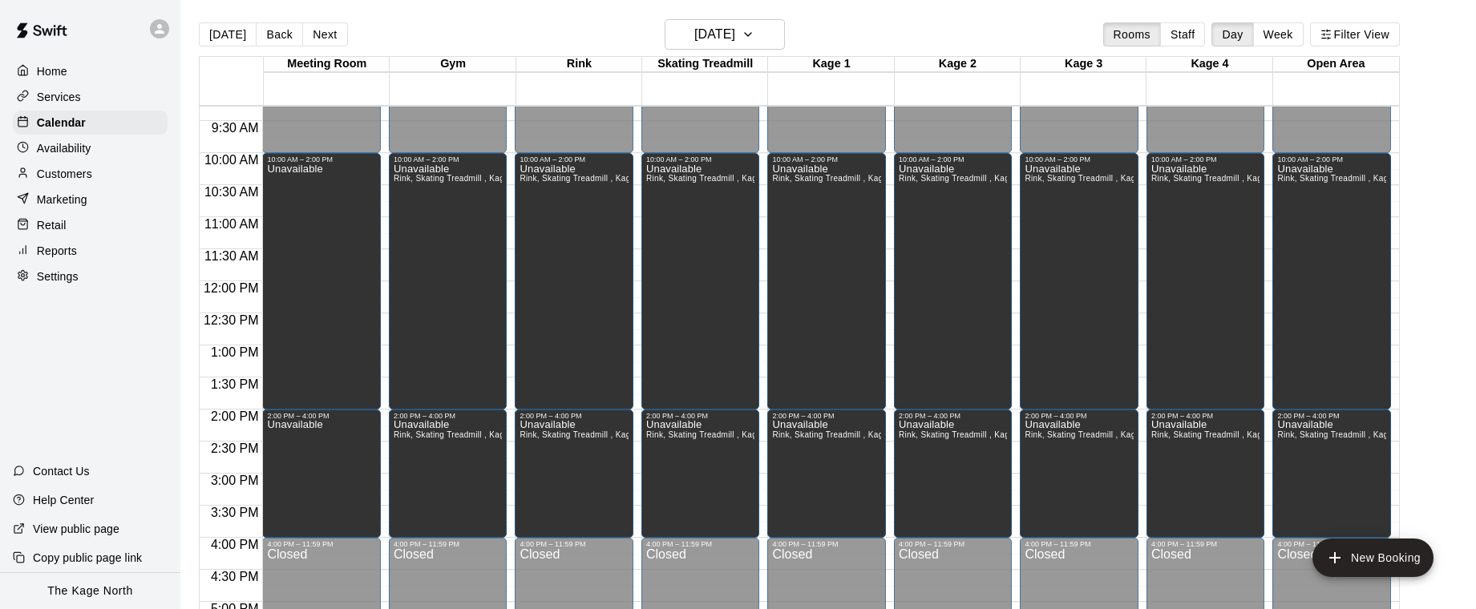
scroll to position [593, 0]
click at [156, 31] on icon at bounding box center [160, 29] width 10 height 10
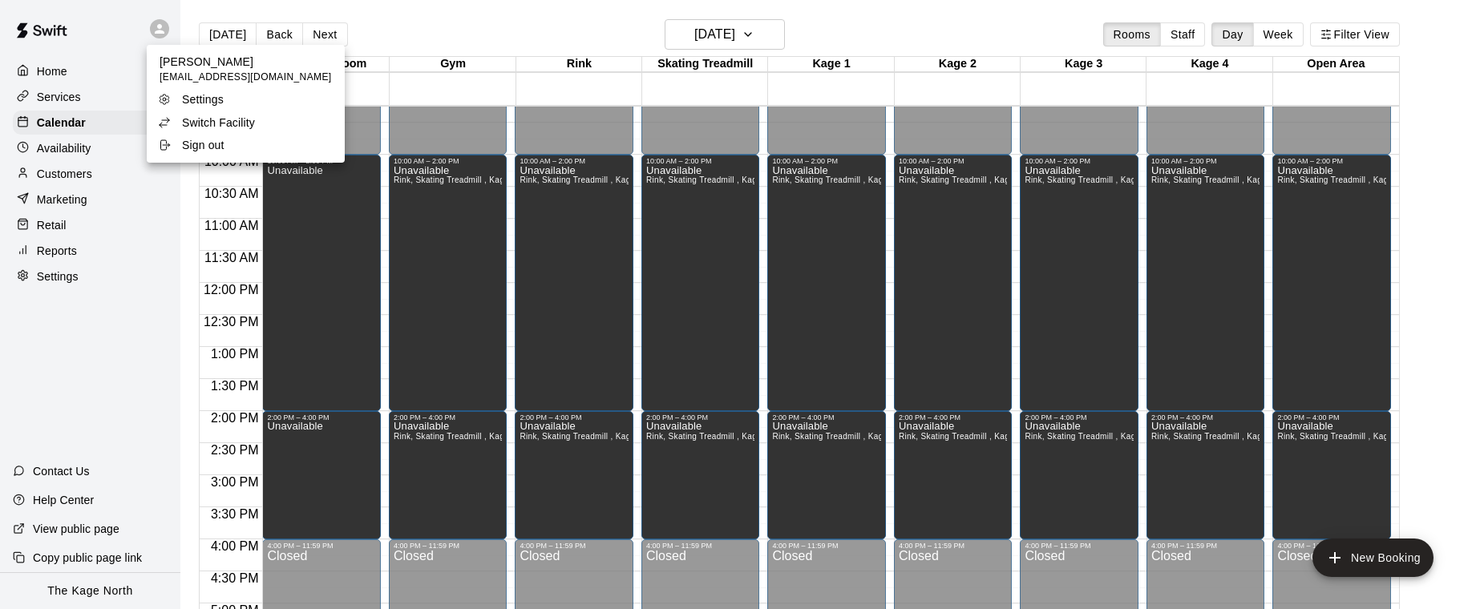
click at [237, 118] on p "Switch Facility" at bounding box center [218, 123] width 73 height 16
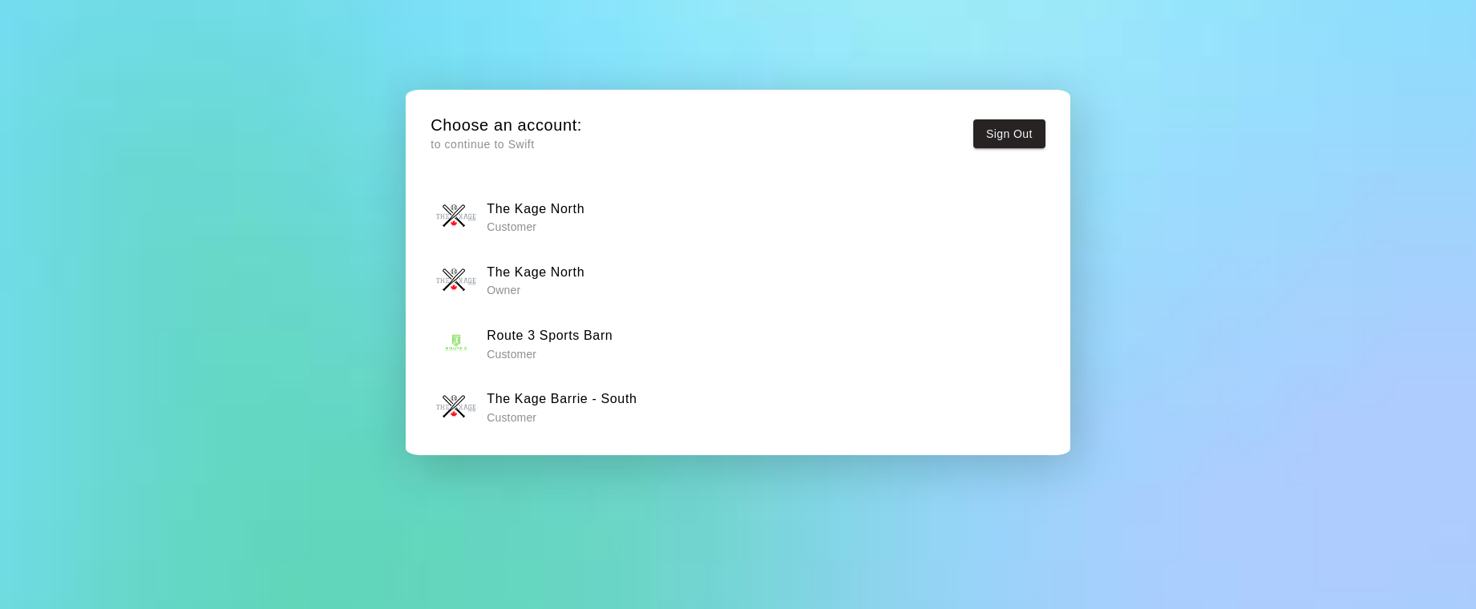
scroll to position [61, 0]
click at [576, 405] on h6 "The Kage Barrie - South" at bounding box center [562, 402] width 150 height 21
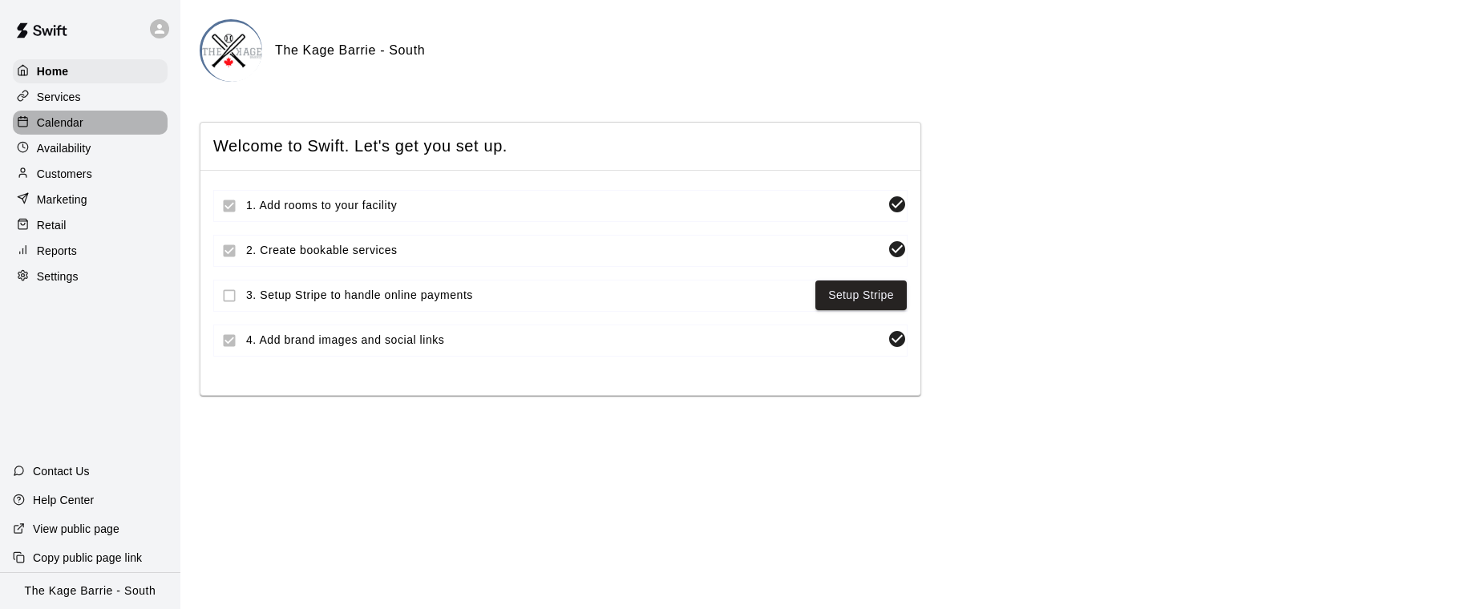
click at [55, 118] on p "Calendar" at bounding box center [60, 123] width 47 height 16
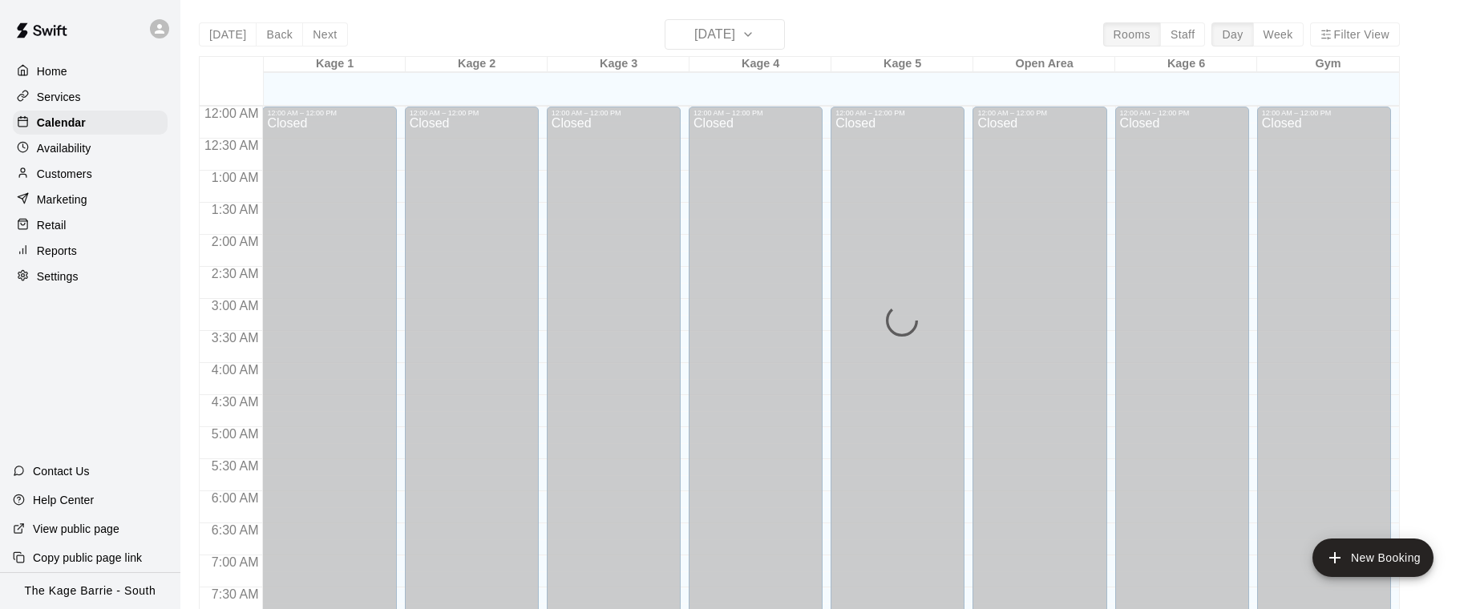
scroll to position [820, 0]
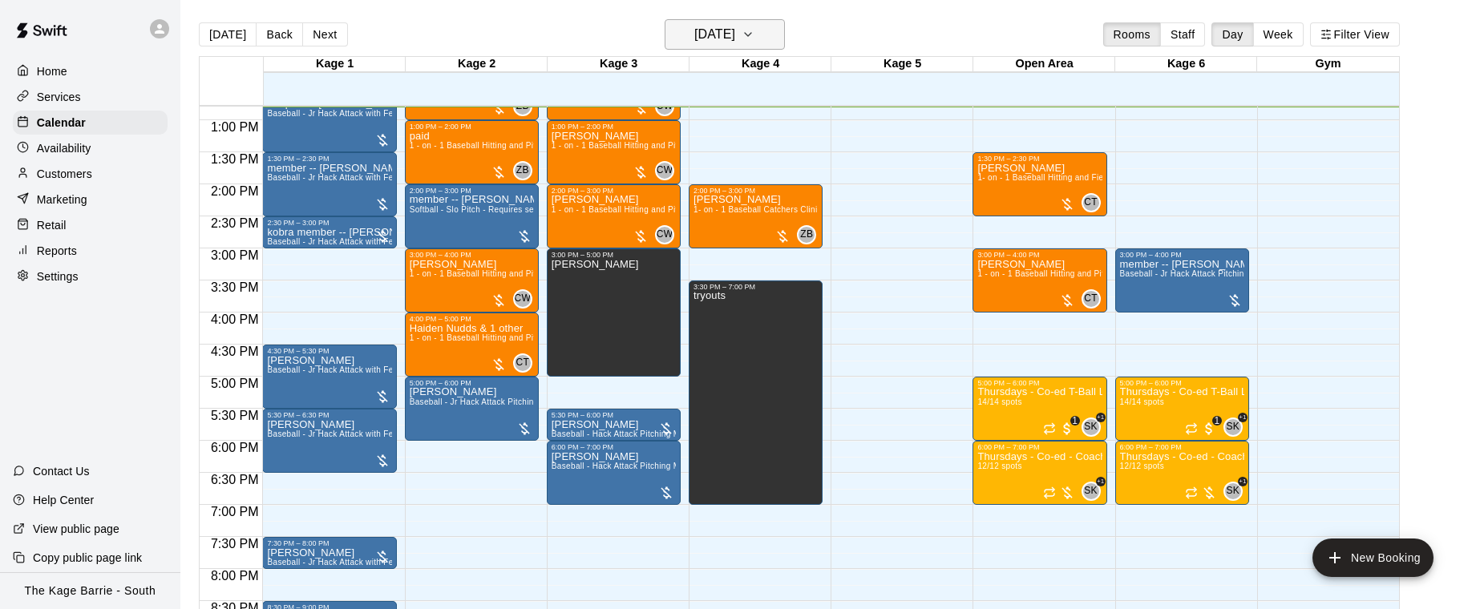
click at [755, 34] on icon "button" at bounding box center [748, 34] width 13 height 19
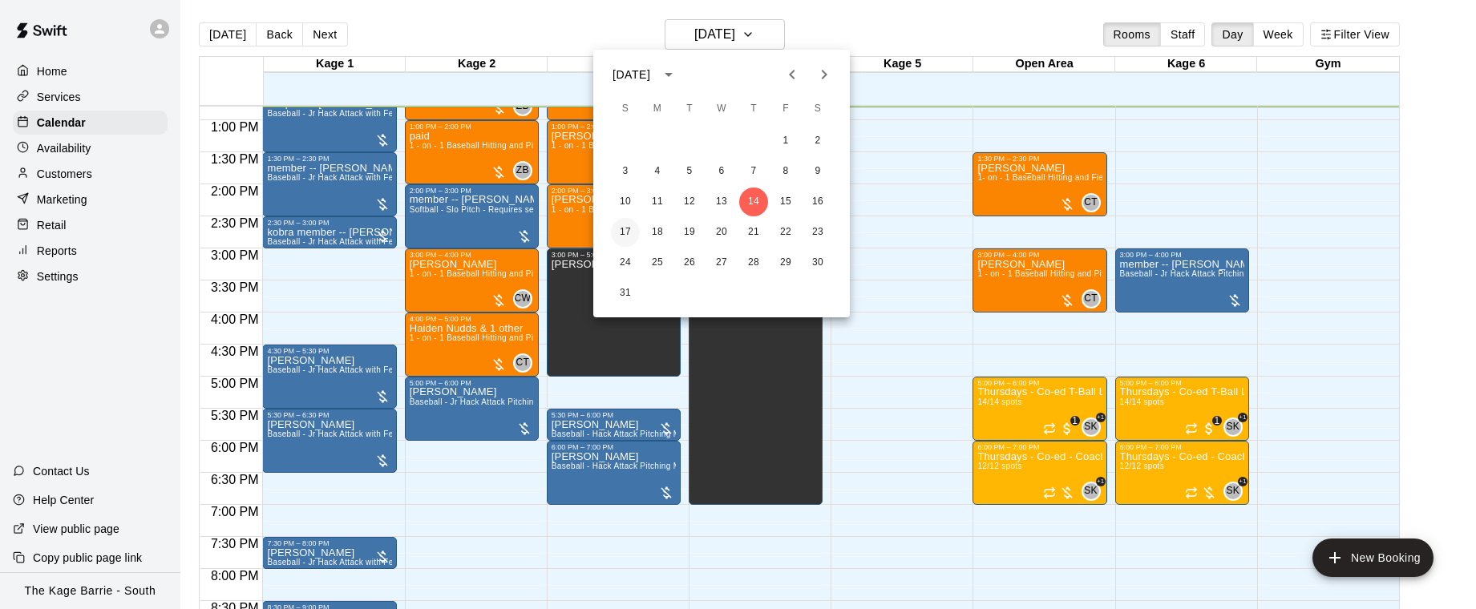
click at [626, 229] on button "17" at bounding box center [625, 232] width 29 height 29
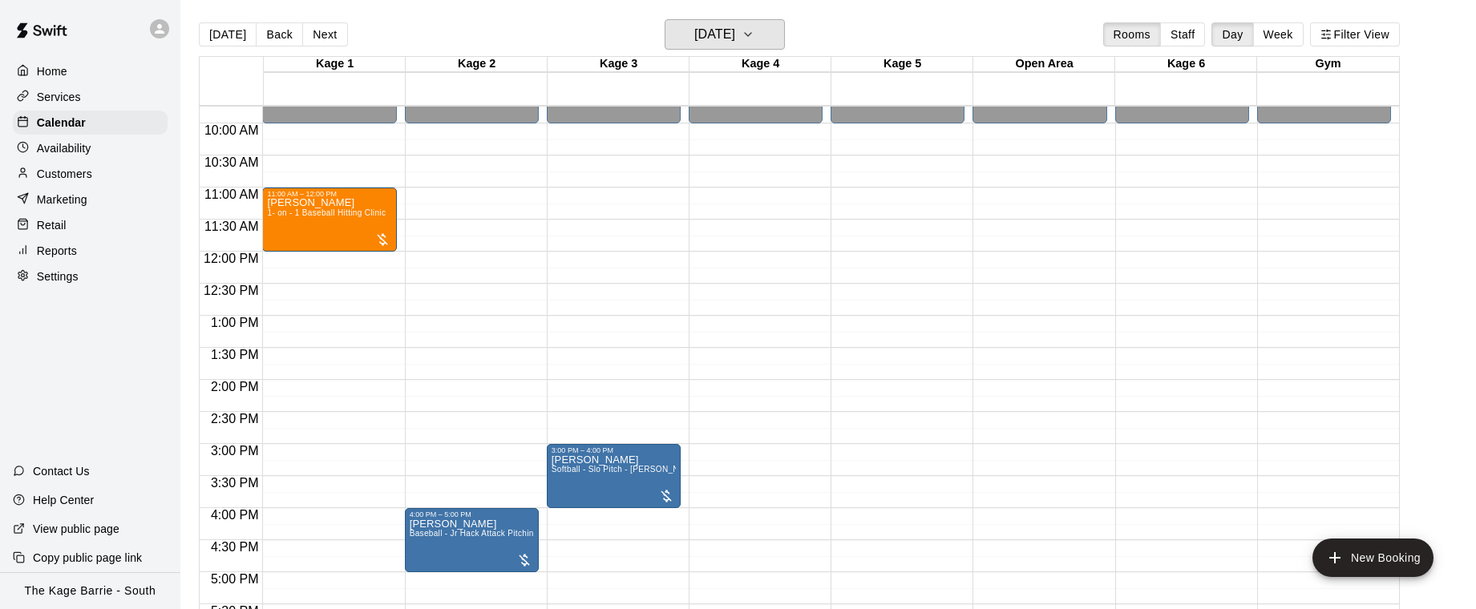
scroll to position [622, 0]
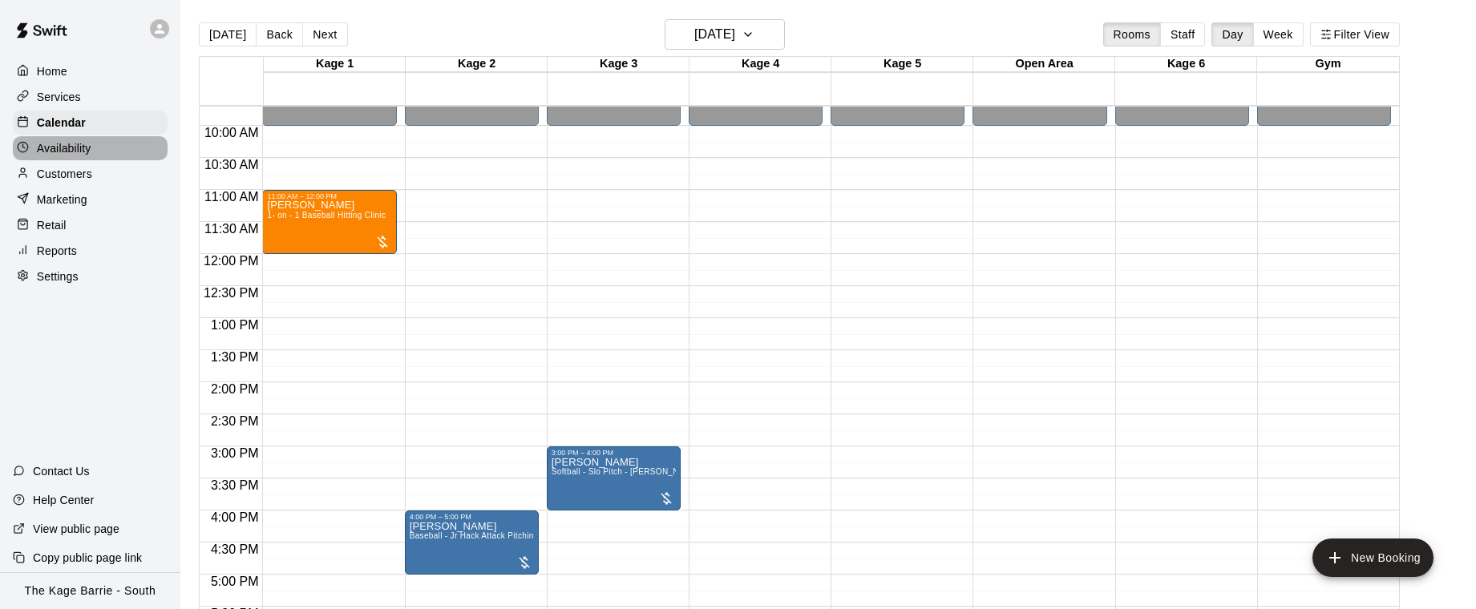
click at [105, 143] on div "Availability" at bounding box center [90, 148] width 155 height 24
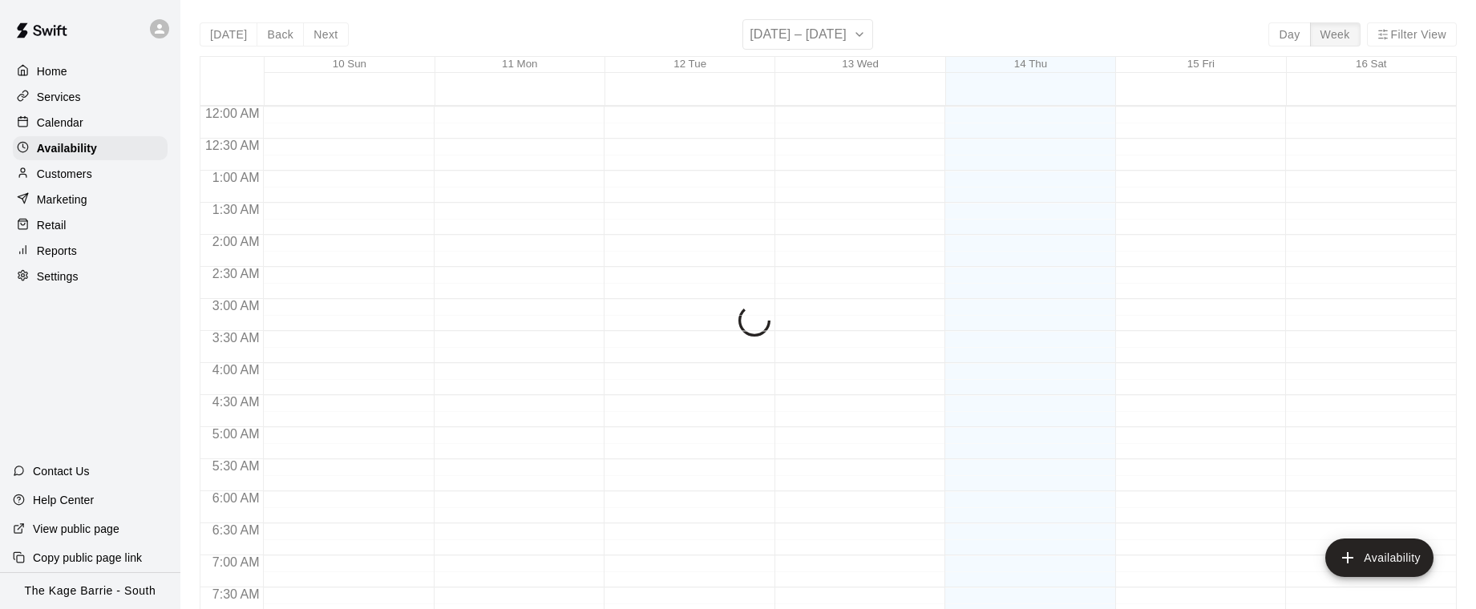
scroll to position [821, 0]
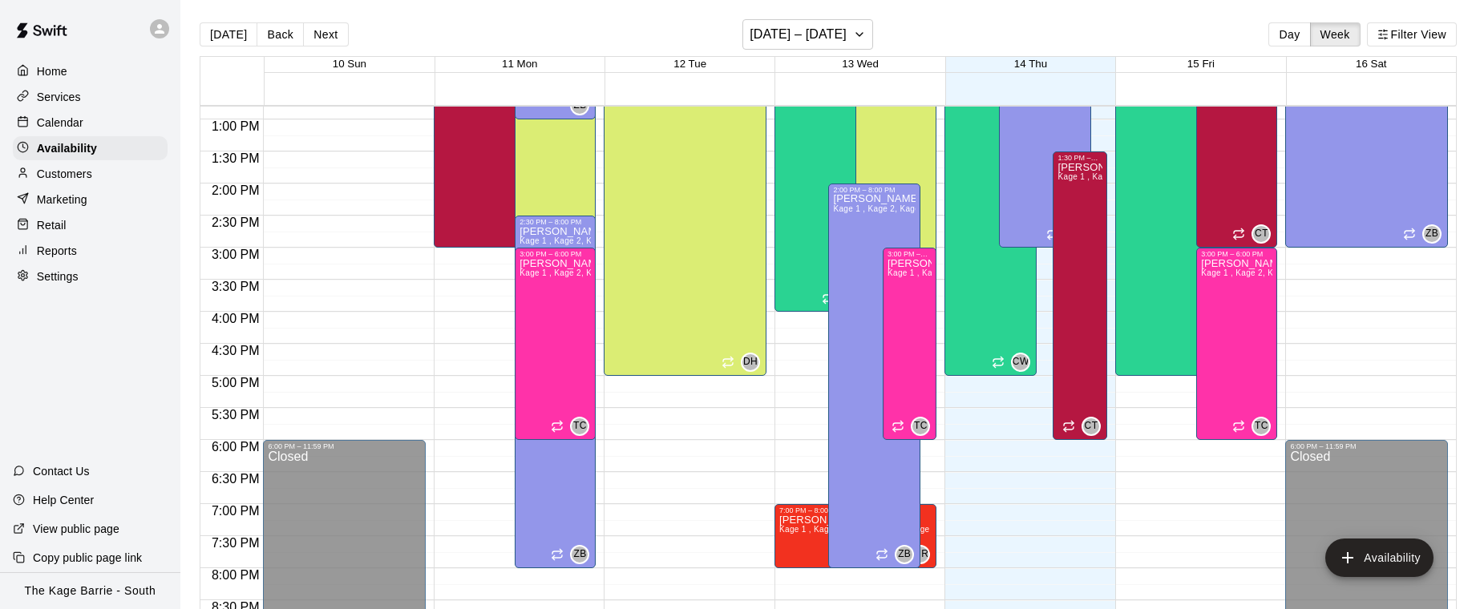
click at [310, 26] on button "Next" at bounding box center [325, 34] width 45 height 24
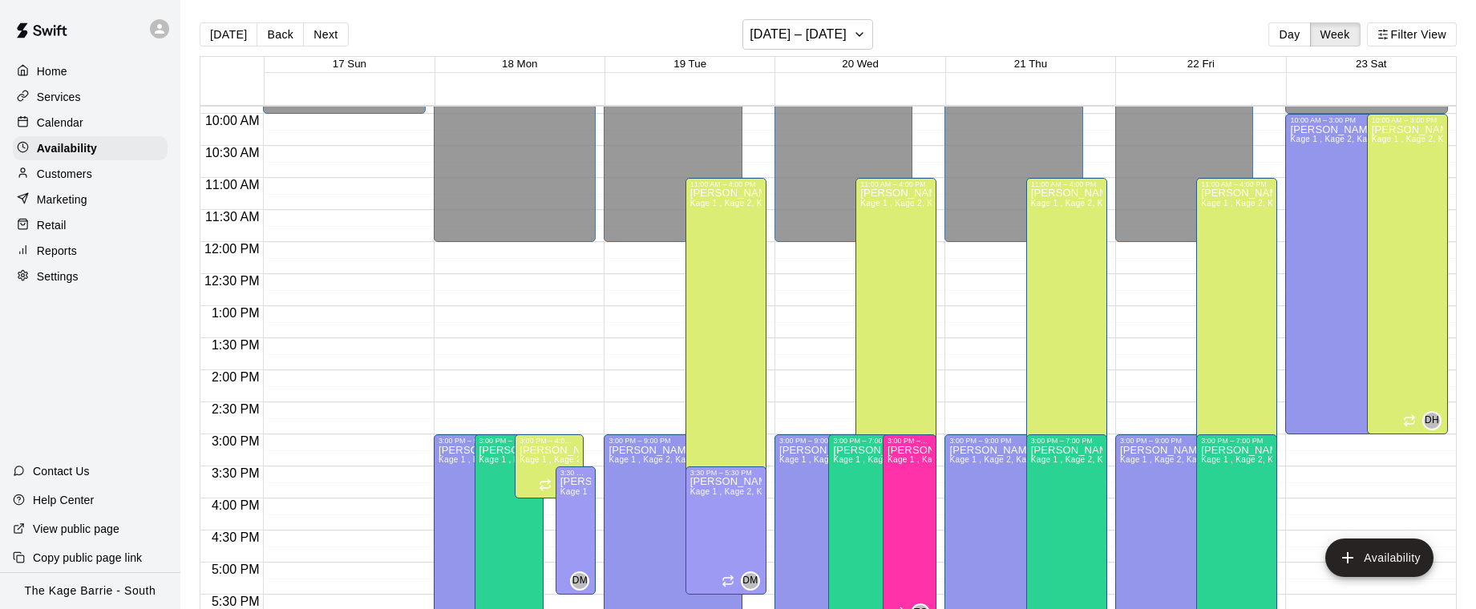
scroll to position [612, 0]
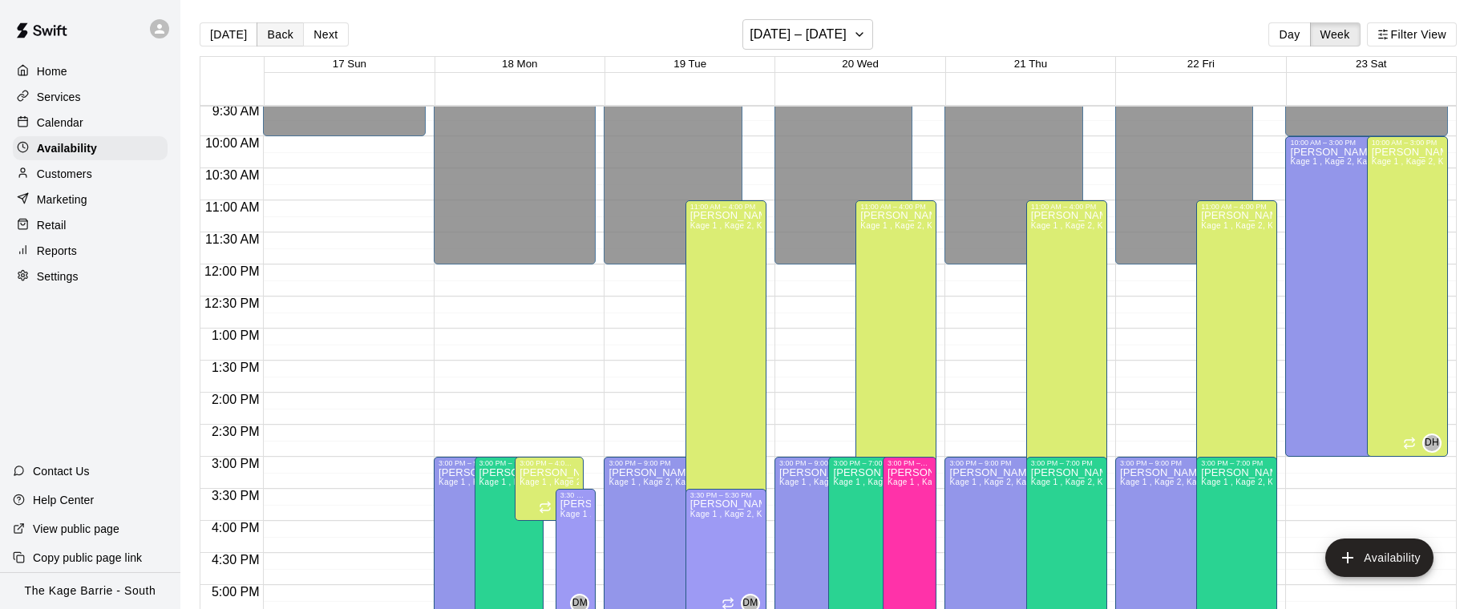
click at [278, 33] on button "Back" at bounding box center [280, 34] width 47 height 24
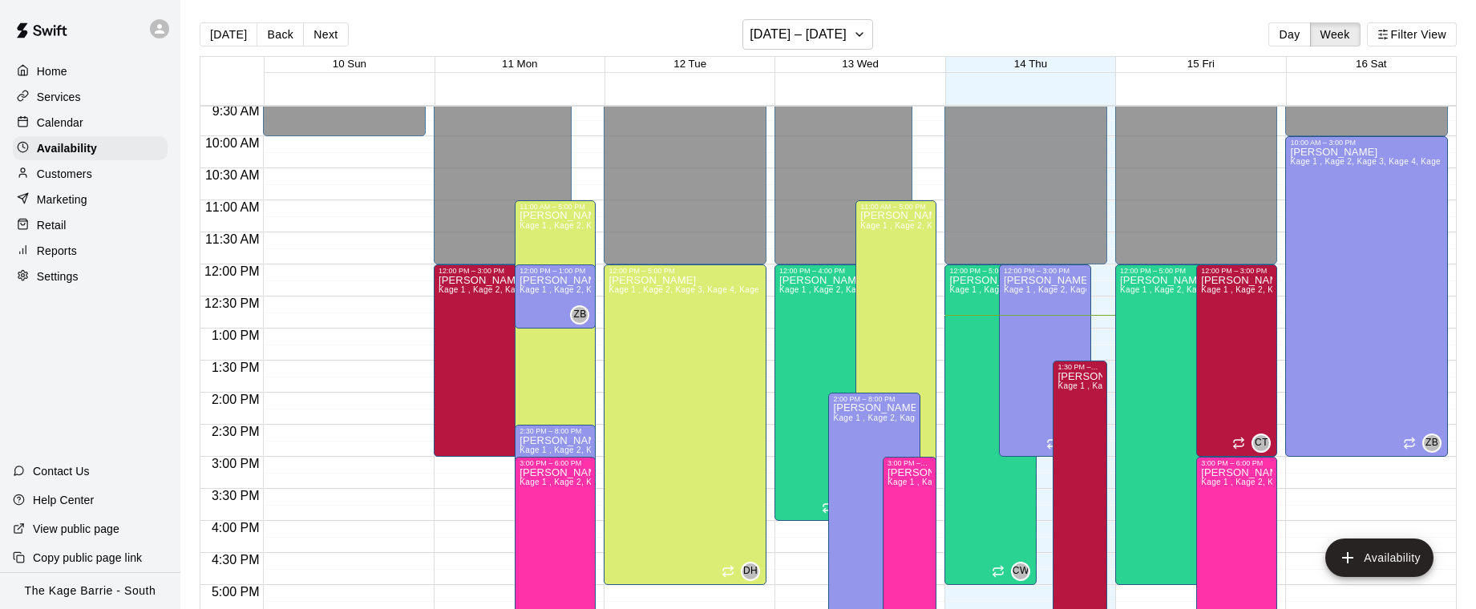
click at [78, 119] on p "Calendar" at bounding box center [60, 123] width 47 height 16
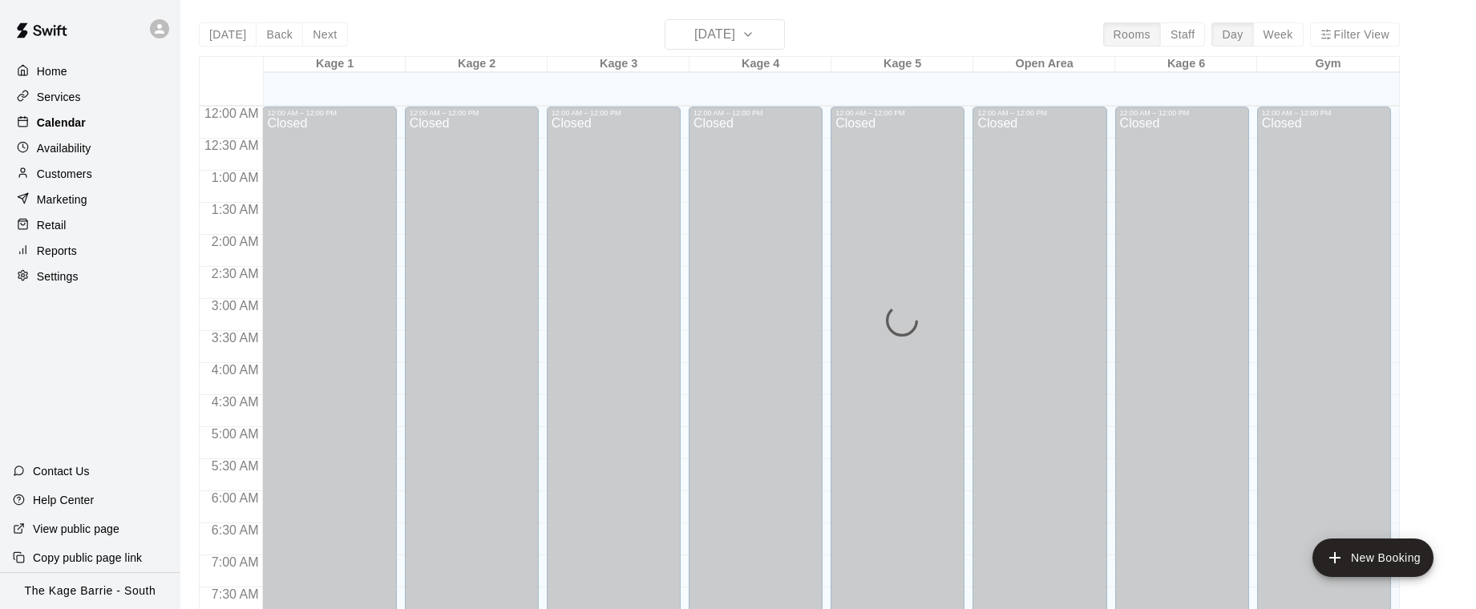
scroll to position [821, 0]
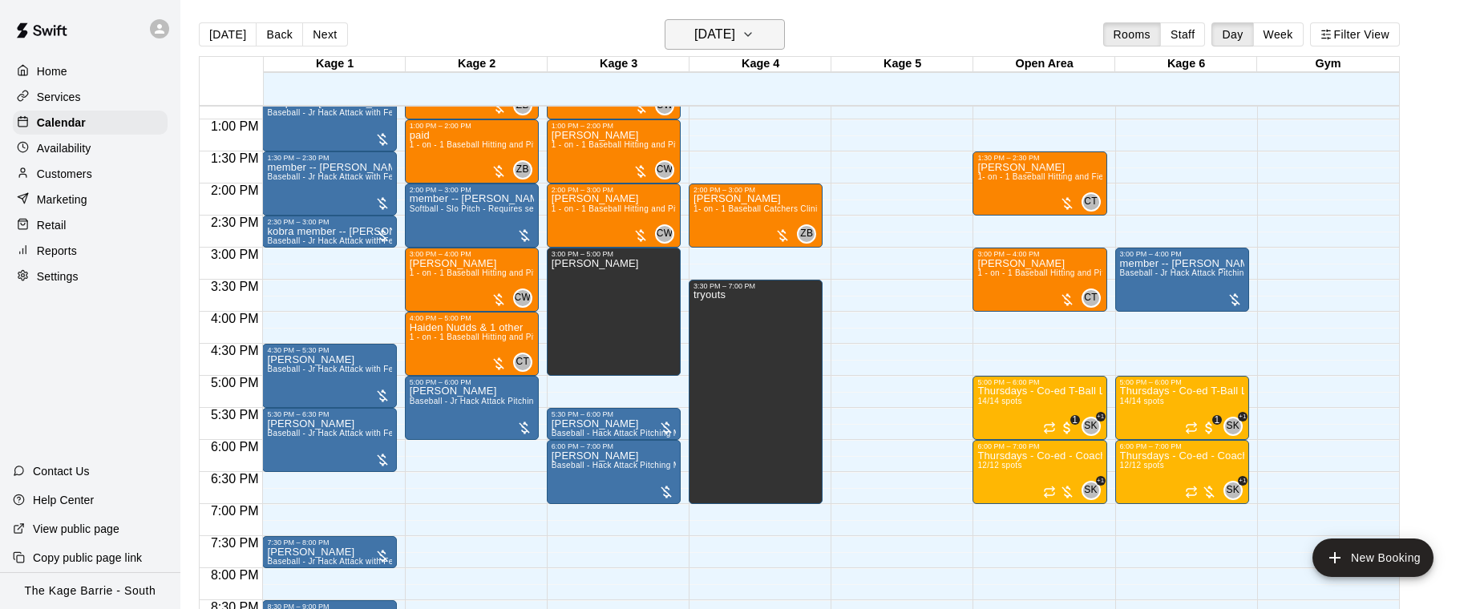
click at [755, 37] on icon "button" at bounding box center [748, 34] width 13 height 19
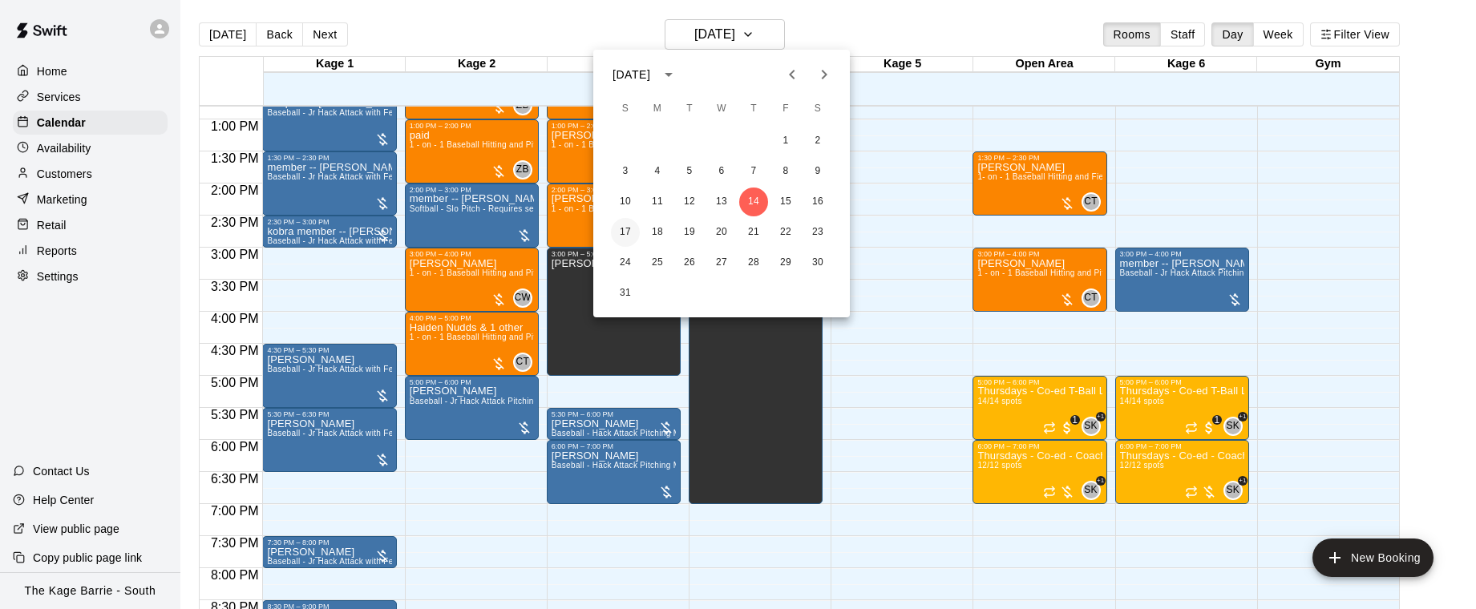
click at [626, 229] on button "17" at bounding box center [625, 232] width 29 height 29
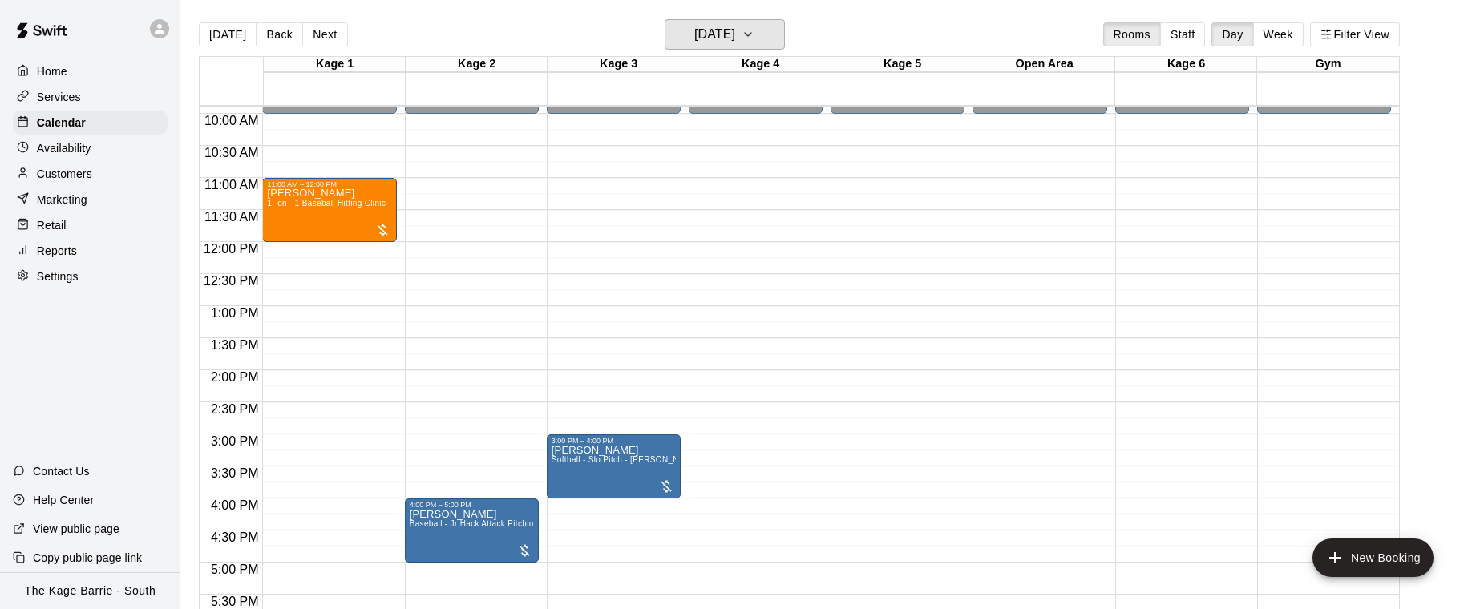
scroll to position [634, 0]
click at [307, 209] on span "1- on - 1 Baseball Hitting Clinic" at bounding box center [326, 204] width 119 height 9
click at [283, 286] on icon "delete" at bounding box center [283, 292] width 11 height 14
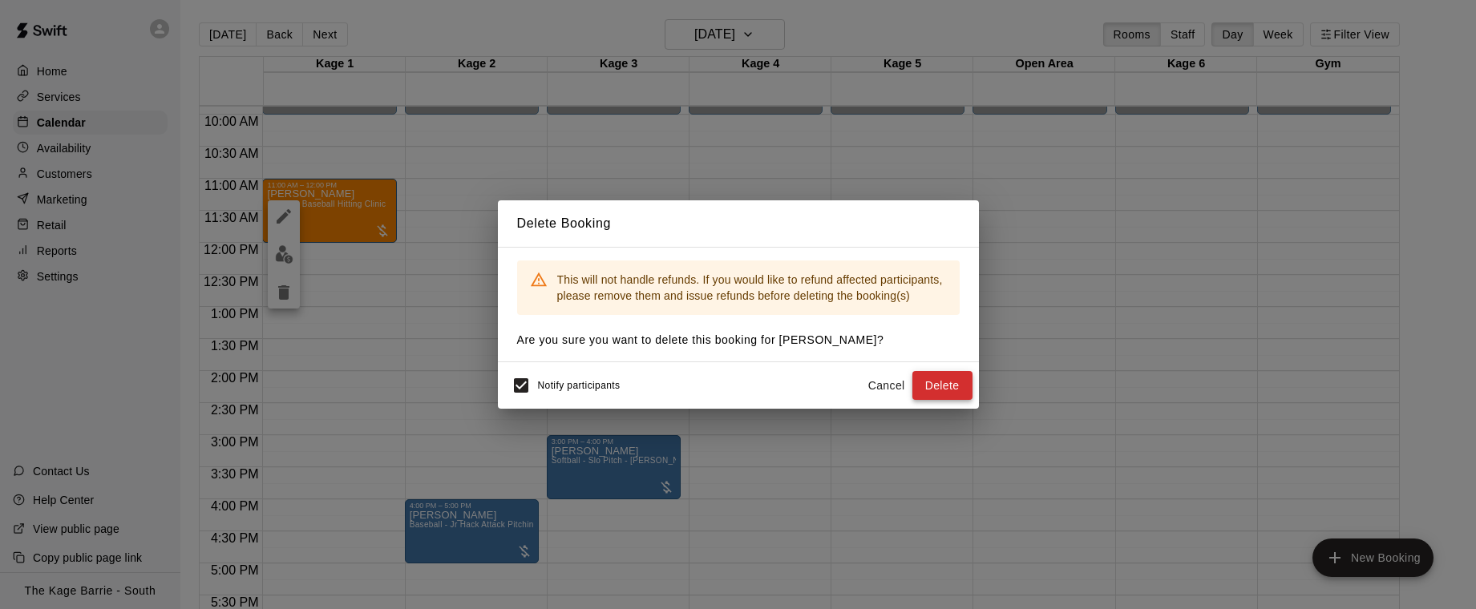
click at [955, 381] on button "Delete" at bounding box center [943, 386] width 60 height 30
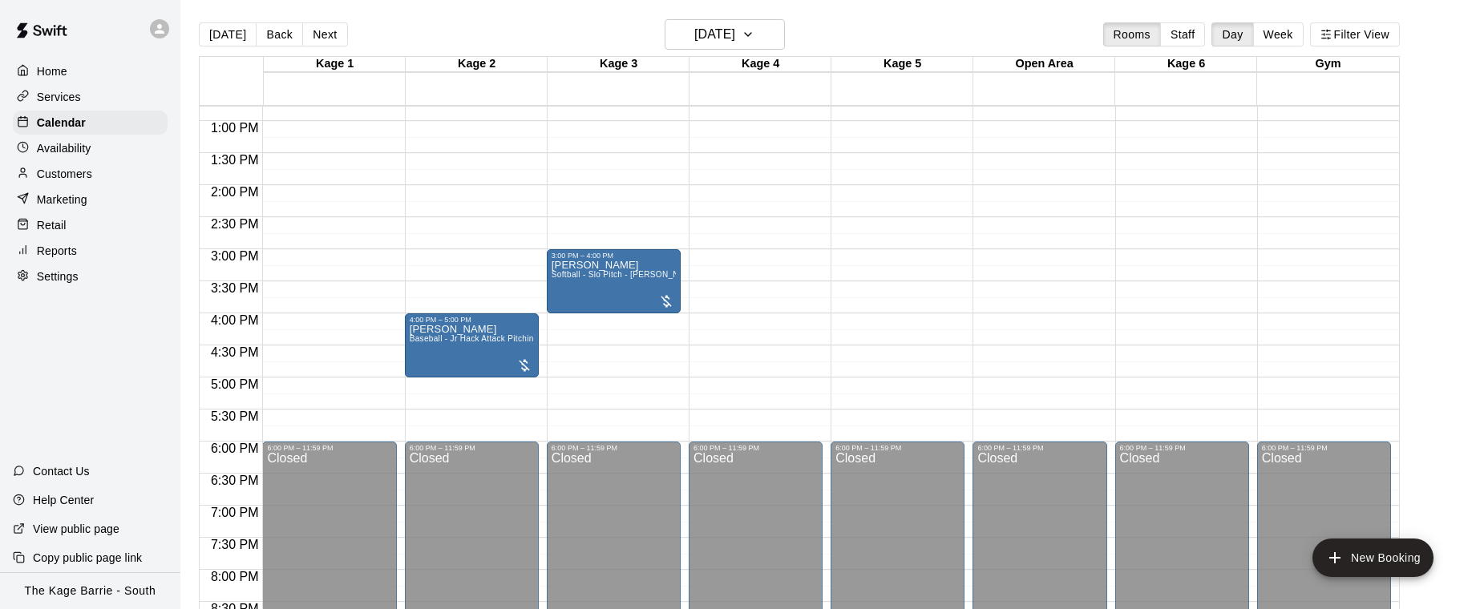
scroll to position [833, 0]
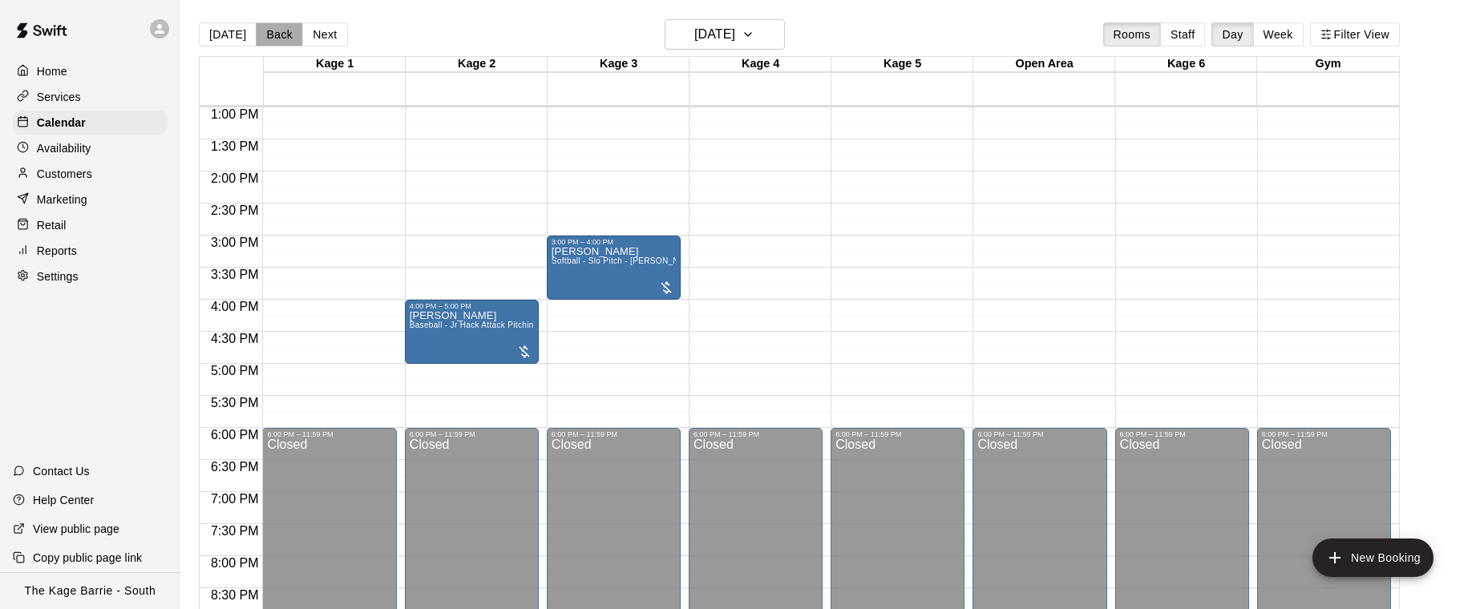
click at [278, 26] on button "Back" at bounding box center [279, 34] width 47 height 24
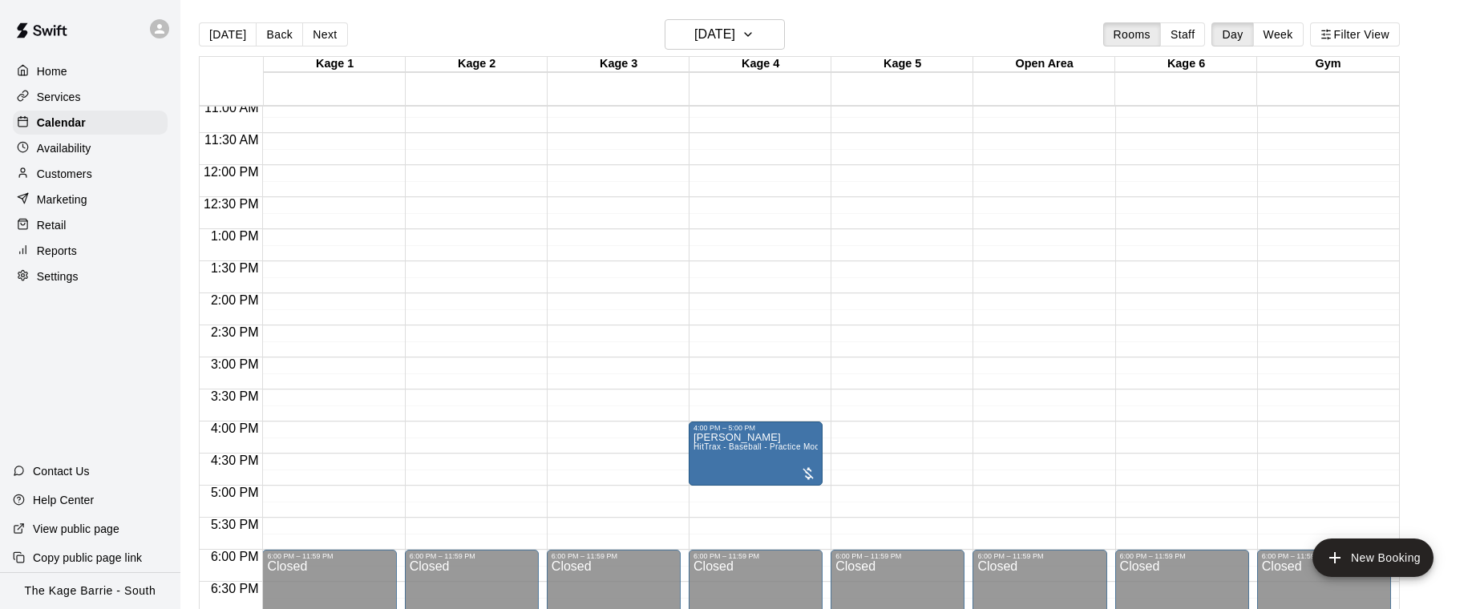
scroll to position [714, 0]
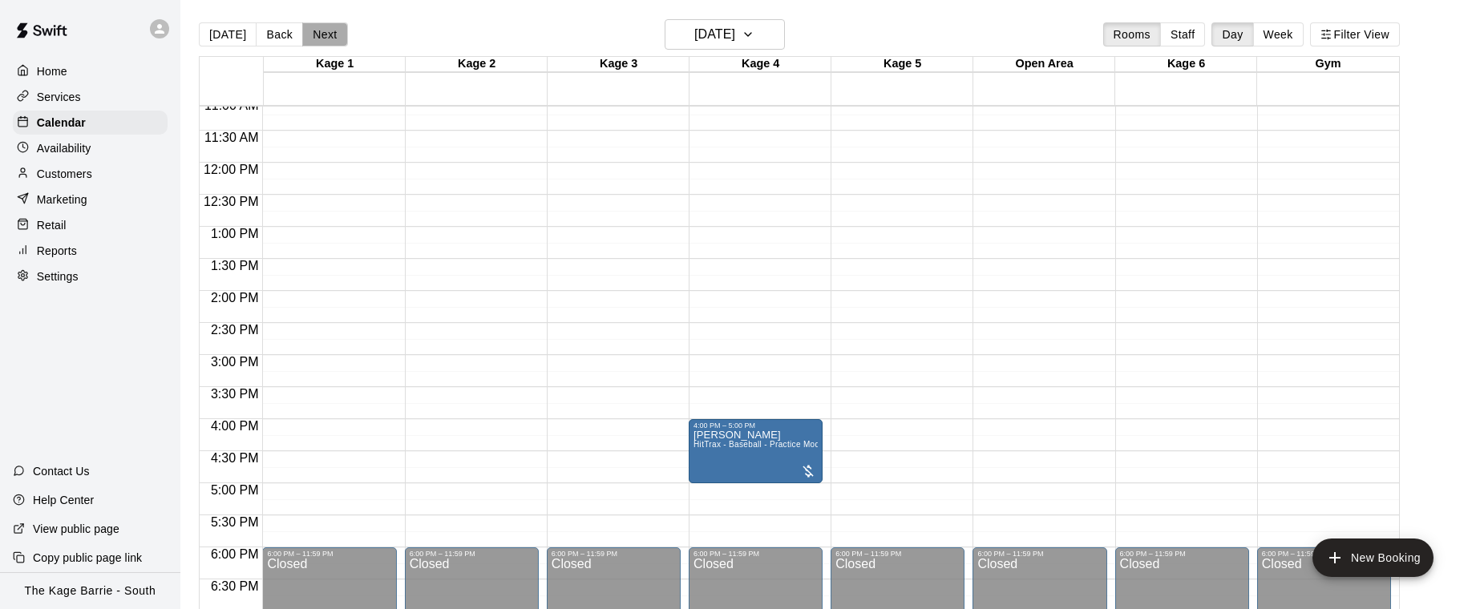
click at [318, 42] on button "Next" at bounding box center [324, 34] width 45 height 24
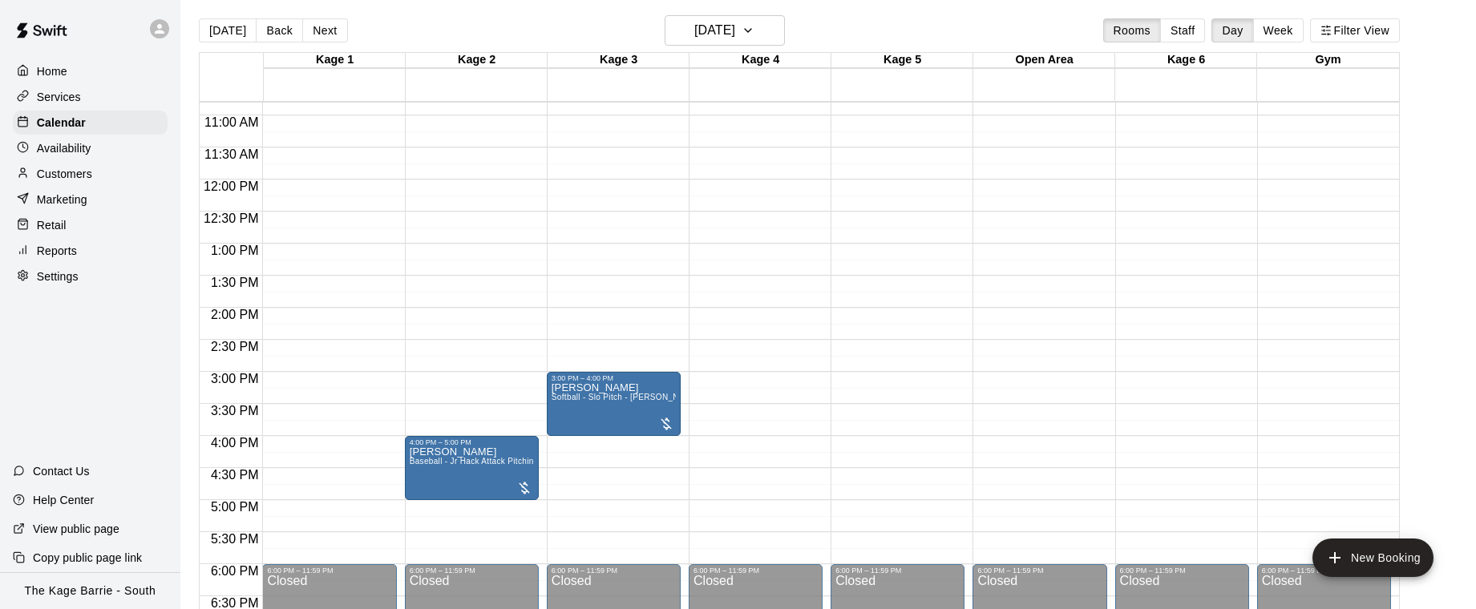
scroll to position [697, 0]
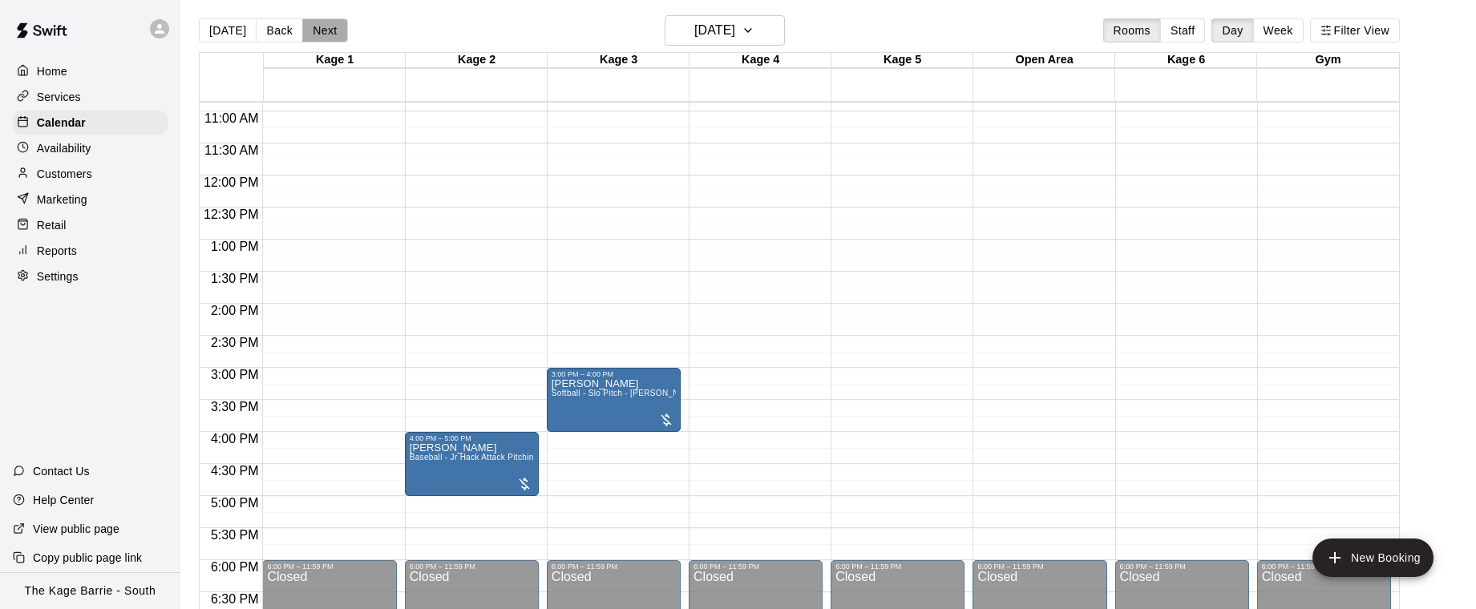
click at [329, 36] on button "Next" at bounding box center [324, 30] width 45 height 24
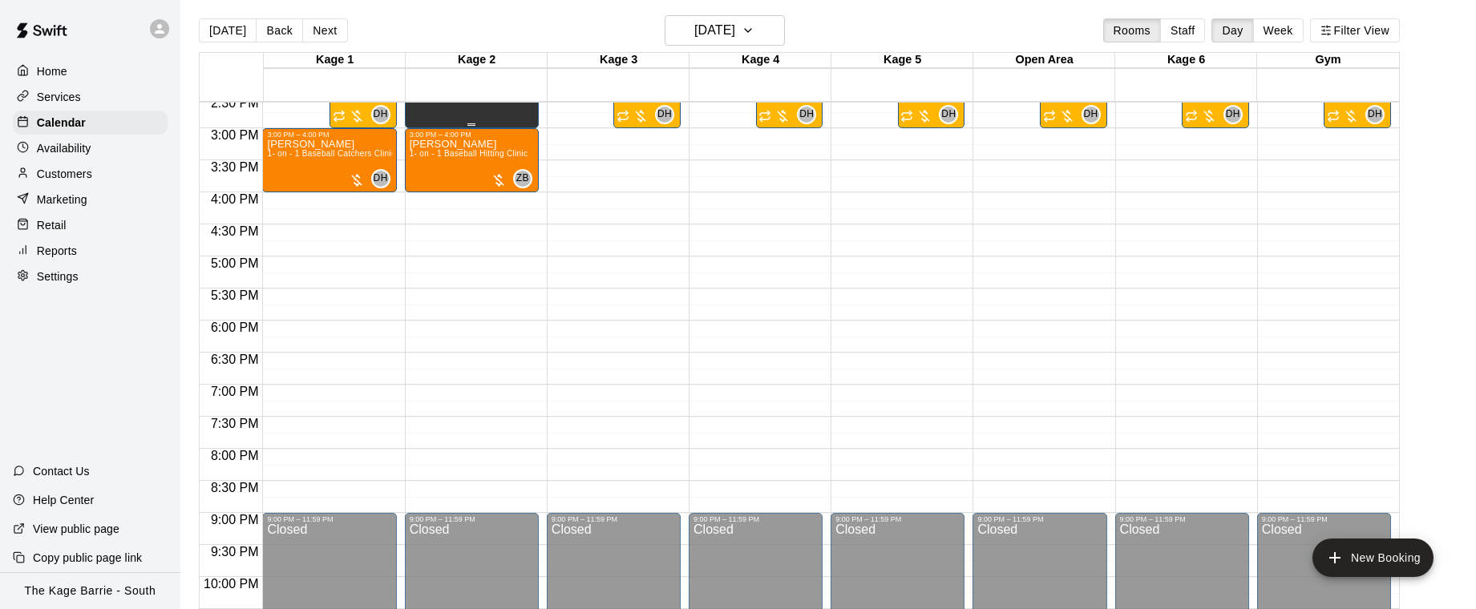
scroll to position [937, 0]
click at [225, 34] on button "[DATE]" at bounding box center [228, 30] width 58 height 24
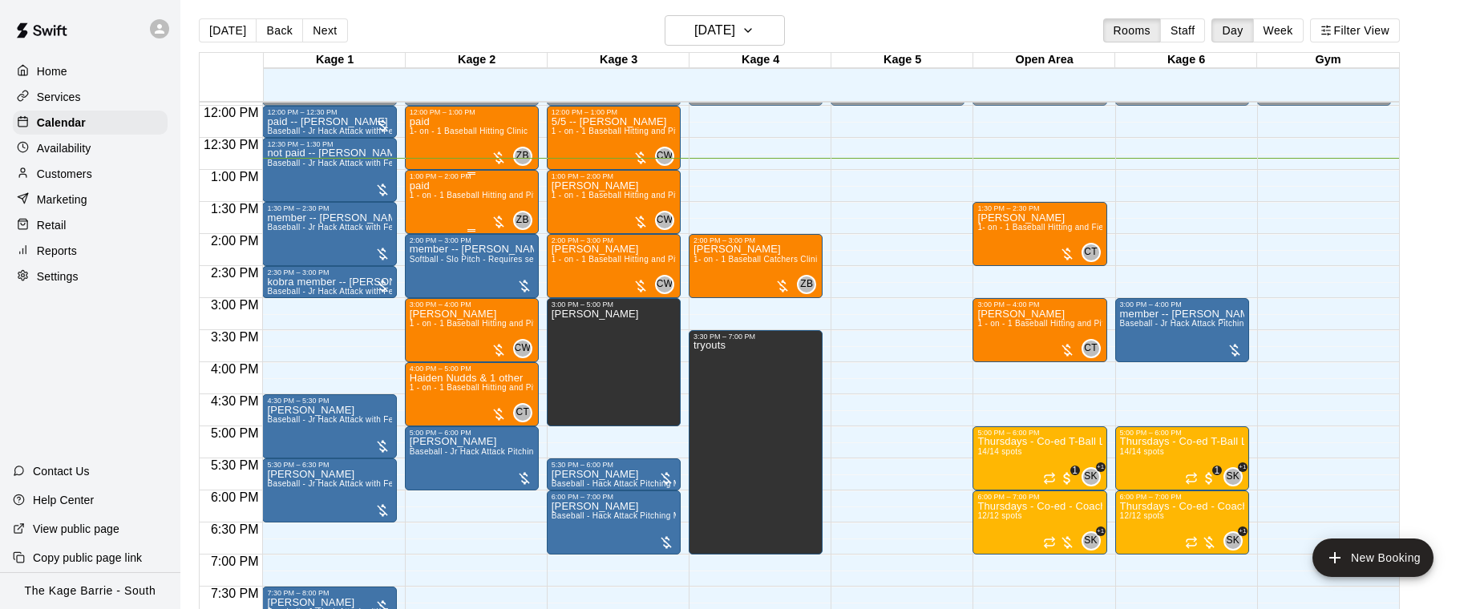
scroll to position [767, 0]
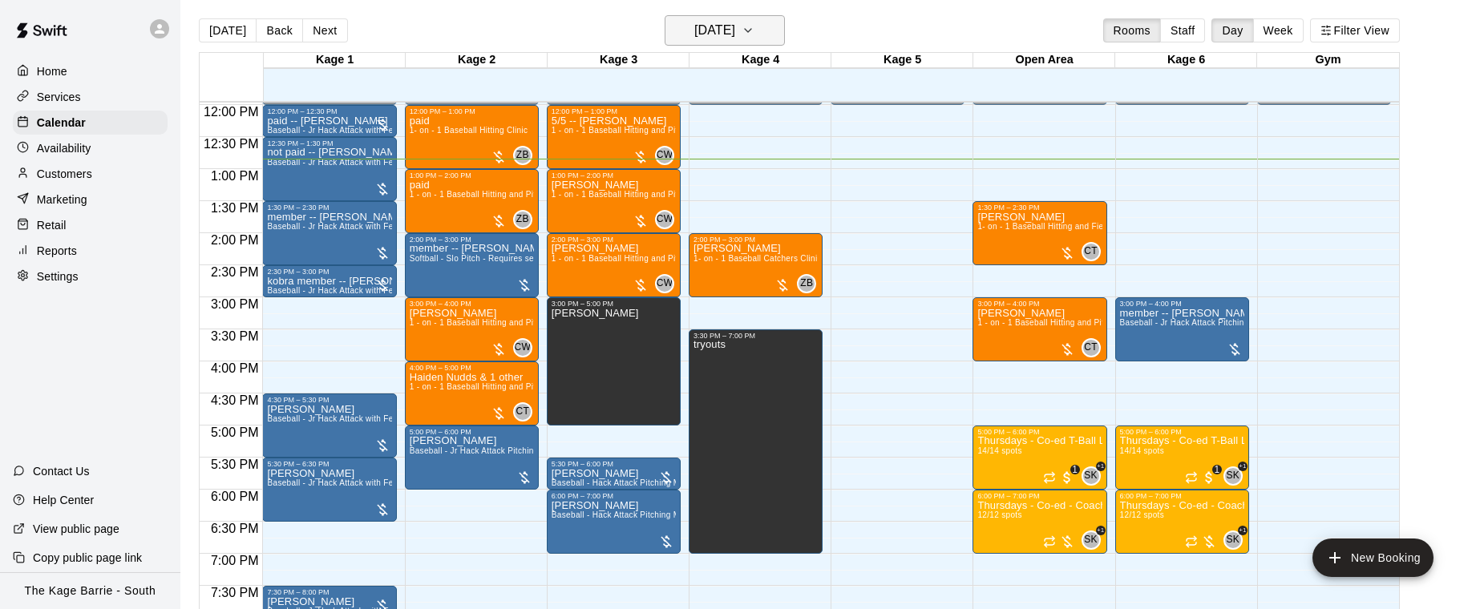
click at [735, 36] on h6 "[DATE]" at bounding box center [714, 30] width 41 height 22
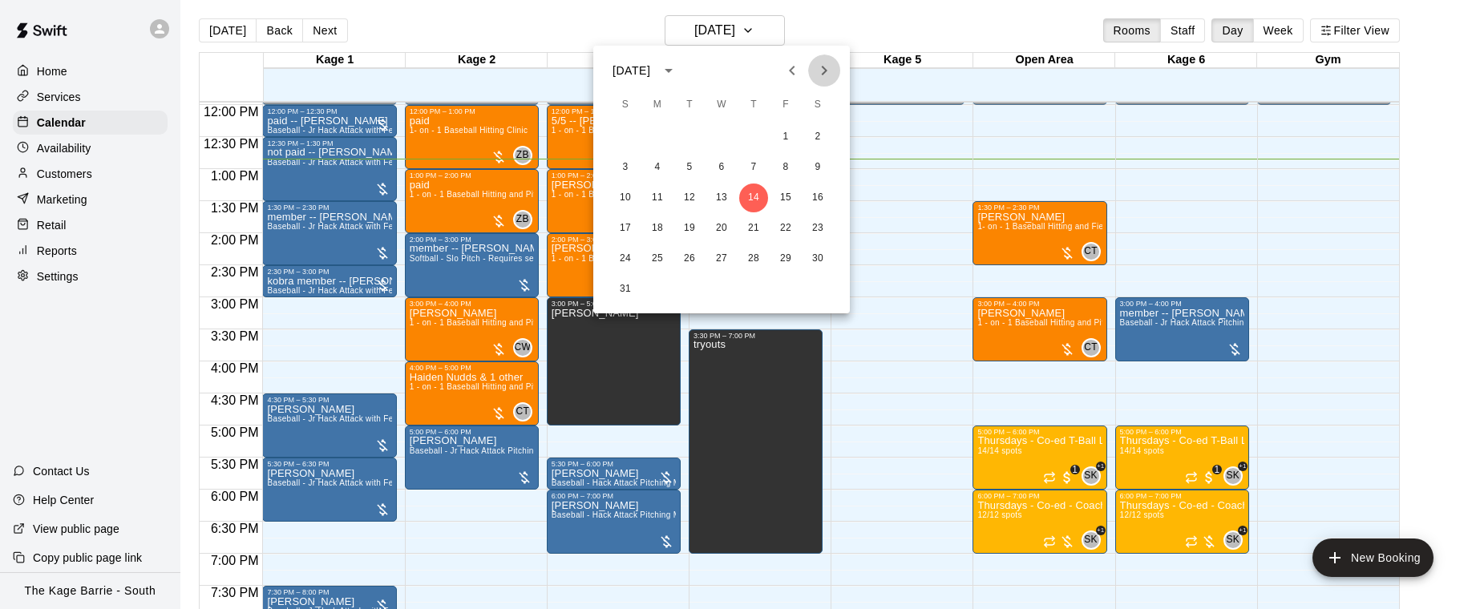
click at [817, 71] on icon "Next month" at bounding box center [824, 70] width 19 height 19
click at [690, 171] on button "9" at bounding box center [689, 167] width 29 height 29
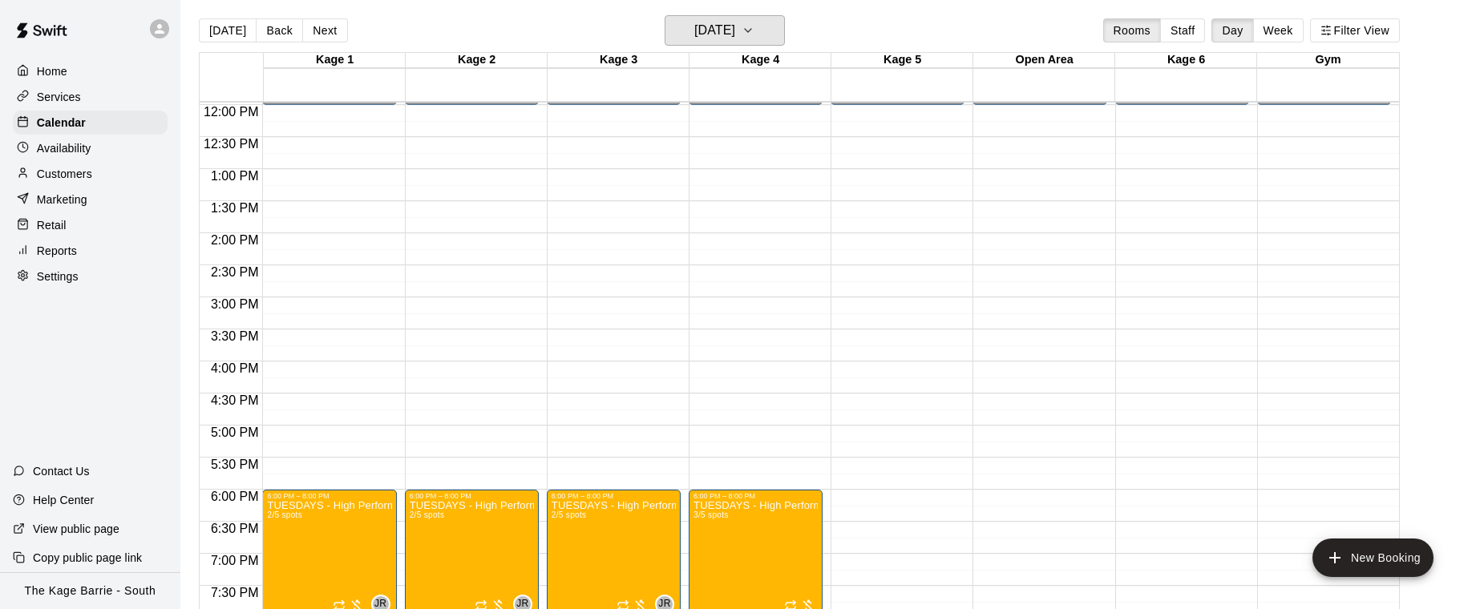
scroll to position [1018, 0]
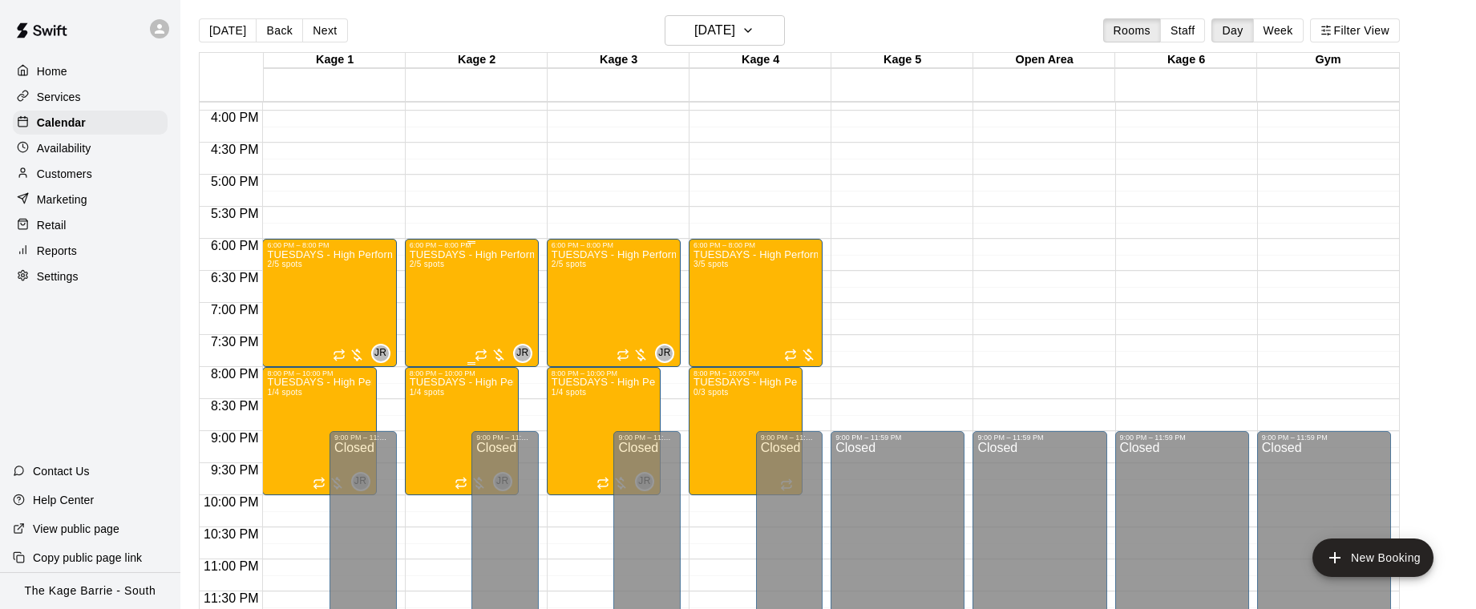
click at [452, 301] on div "TUESDAYS - High Performance Hitting Program - Baseball Program - 12U - 14U 2/5 …" at bounding box center [472, 553] width 124 height 609
click at [424, 309] on img "edit" at bounding box center [426, 304] width 18 height 18
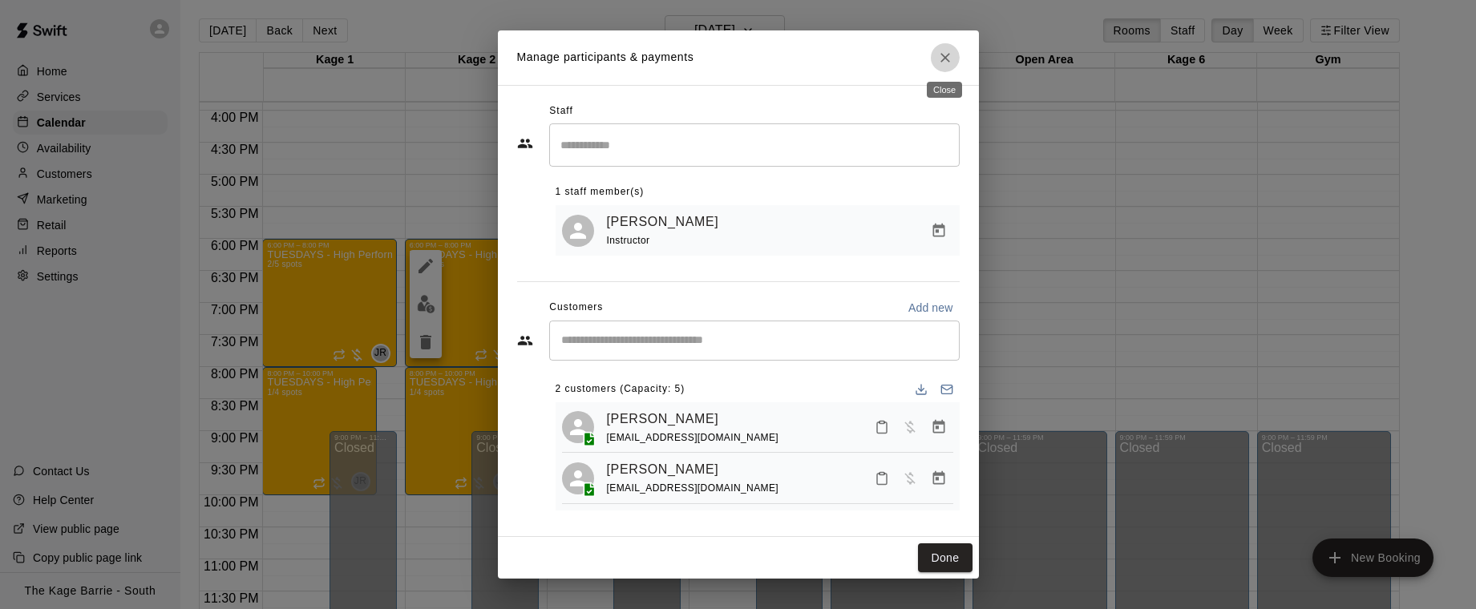
click at [945, 60] on icon "Close" at bounding box center [945, 58] width 16 height 16
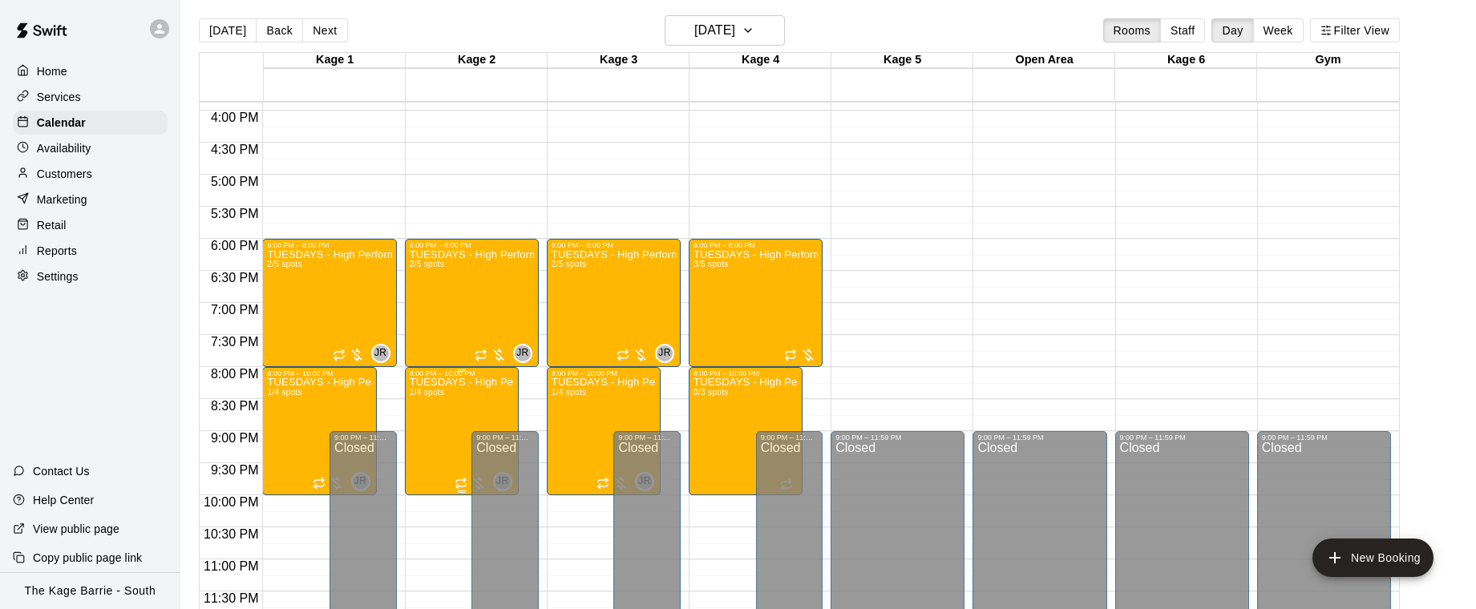
click at [432, 431] on img "edit" at bounding box center [426, 432] width 18 height 18
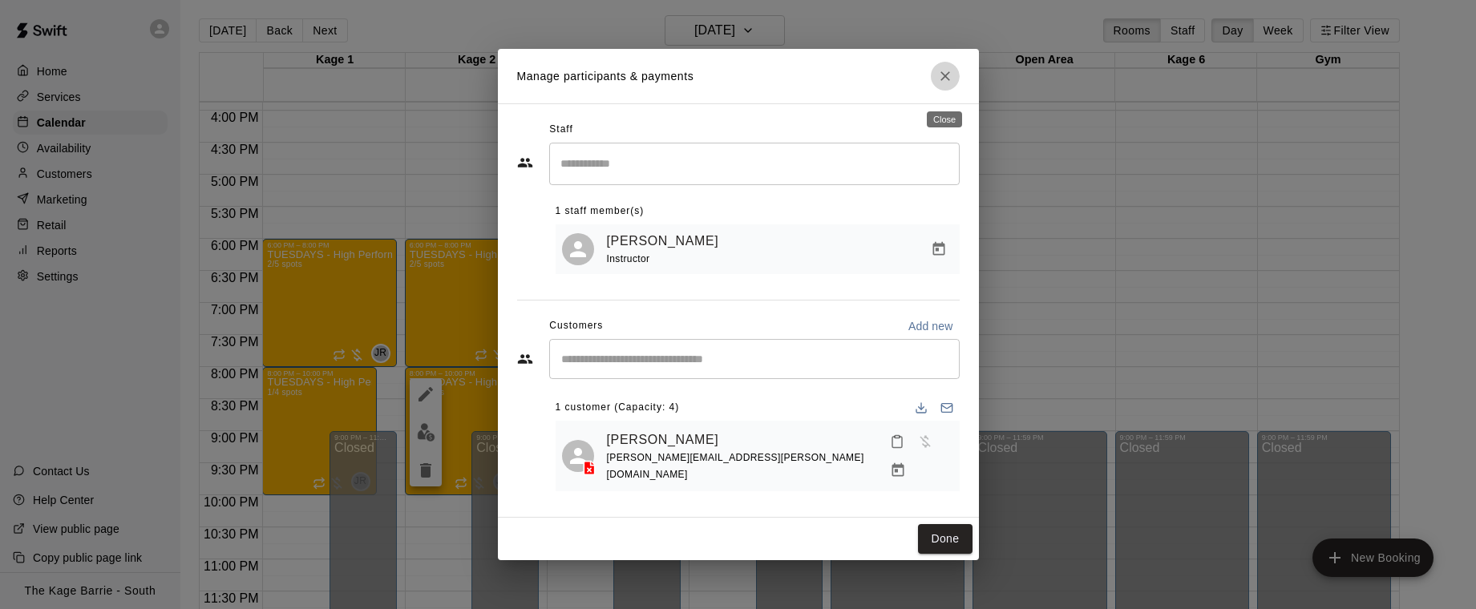
click at [949, 84] on icon "Close" at bounding box center [945, 76] width 16 height 16
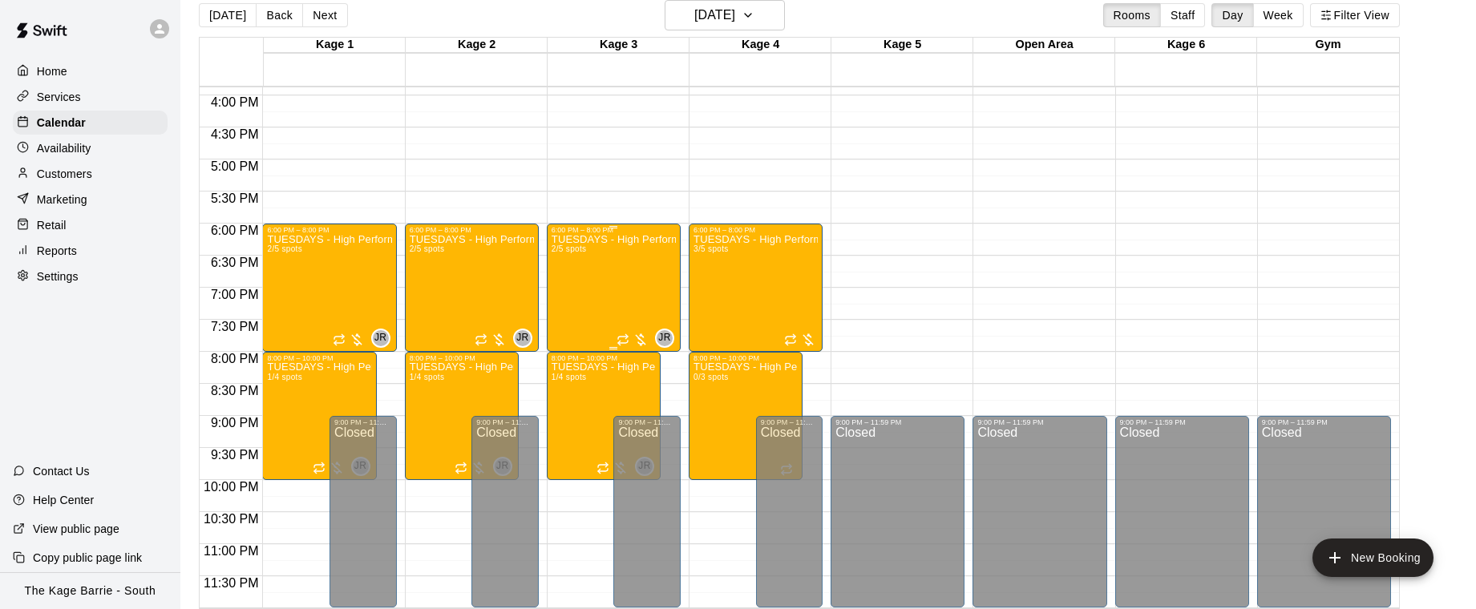
scroll to position [11, 0]
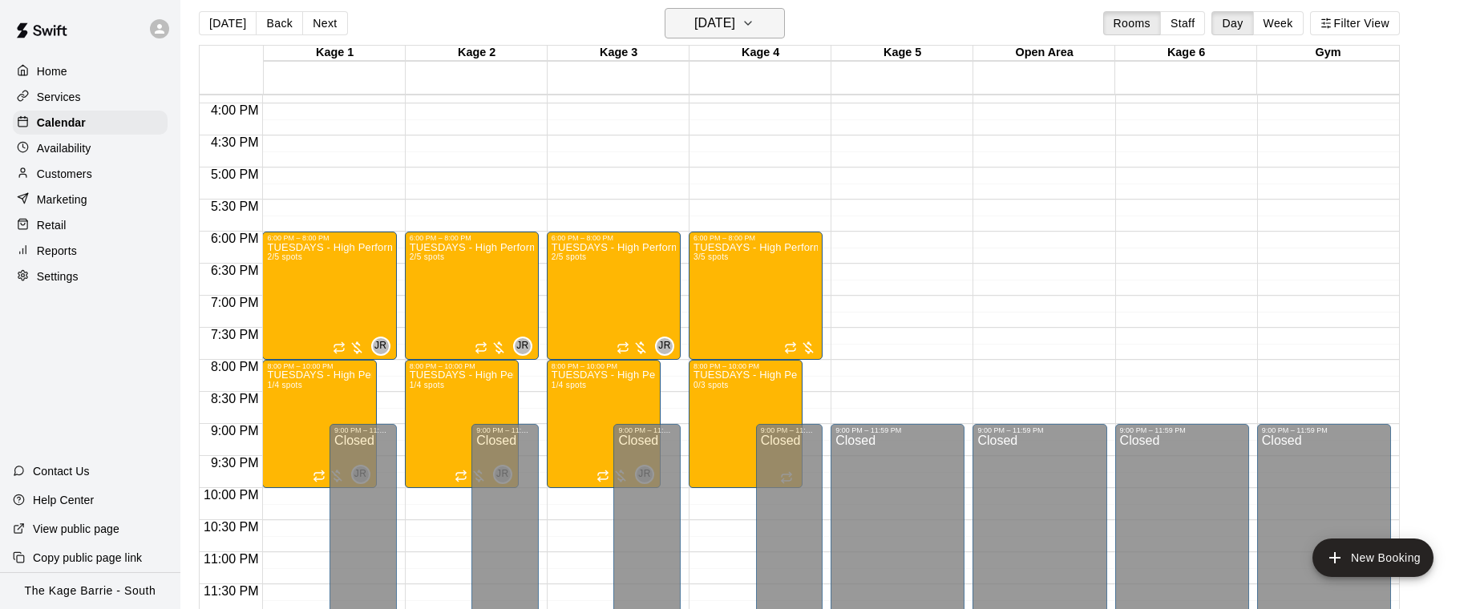
click at [735, 26] on h6 "[DATE]" at bounding box center [714, 23] width 41 height 22
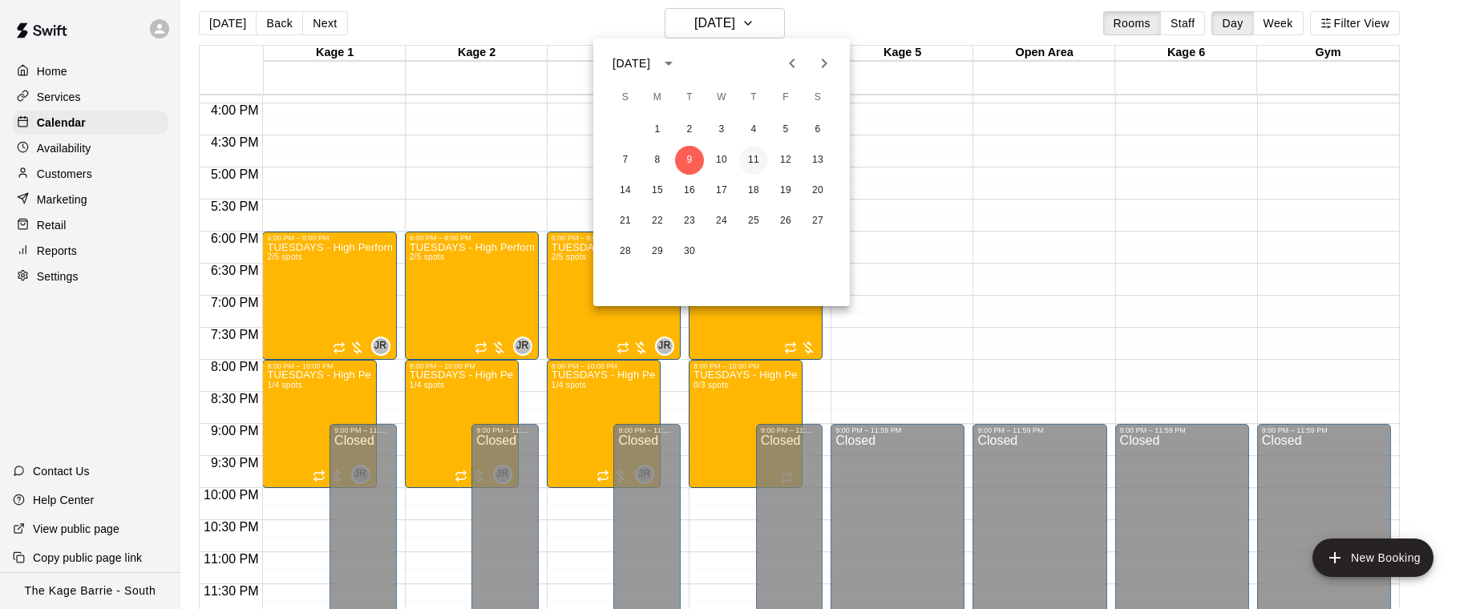
click at [758, 162] on button "11" at bounding box center [753, 160] width 29 height 29
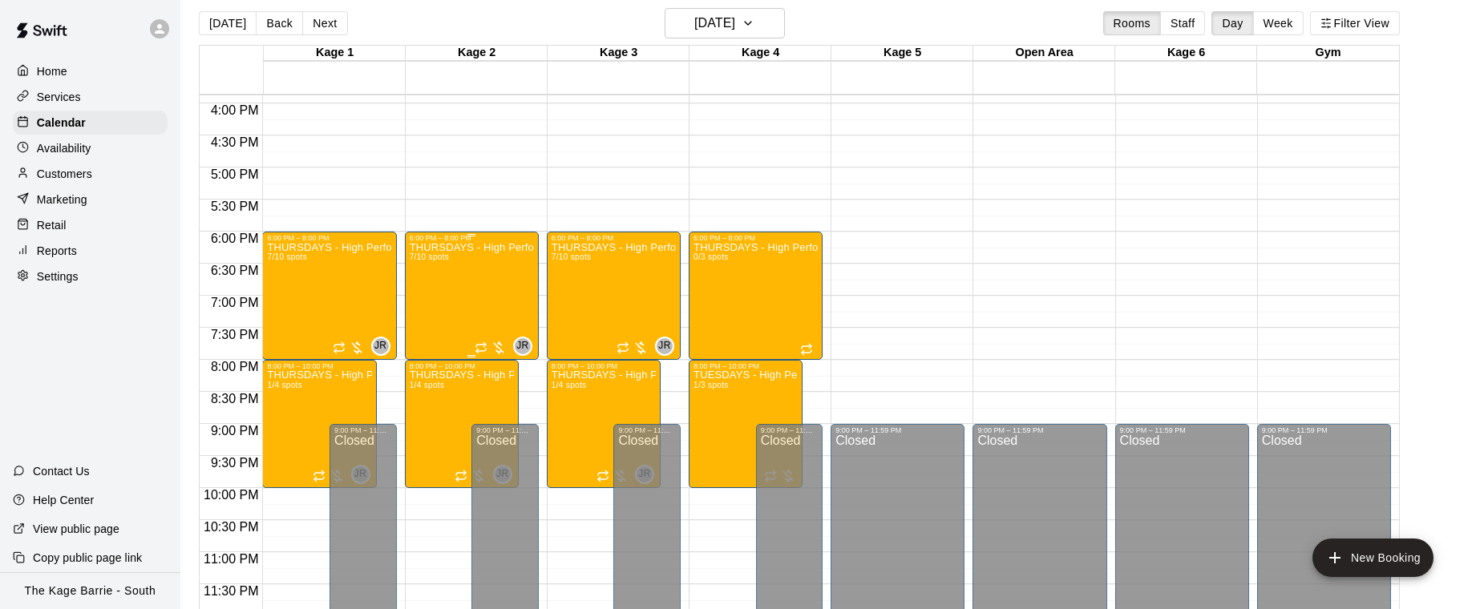
click at [468, 302] on div "THURSDAYS - High Performance Hitting Program - Baseball Program - 12U - 14U 7/1…" at bounding box center [472, 546] width 124 height 609
click at [436, 308] on button "edit" at bounding box center [426, 296] width 32 height 31
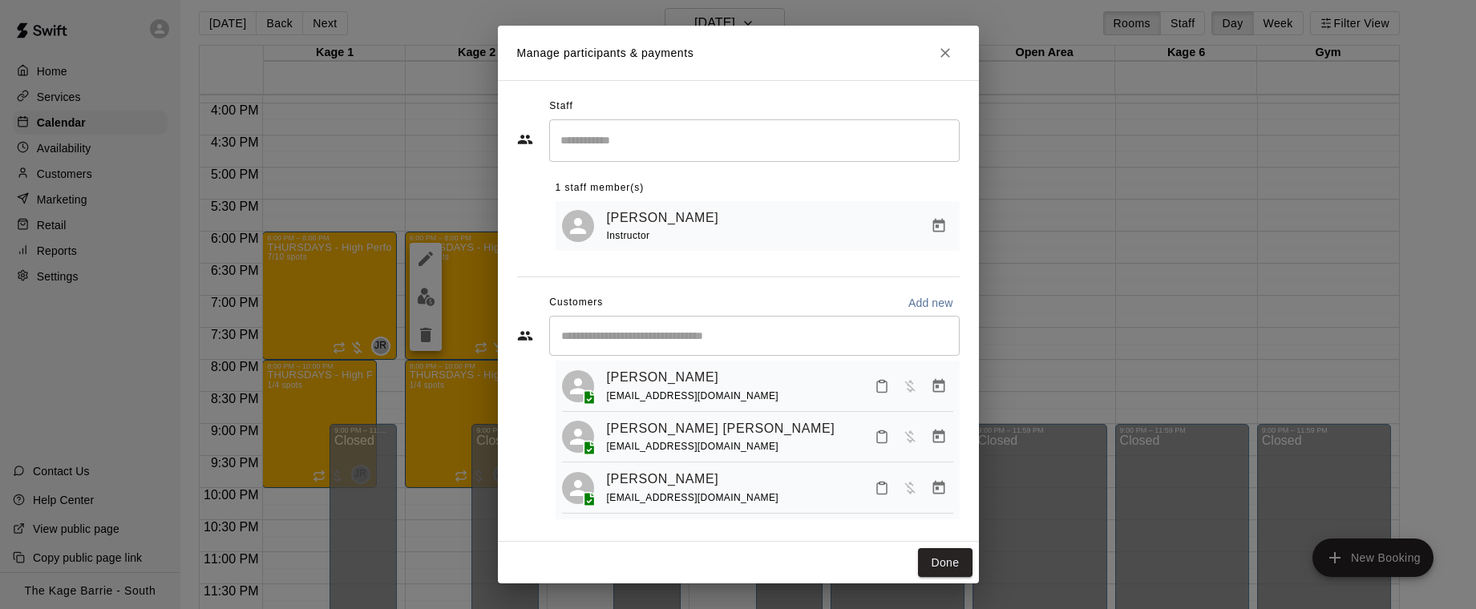
scroll to position [0, 0]
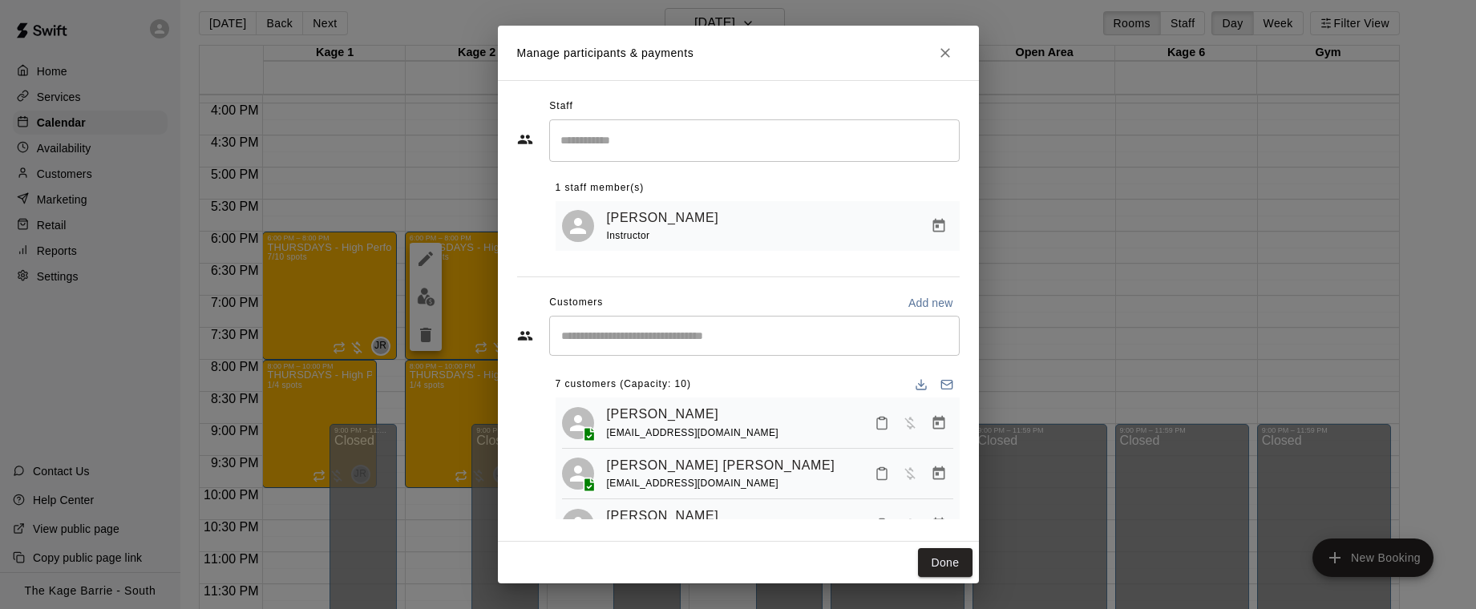
click at [949, 53] on icon "Close" at bounding box center [945, 53] width 16 height 16
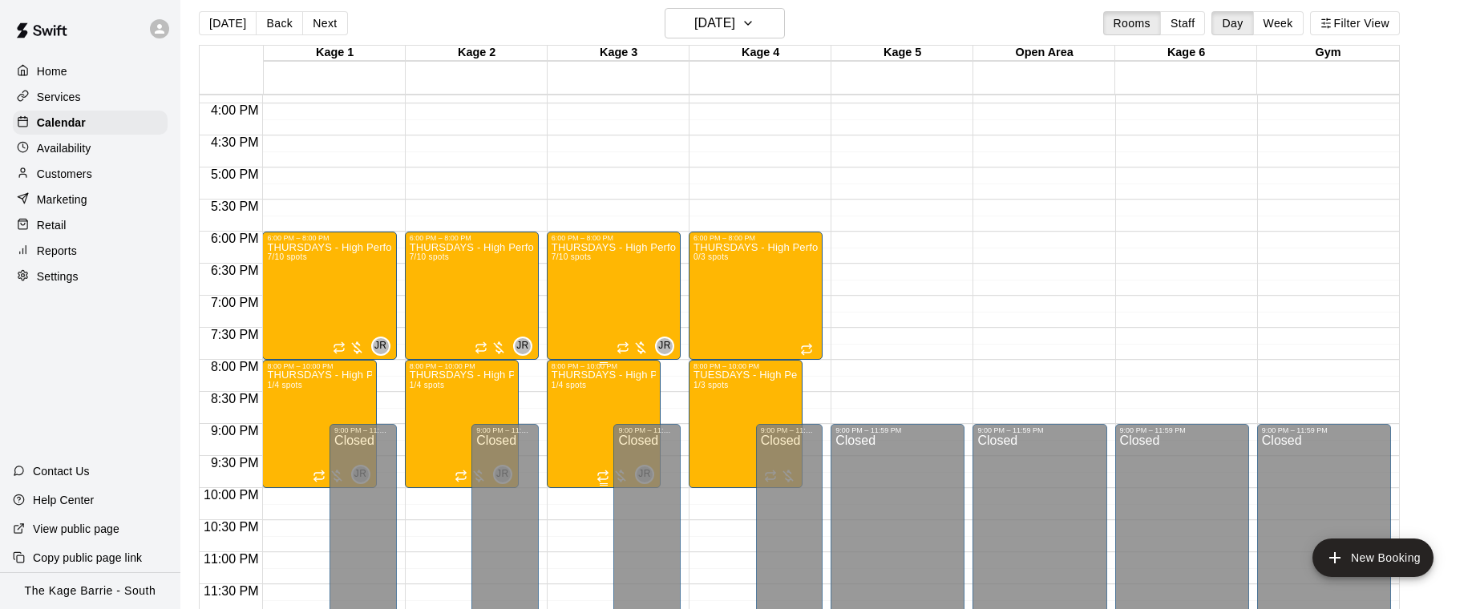
click at [576, 423] on img "edit" at bounding box center [568, 425] width 18 height 18
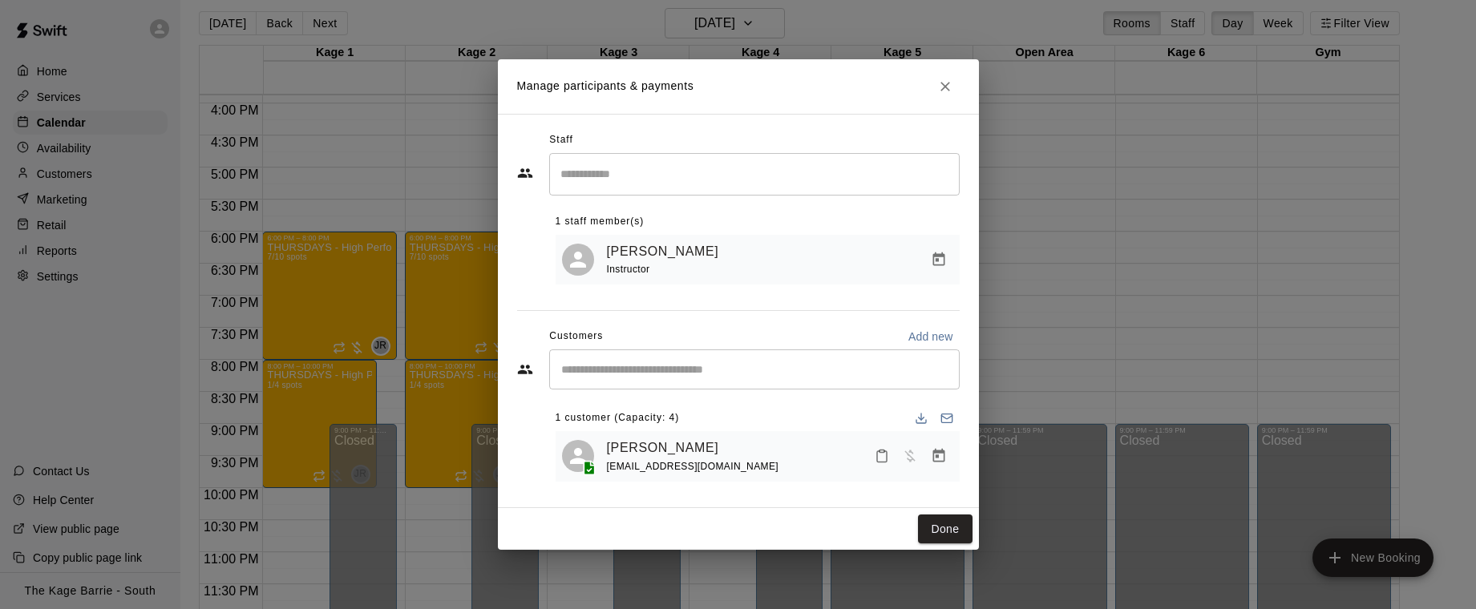
click at [948, 86] on icon "Close" at bounding box center [945, 87] width 16 height 16
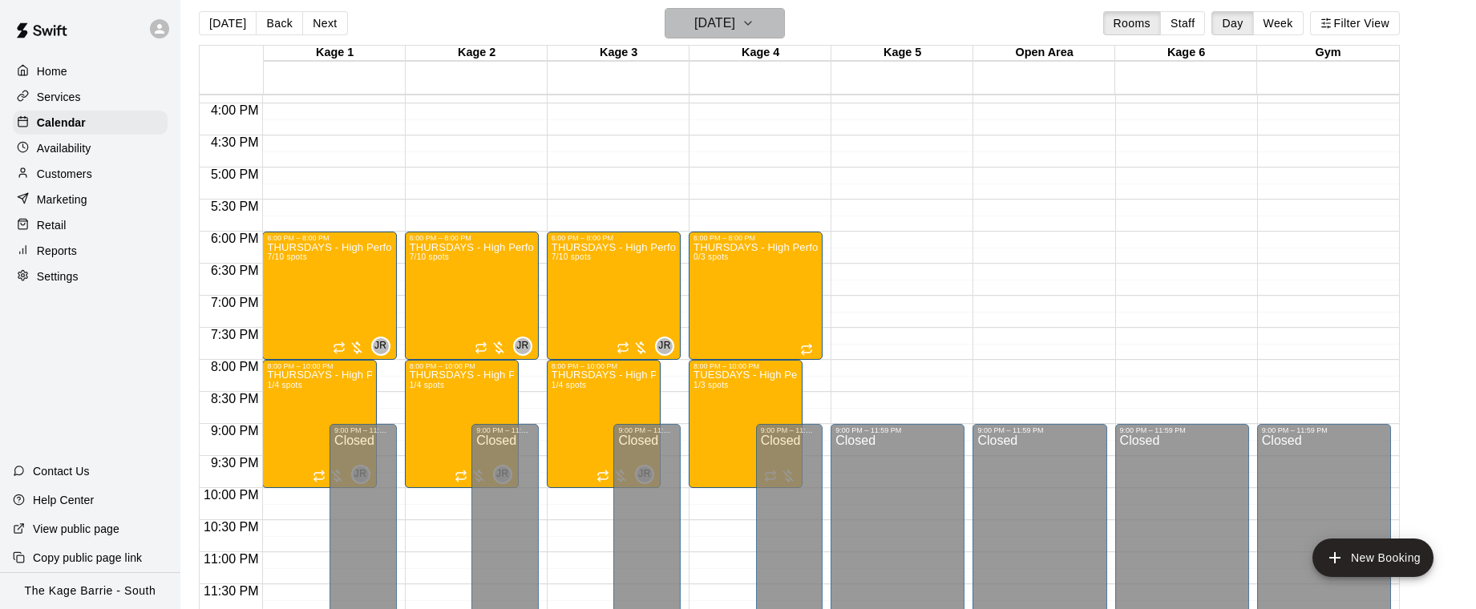
click at [755, 21] on icon "button" at bounding box center [748, 23] width 13 height 19
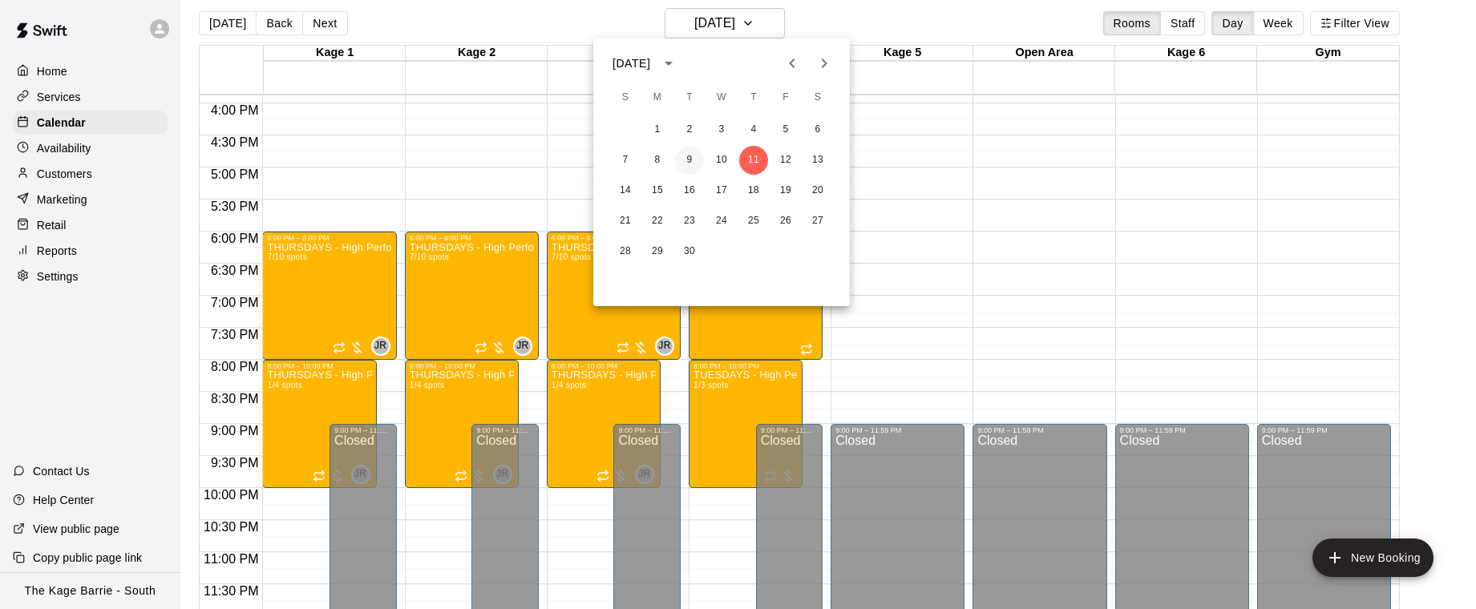
click at [689, 160] on button "9" at bounding box center [689, 160] width 29 height 29
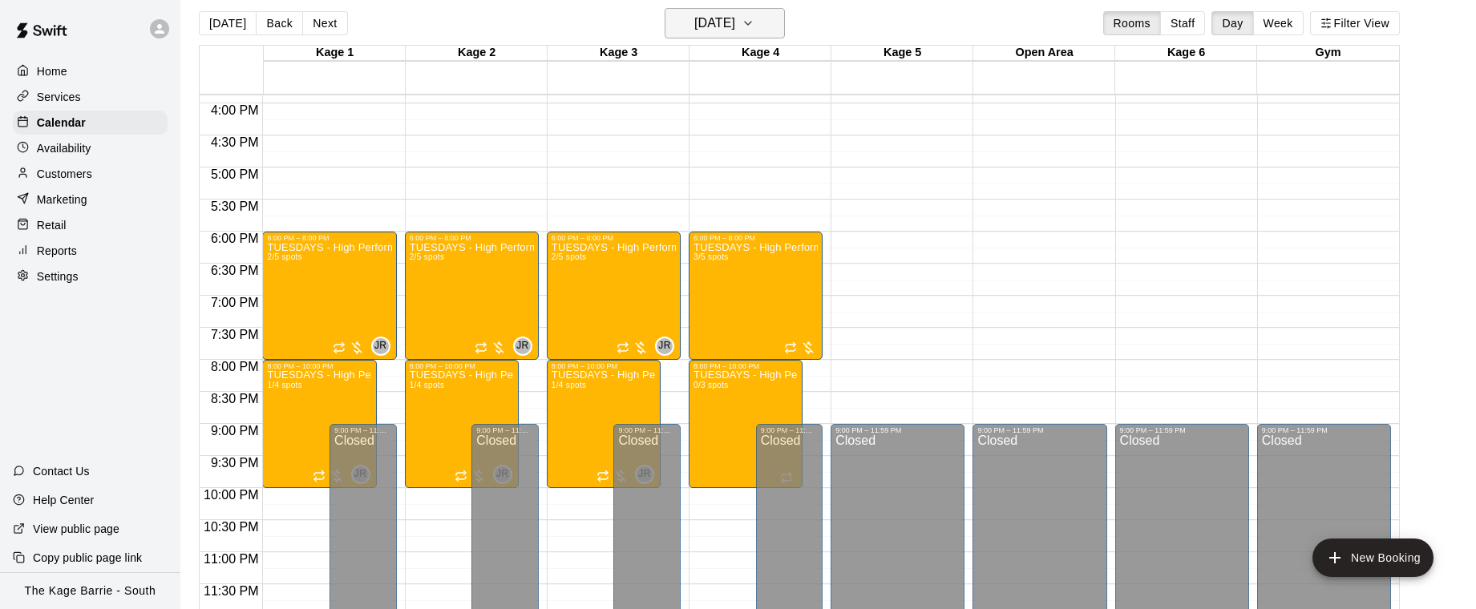
click at [781, 27] on button "[DATE]" at bounding box center [725, 23] width 120 height 30
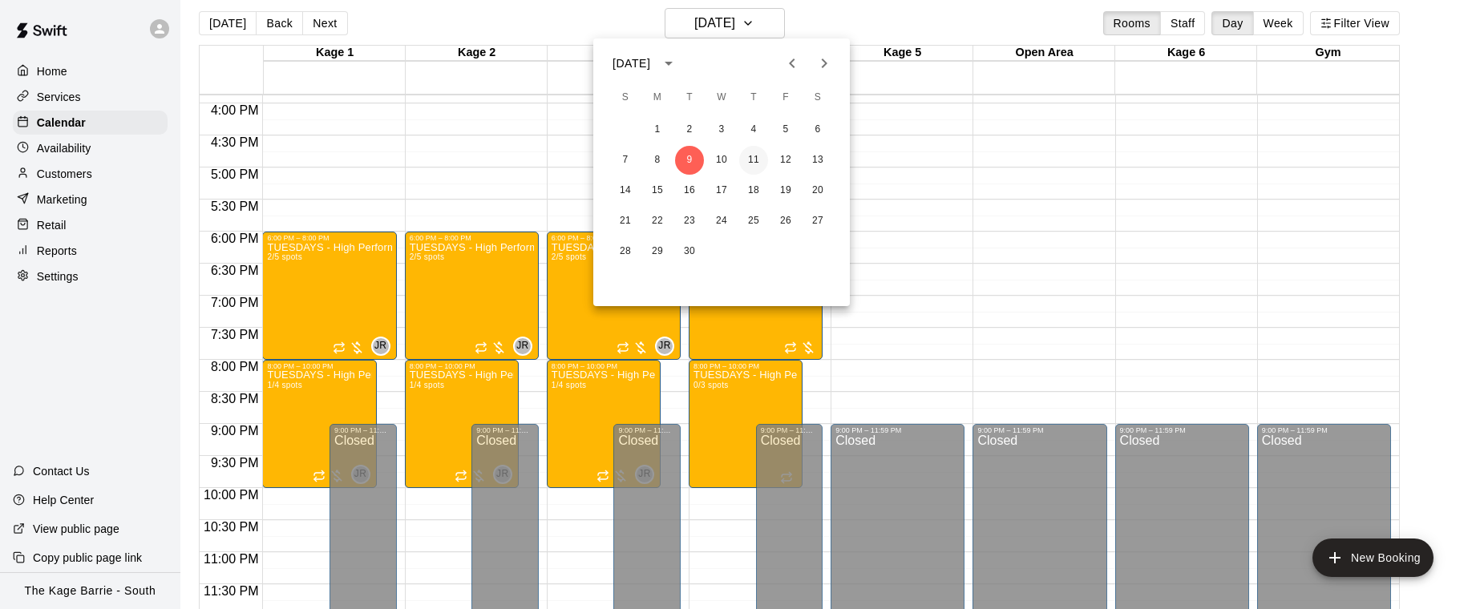
click at [755, 160] on button "11" at bounding box center [753, 160] width 29 height 29
